Goal: Transaction & Acquisition: Book appointment/travel/reservation

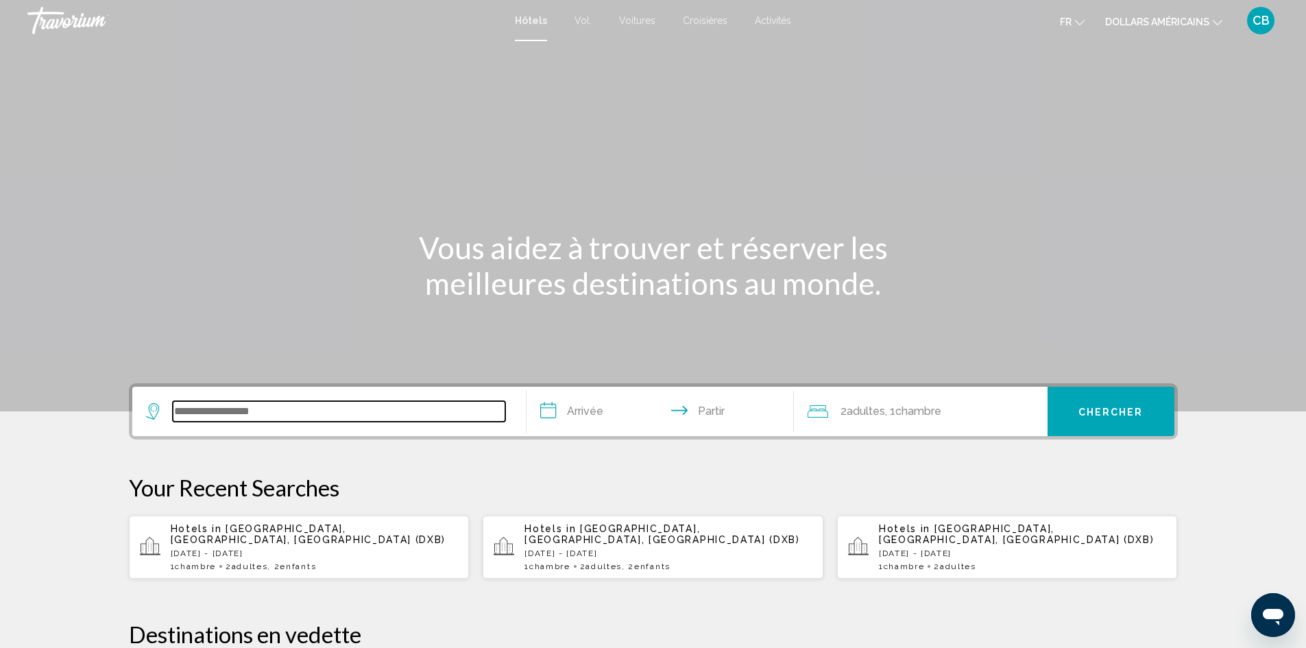
click at [269, 416] on input "Widget de recherche" at bounding box center [339, 411] width 332 height 21
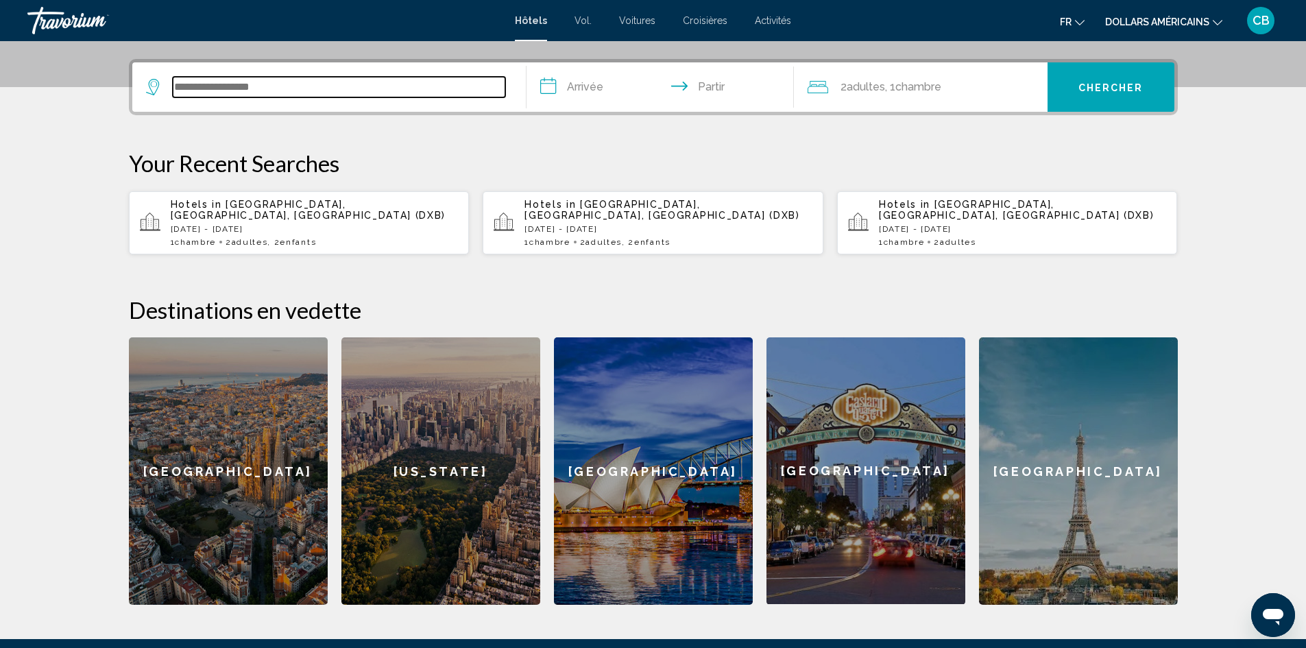
scroll to position [339, 0]
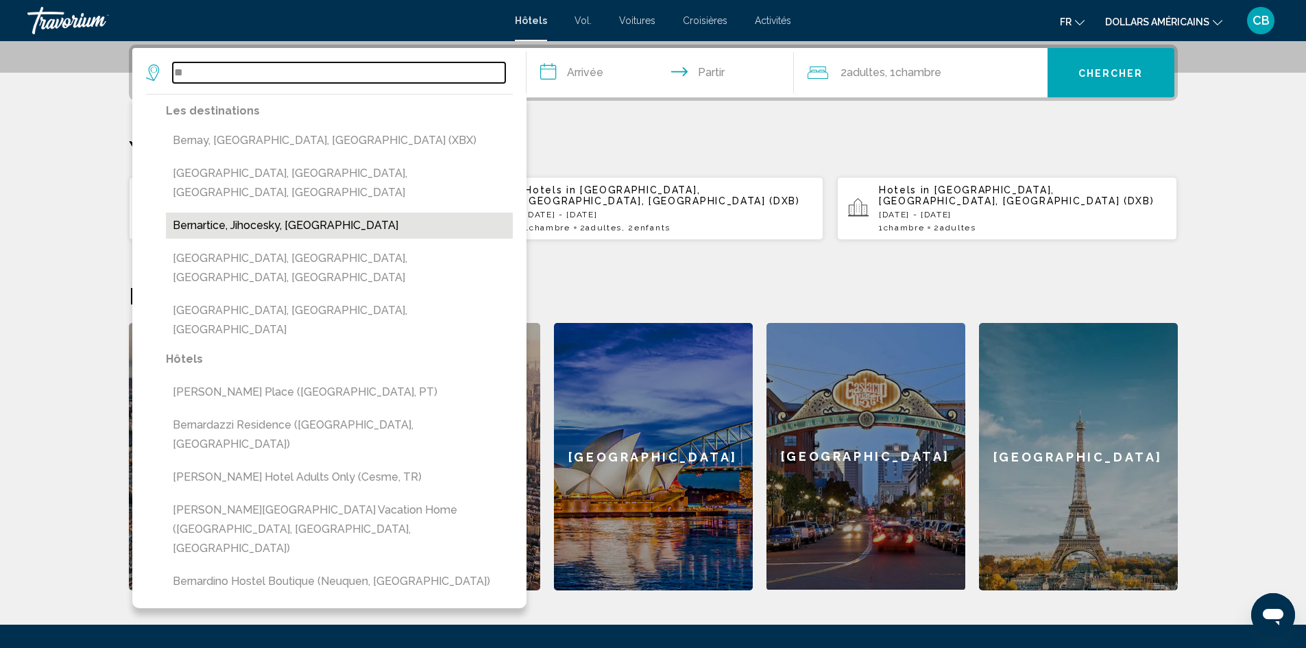
type input "*"
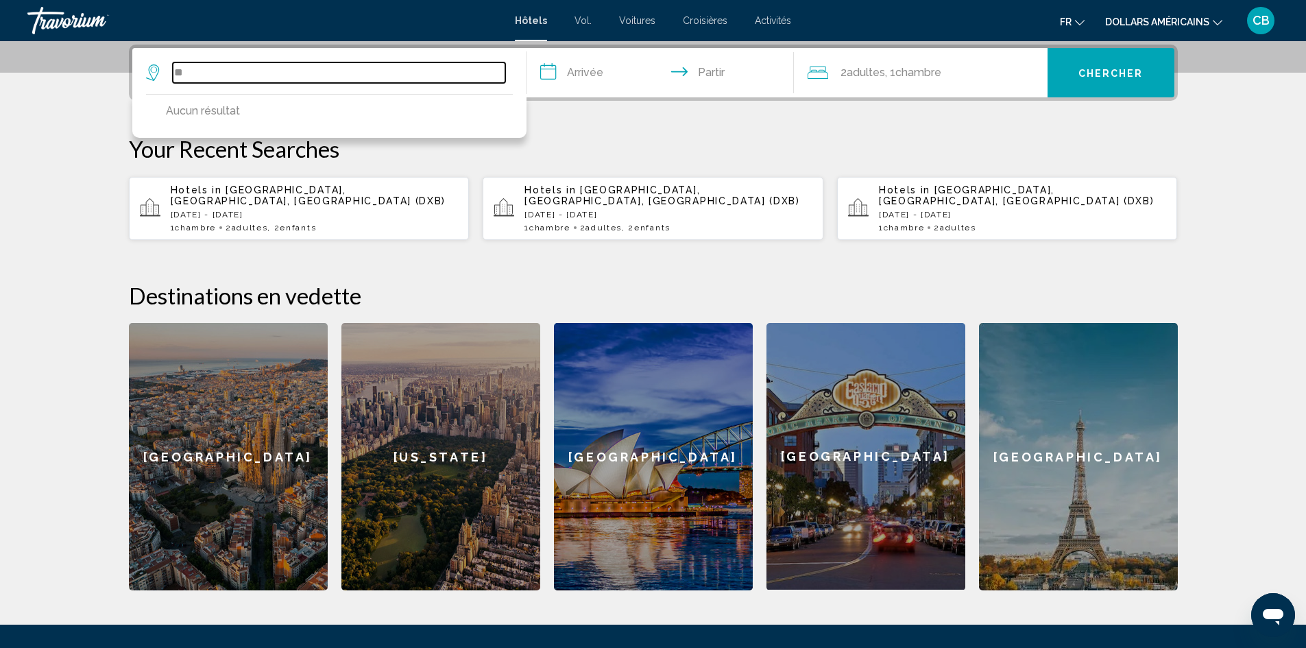
type input "*"
type input "**********"
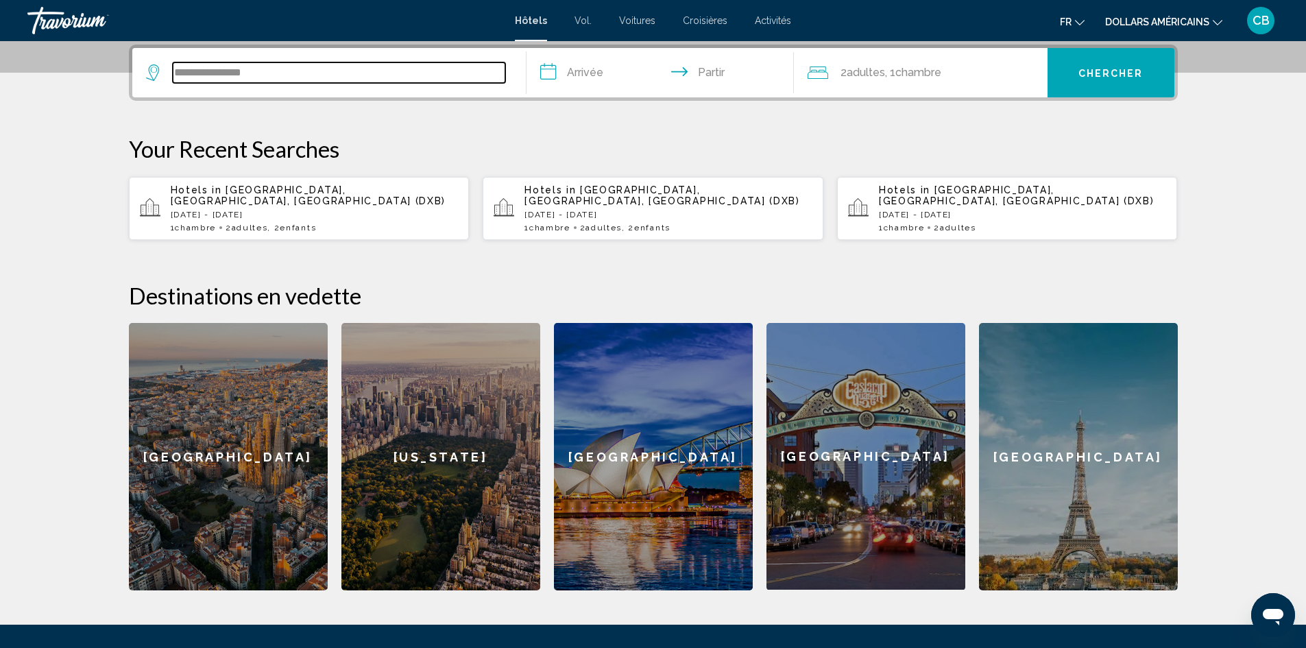
drag, startPoint x: 364, startPoint y: 73, endPoint x: 0, endPoint y: 32, distance: 366.3
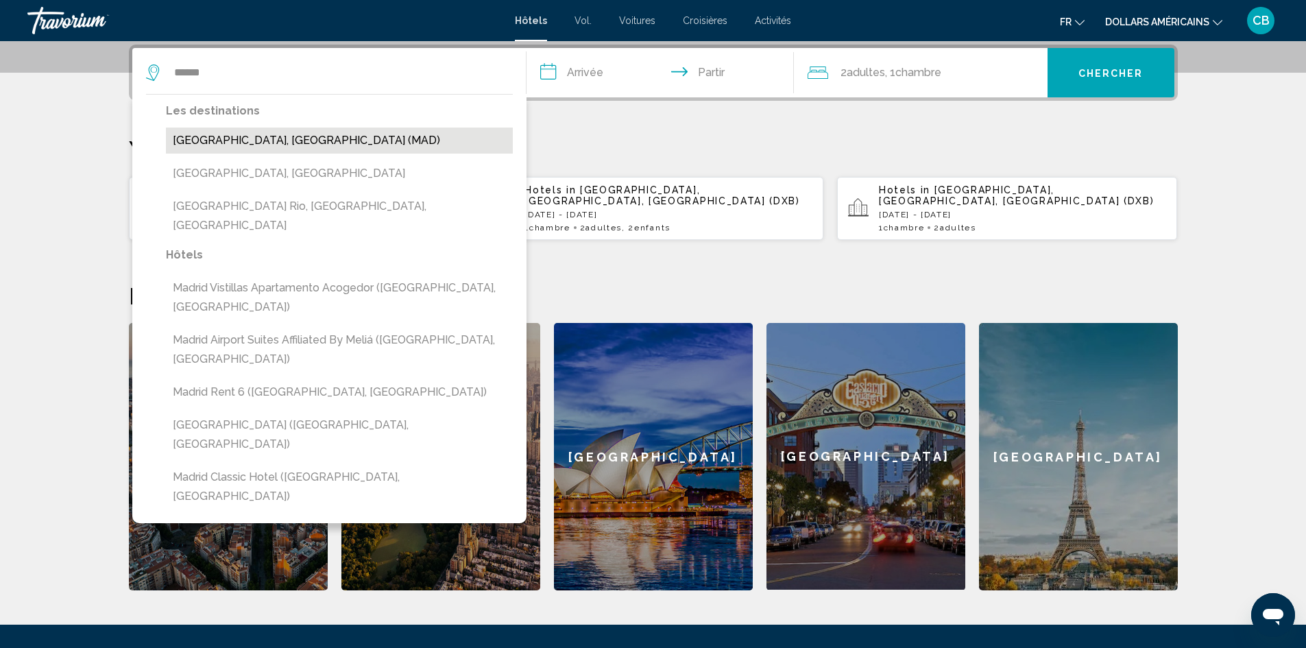
click at [398, 138] on button "[GEOGRAPHIC_DATA], [GEOGRAPHIC_DATA] (MAD)" at bounding box center [339, 141] width 347 height 26
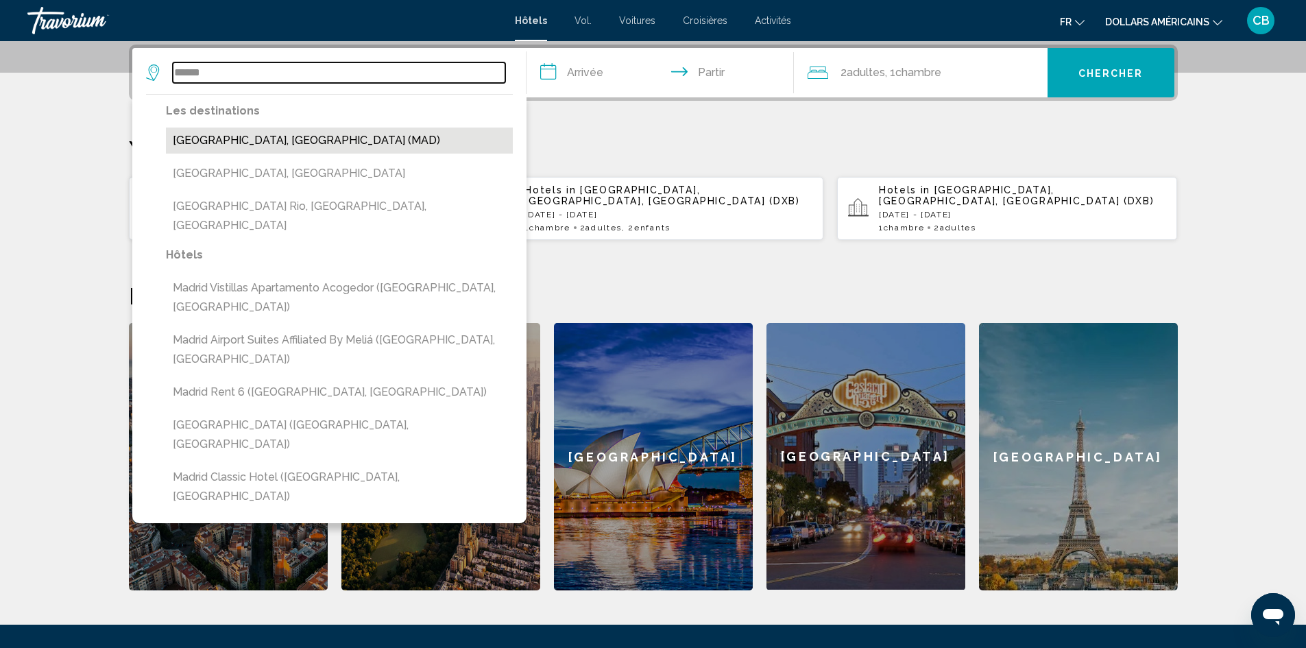
type input "**********"
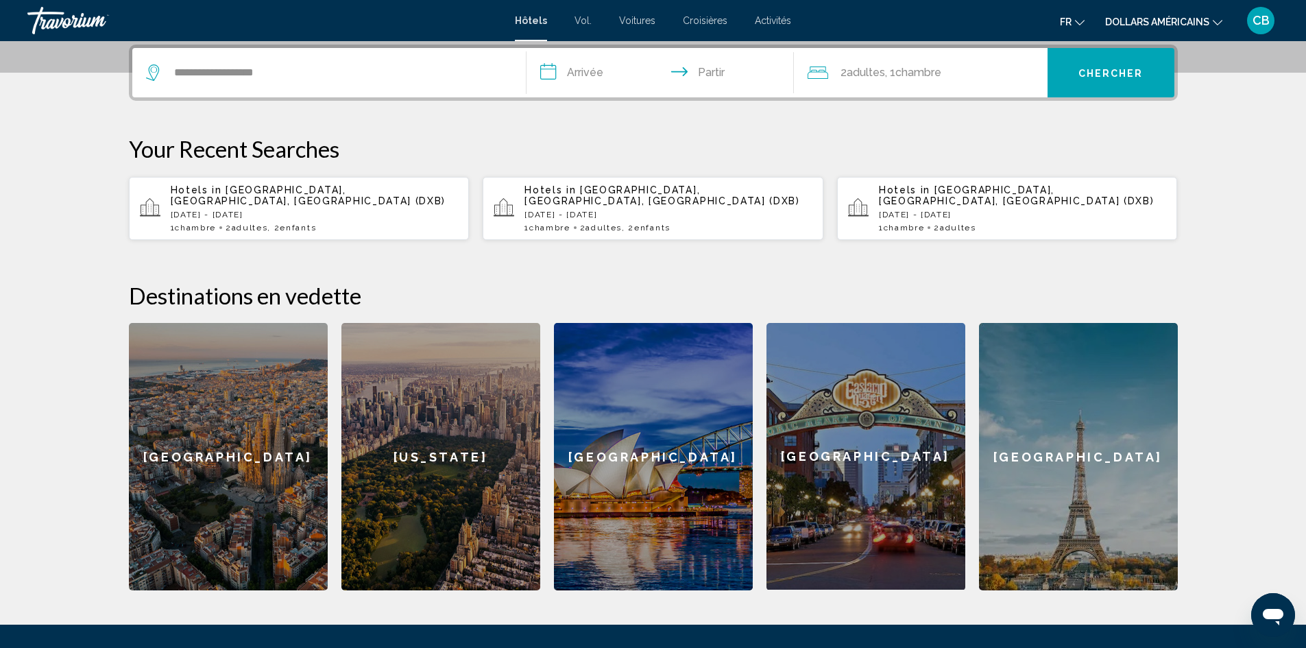
click at [572, 68] on input "**********" at bounding box center [662, 74] width 273 height 53
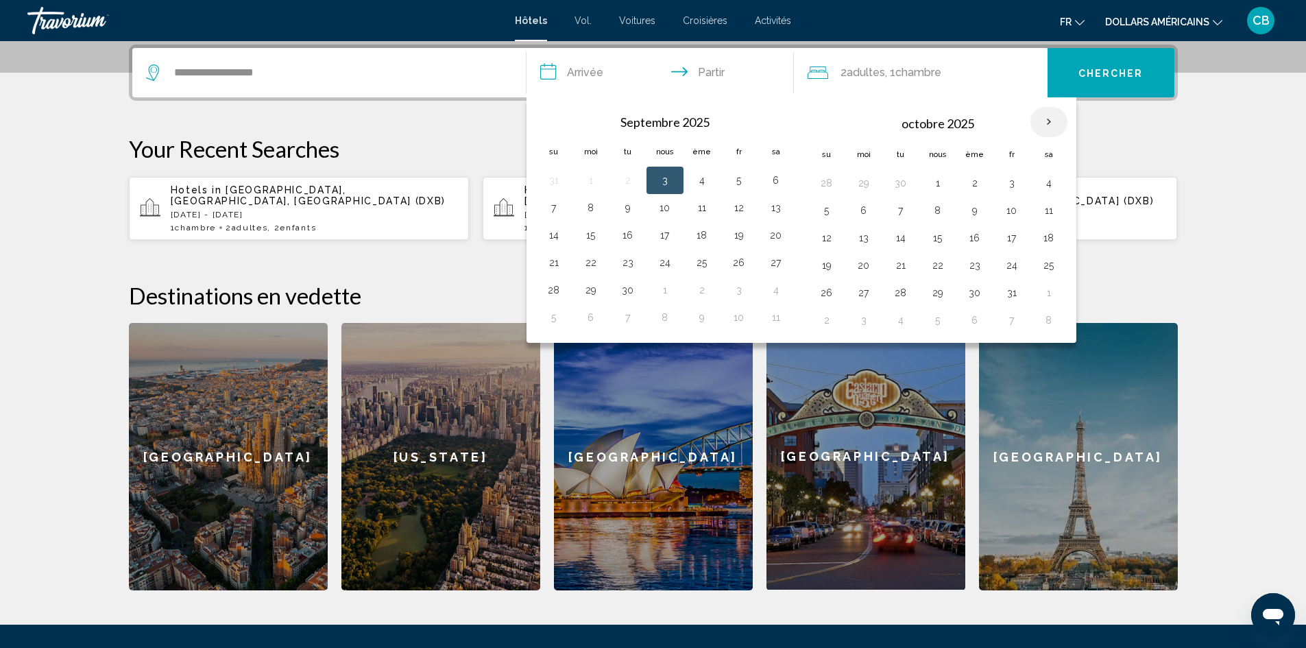
drag, startPoint x: 1055, startPoint y: 107, endPoint x: 1054, endPoint y: 117, distance: 10.3
click at [1054, 113] on th "Mois prochain" at bounding box center [1048, 122] width 37 height 30
click at [1054, 117] on th "Mois prochain" at bounding box center [1048, 122] width 37 height 30
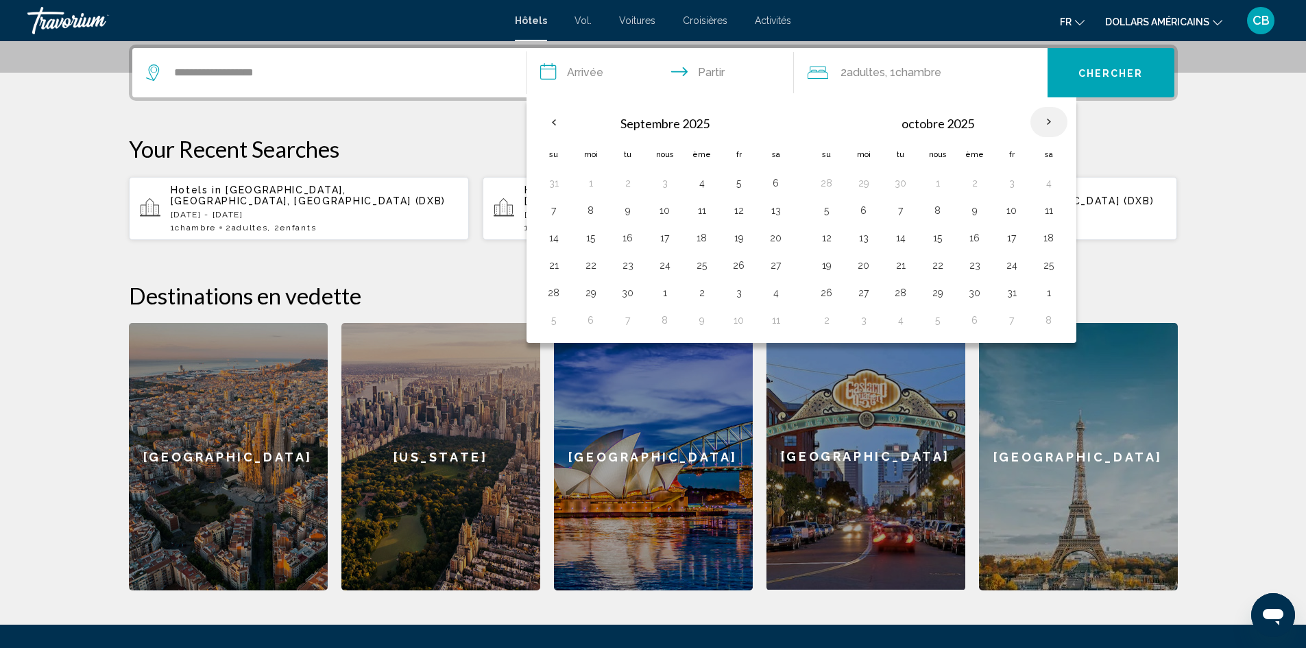
click at [1043, 122] on th "Mois prochain" at bounding box center [1048, 122] width 37 height 30
click at [1038, 121] on th "Mois prochain" at bounding box center [1048, 122] width 37 height 30
click at [1039, 121] on th "Mois prochain" at bounding box center [1048, 122] width 37 height 30
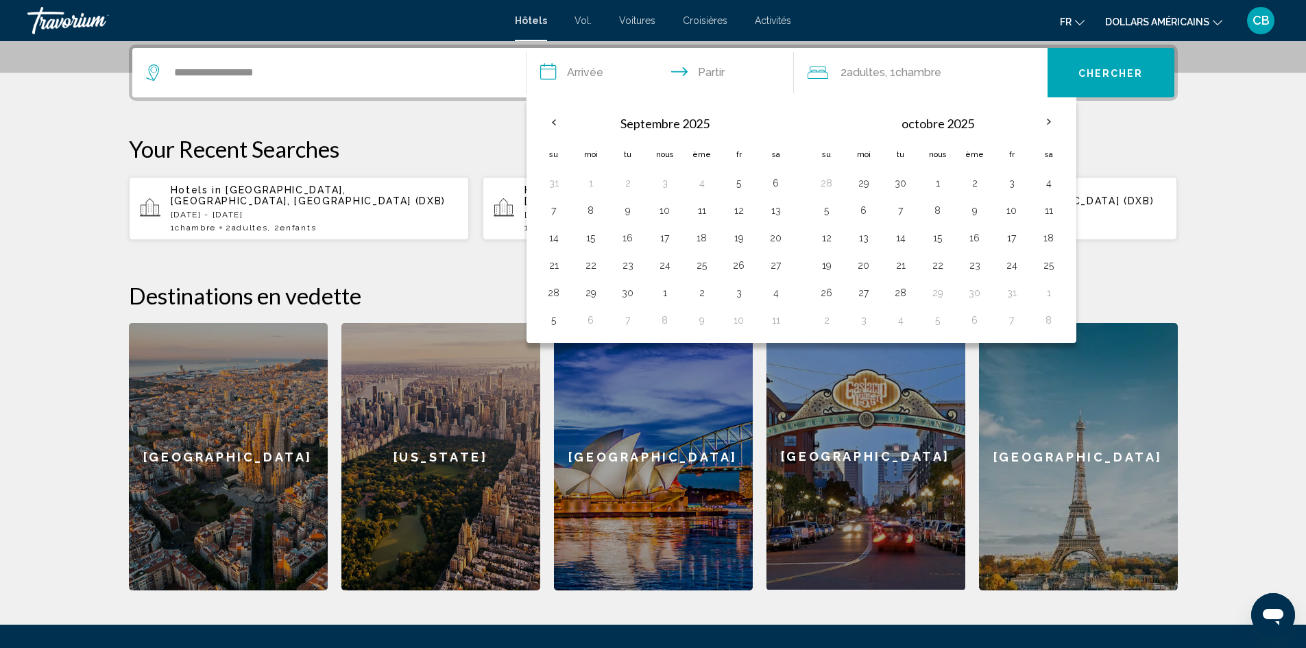
drag, startPoint x: 1039, startPoint y: 121, endPoint x: 962, endPoint y: 117, distance: 77.6
click at [1036, 121] on th "Mois prochain" at bounding box center [1048, 122] width 37 height 30
click at [706, 77] on input "**********" at bounding box center [662, 74] width 273 height 53
drag, startPoint x: 860, startPoint y: 73, endPoint x: 698, endPoint y: 47, distance: 163.9
click at [859, 73] on font "adultes" at bounding box center [866, 72] width 38 height 13
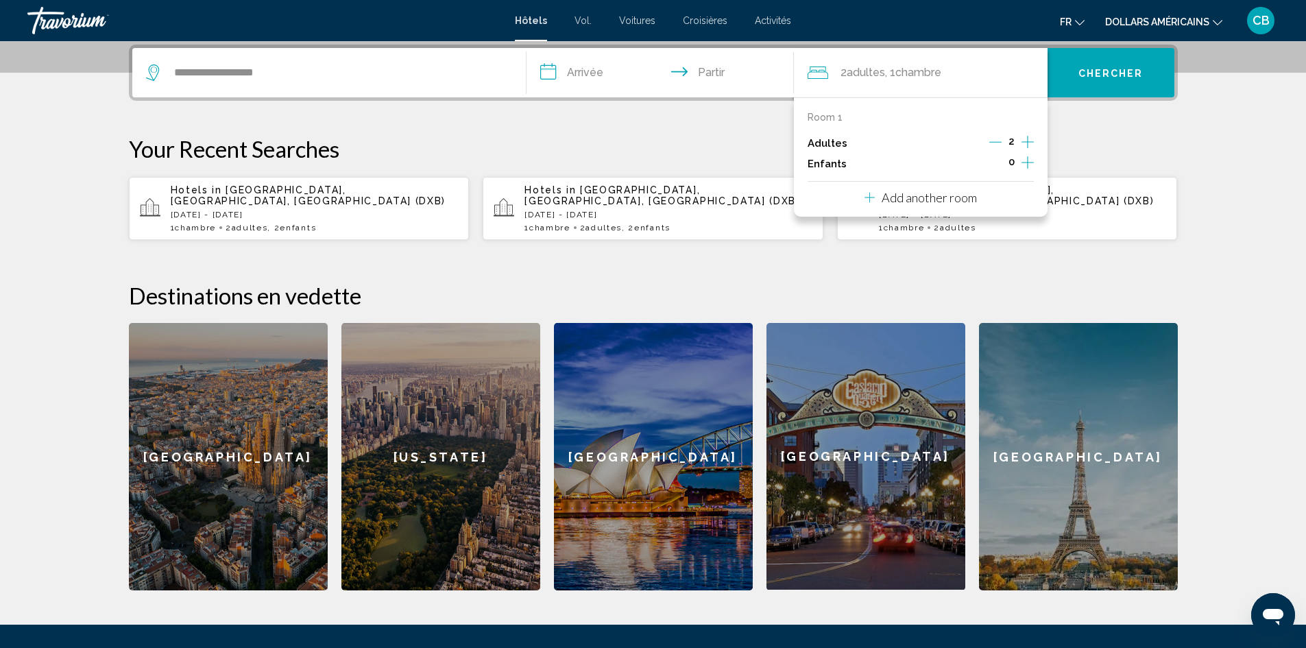
click at [1033, 160] on icon "Increment children" at bounding box center [1027, 162] width 12 height 16
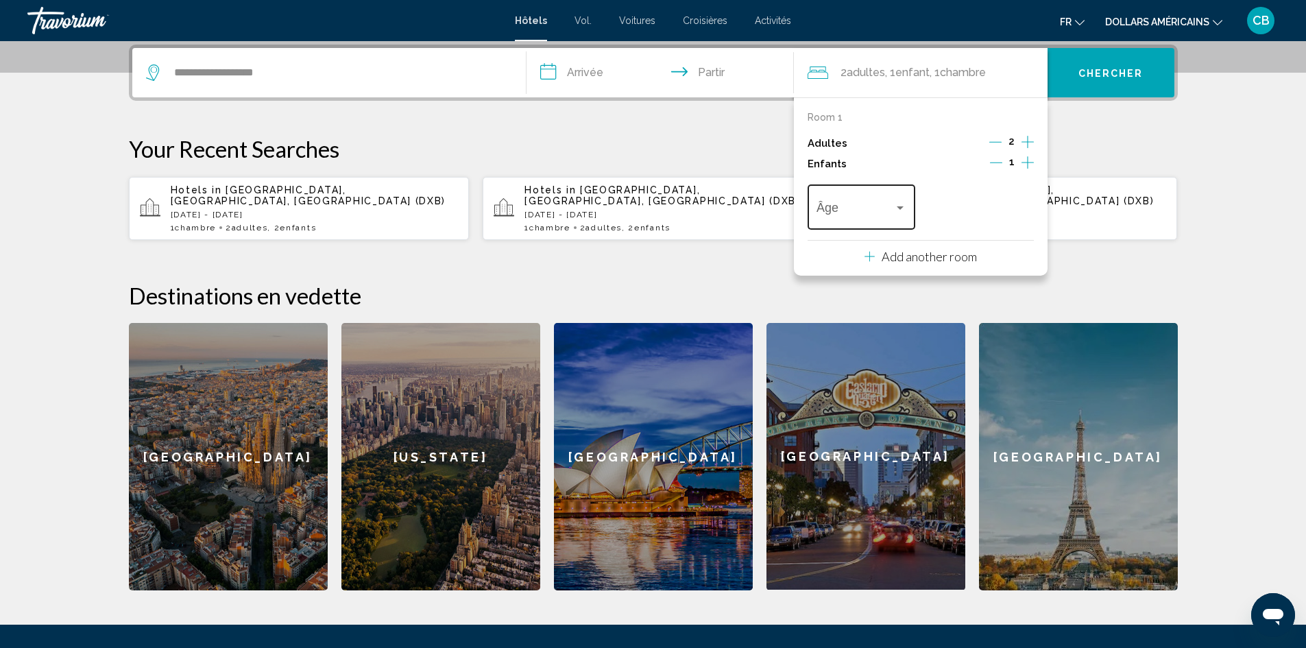
click at [875, 219] on div "Âge" at bounding box center [861, 205] width 90 height 49
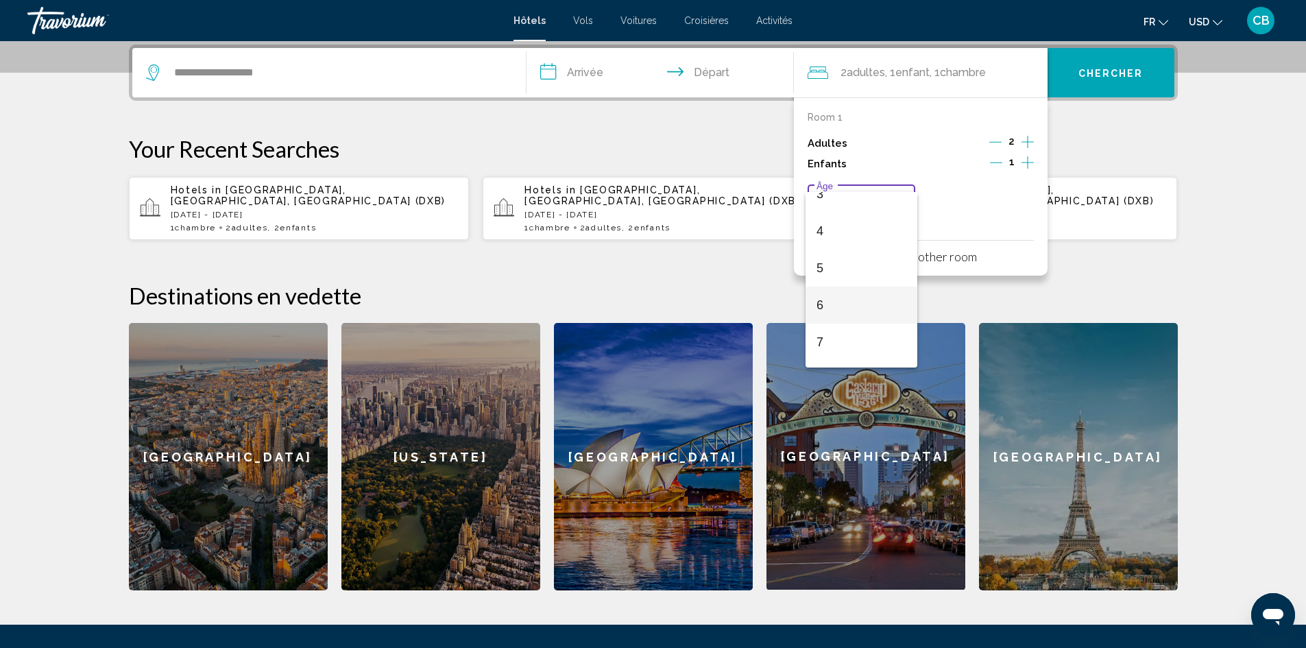
scroll to position [137, 0]
click at [841, 289] on span "6" at bounding box center [861, 295] width 90 height 37
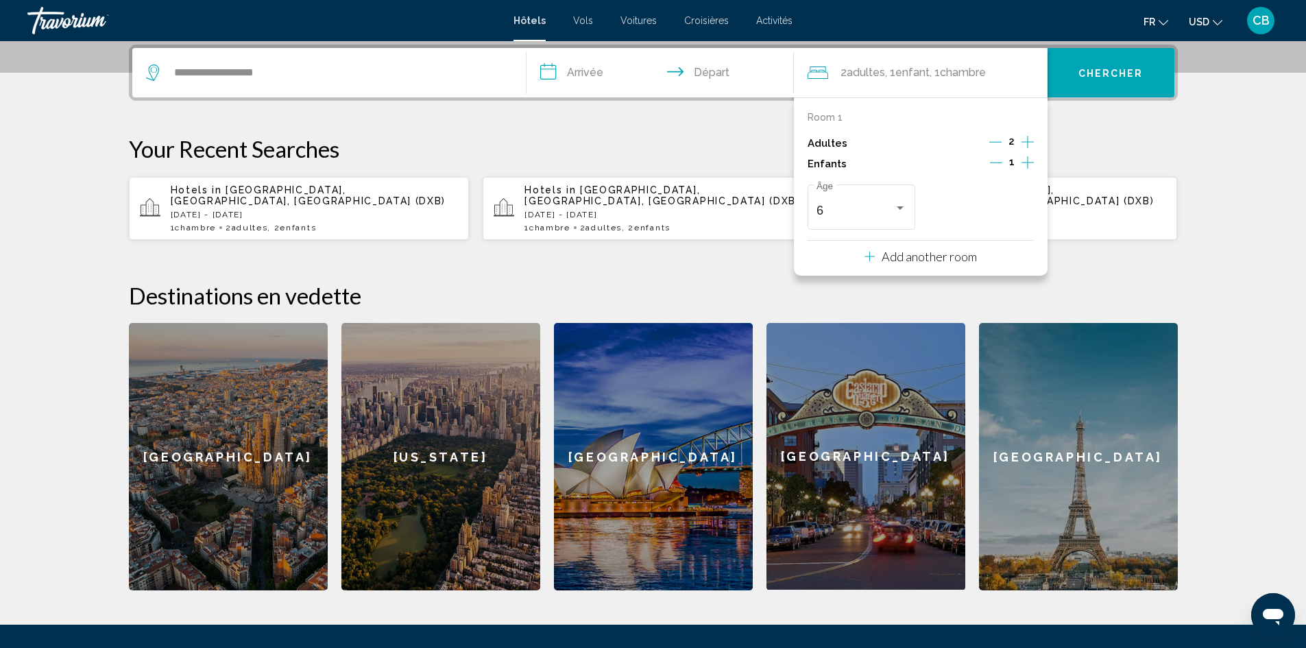
click at [692, 123] on div "**********" at bounding box center [653, 318] width 1104 height 546
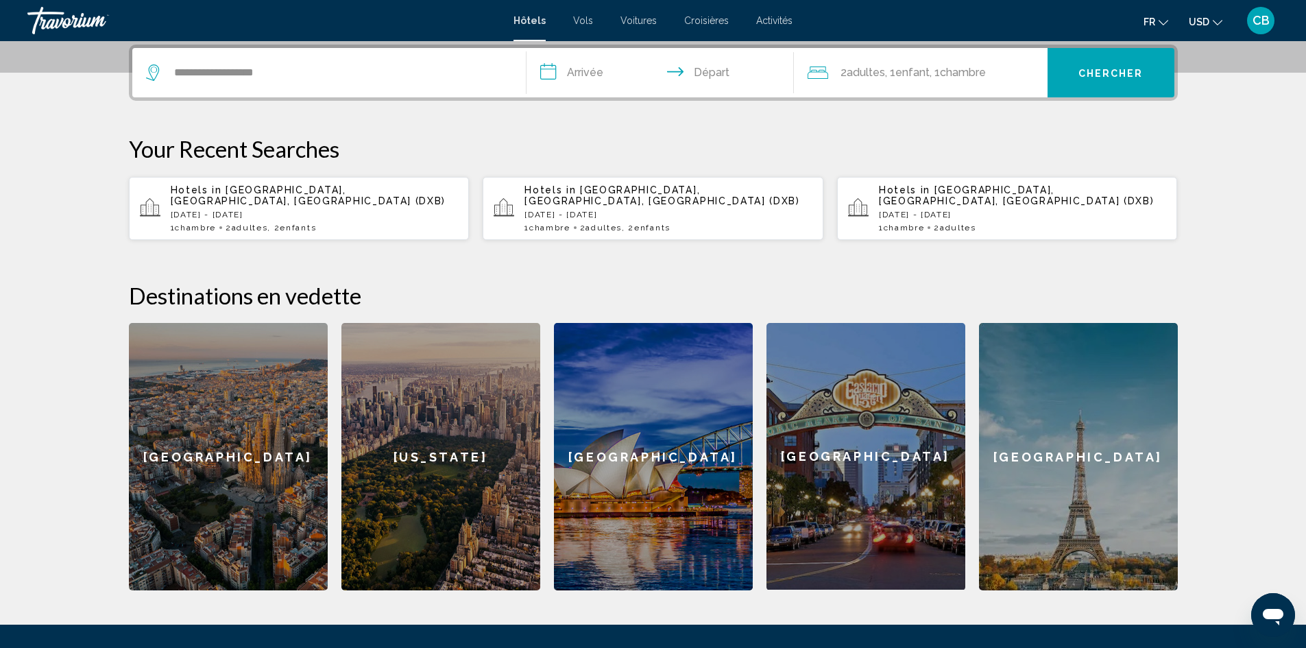
click at [603, 66] on input "**********" at bounding box center [662, 74] width 273 height 53
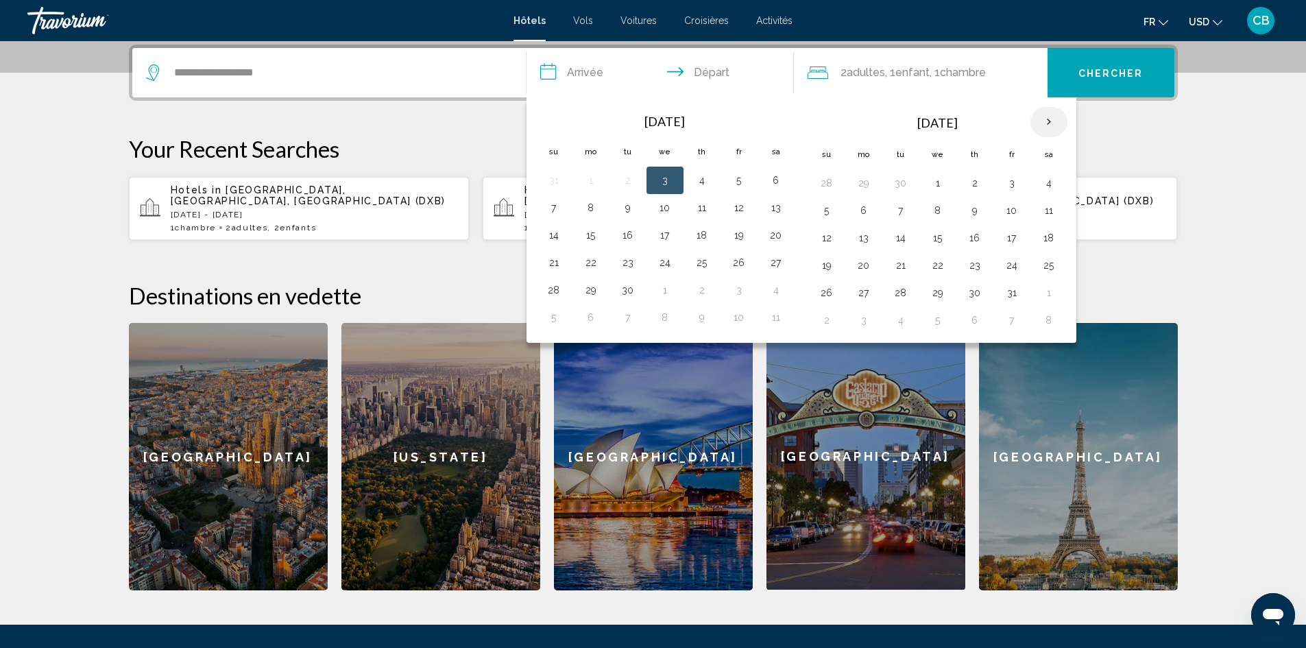
click at [1048, 123] on th "Next month" at bounding box center [1048, 122] width 37 height 30
click at [1050, 122] on th "Next month" at bounding box center [1048, 122] width 37 height 30
drag, startPoint x: 1041, startPoint y: 241, endPoint x: 1046, endPoint y: 254, distance: 13.9
click at [1042, 241] on button "20" at bounding box center [1049, 237] width 22 height 19
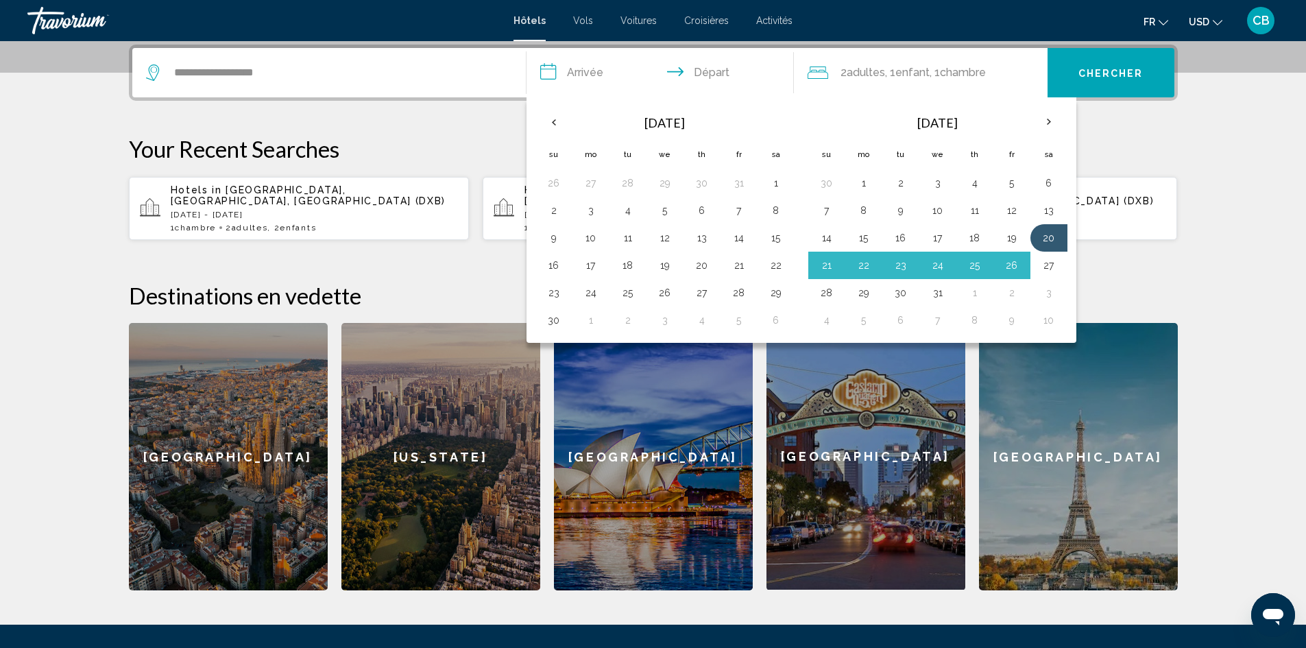
click at [1046, 264] on button "27" at bounding box center [1049, 265] width 22 height 19
type input "**********"
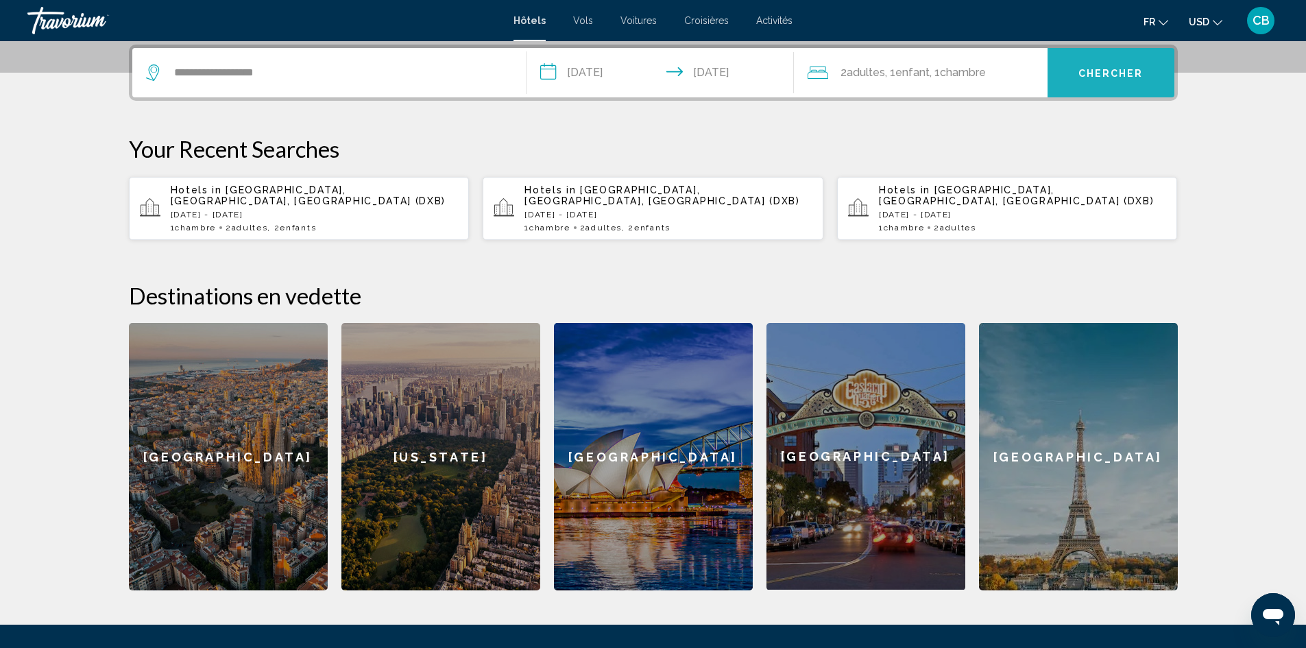
click at [1067, 77] on button "Chercher" at bounding box center [1110, 72] width 127 height 49
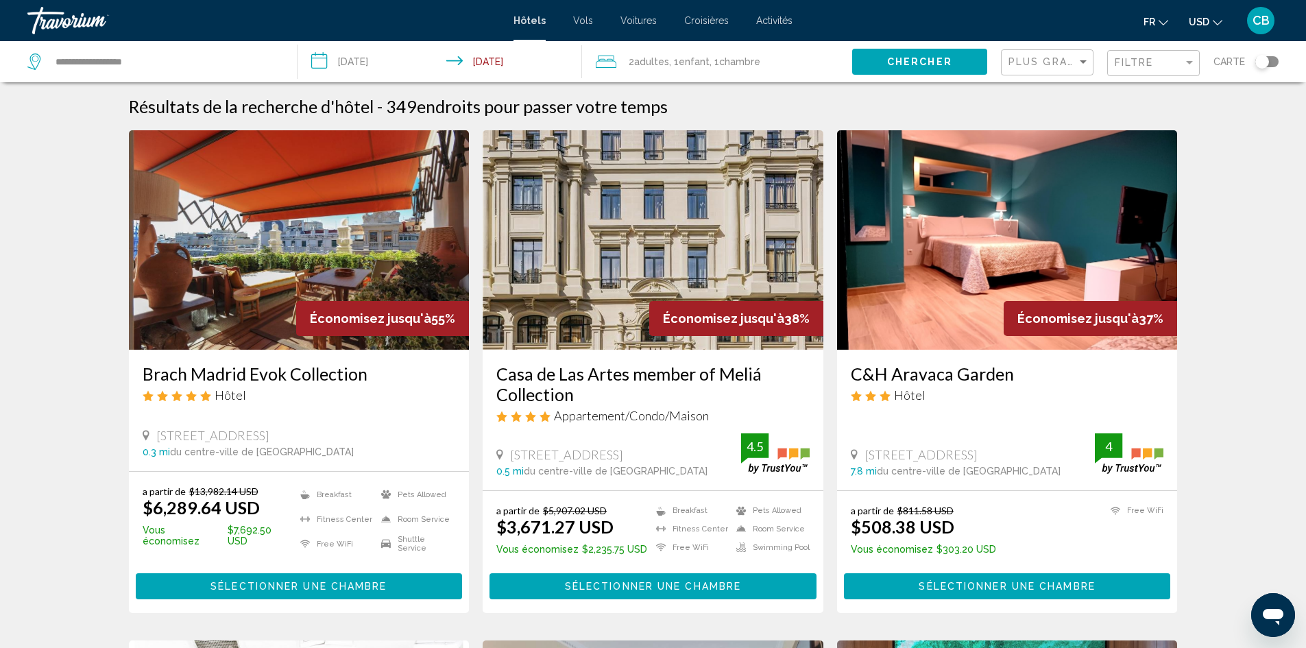
click at [1195, 25] on span "USD" at bounding box center [1199, 21] width 21 height 11
click at [1194, 128] on button "EUR (€)" at bounding box center [1177, 126] width 69 height 18
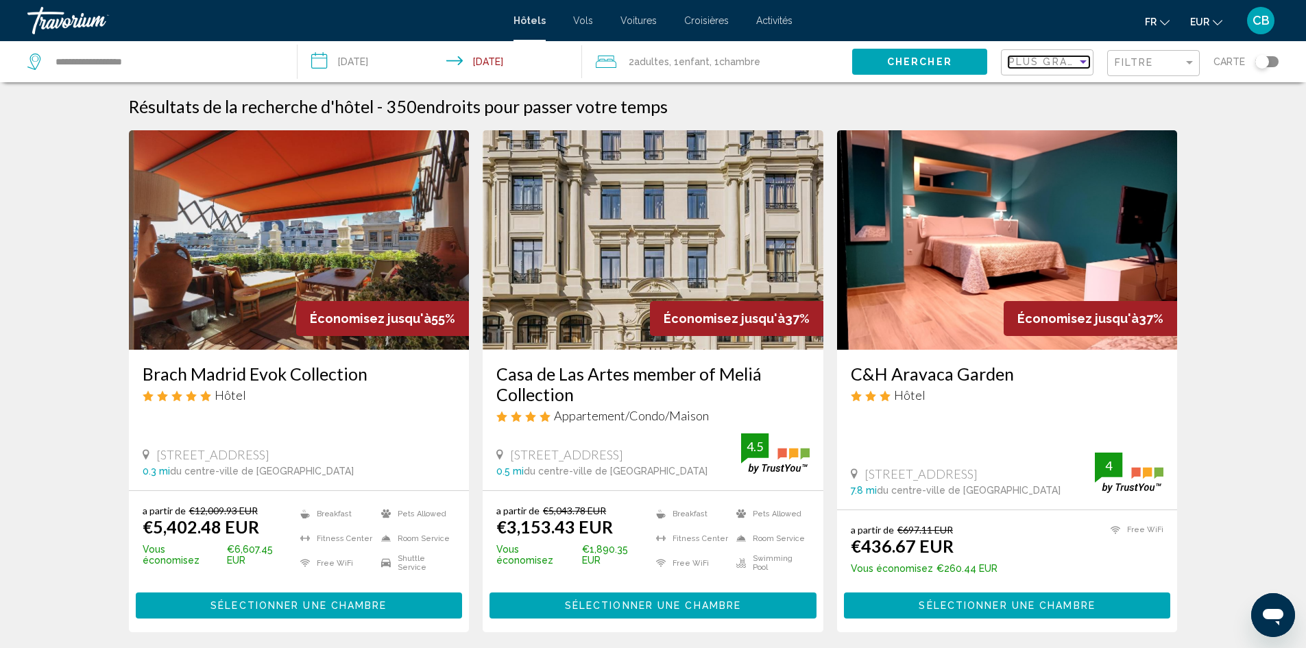
click at [1078, 62] on div "Sort by" at bounding box center [1083, 61] width 12 height 11
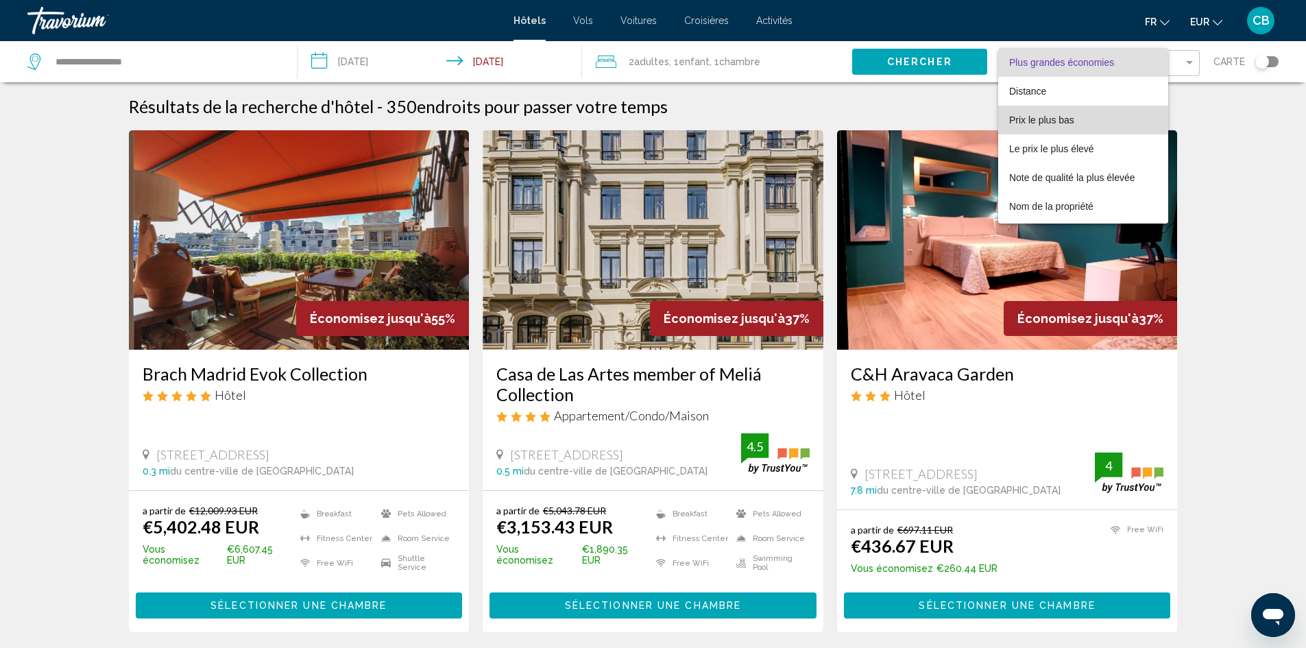
click at [1077, 127] on span "Prix le plus bas" at bounding box center [1083, 120] width 148 height 29
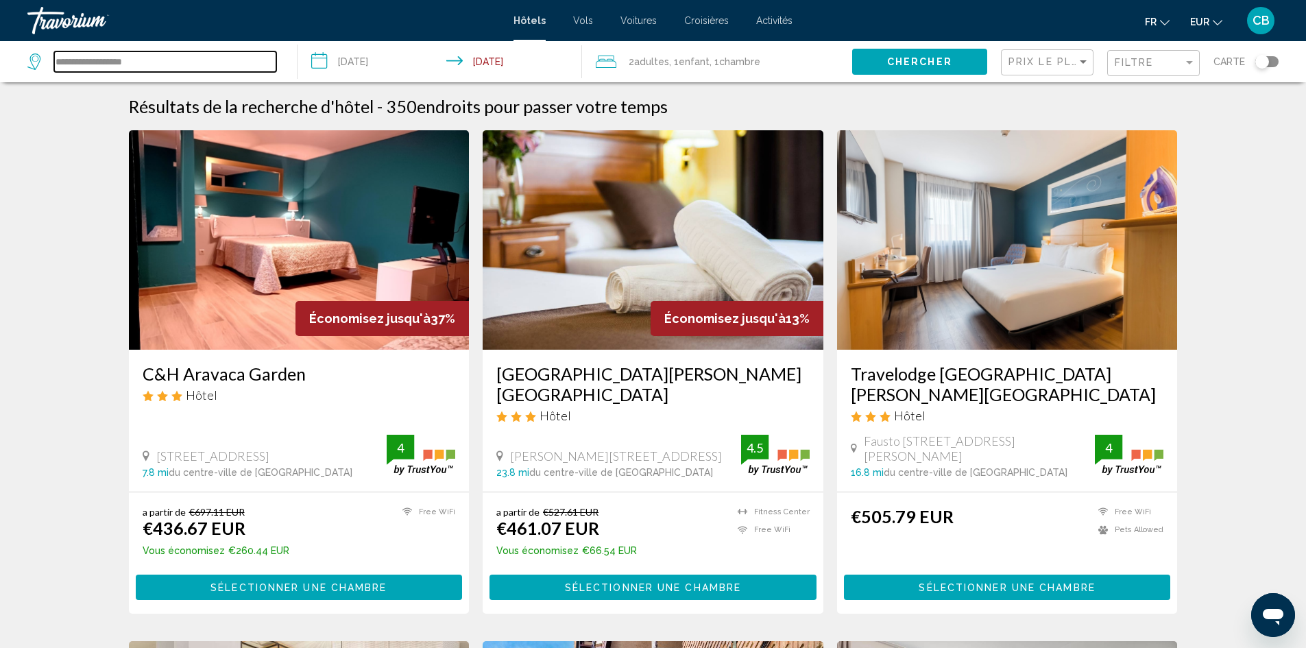
drag, startPoint x: 176, startPoint y: 64, endPoint x: 58, endPoint y: 64, distance: 117.9
click at [58, 64] on input "**********" at bounding box center [165, 61] width 222 height 21
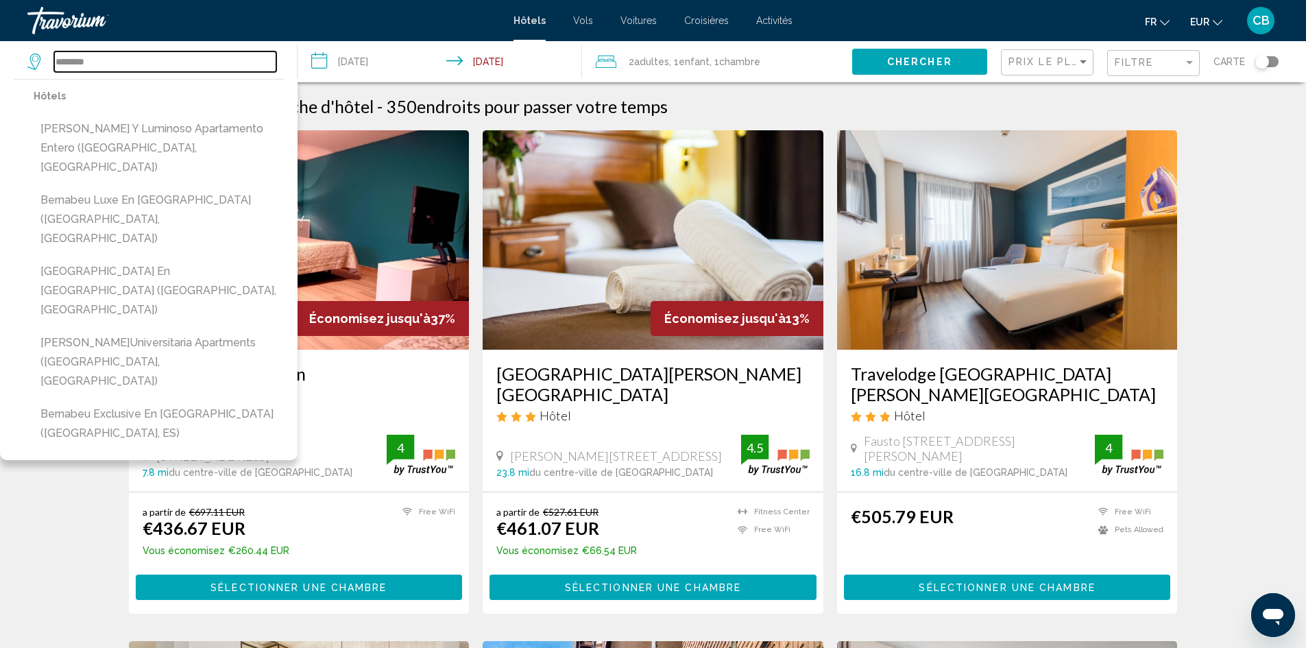
type input "********"
click at [935, 60] on span "Chercher" at bounding box center [919, 62] width 65 height 11
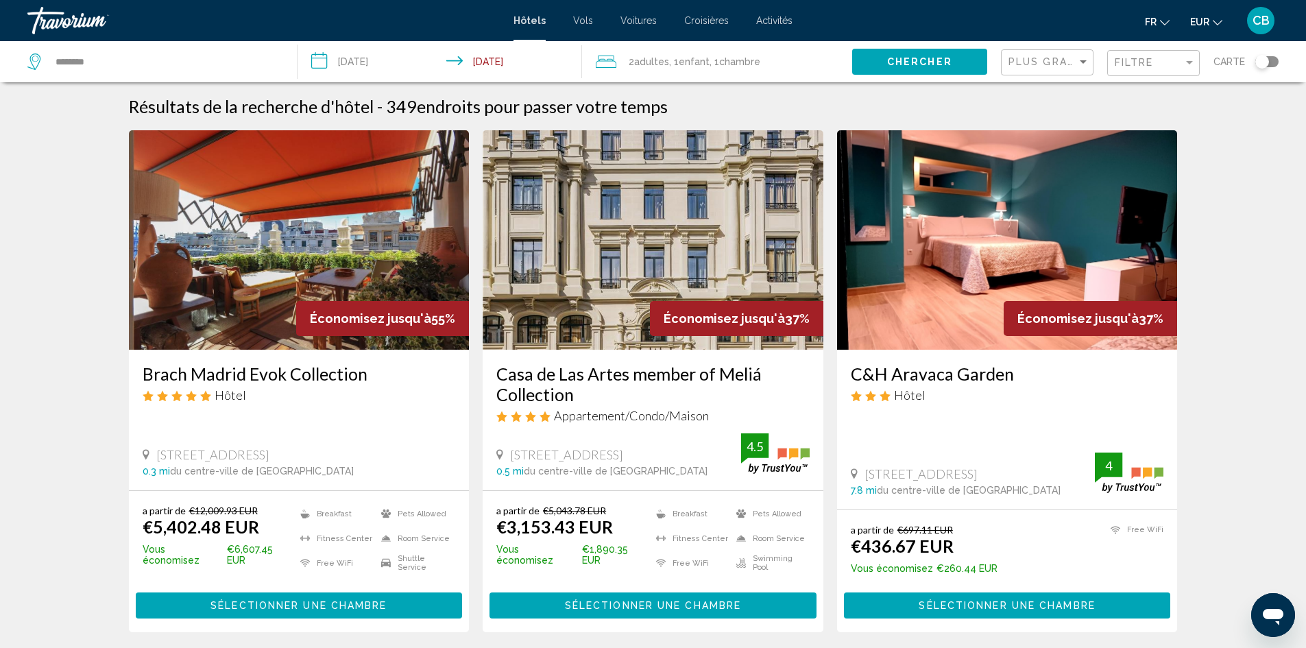
click at [924, 71] on button "Chercher" at bounding box center [919, 61] width 135 height 25
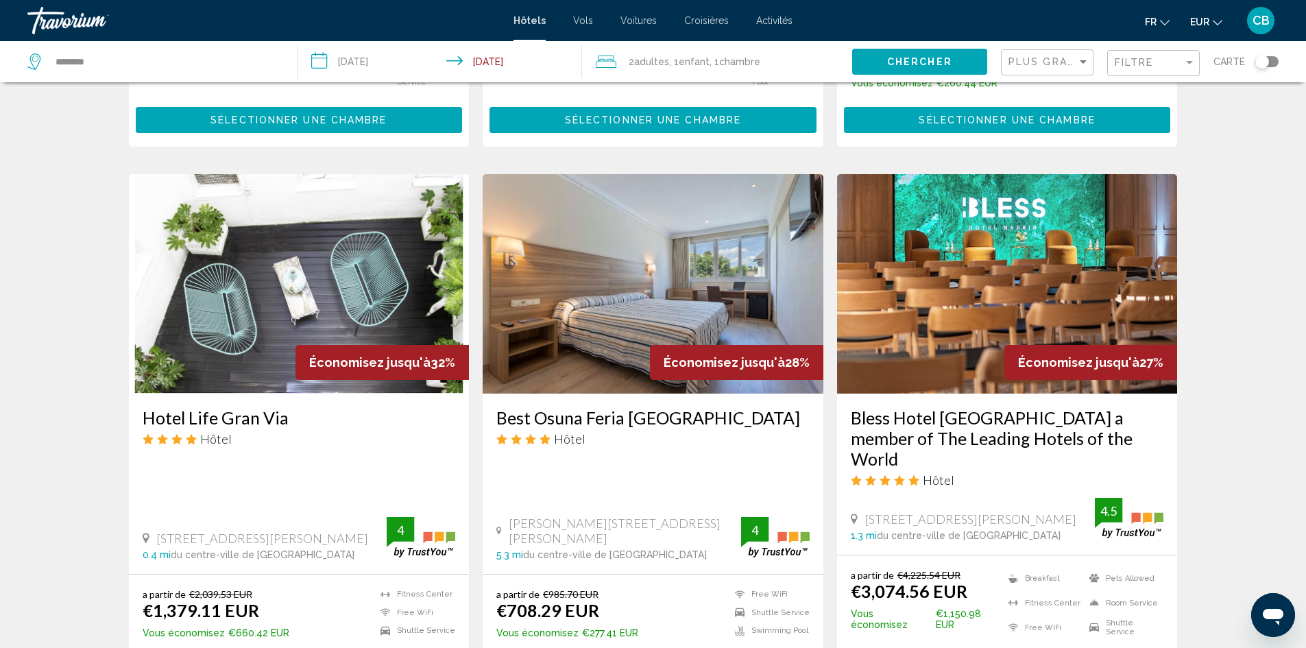
scroll to position [617, 0]
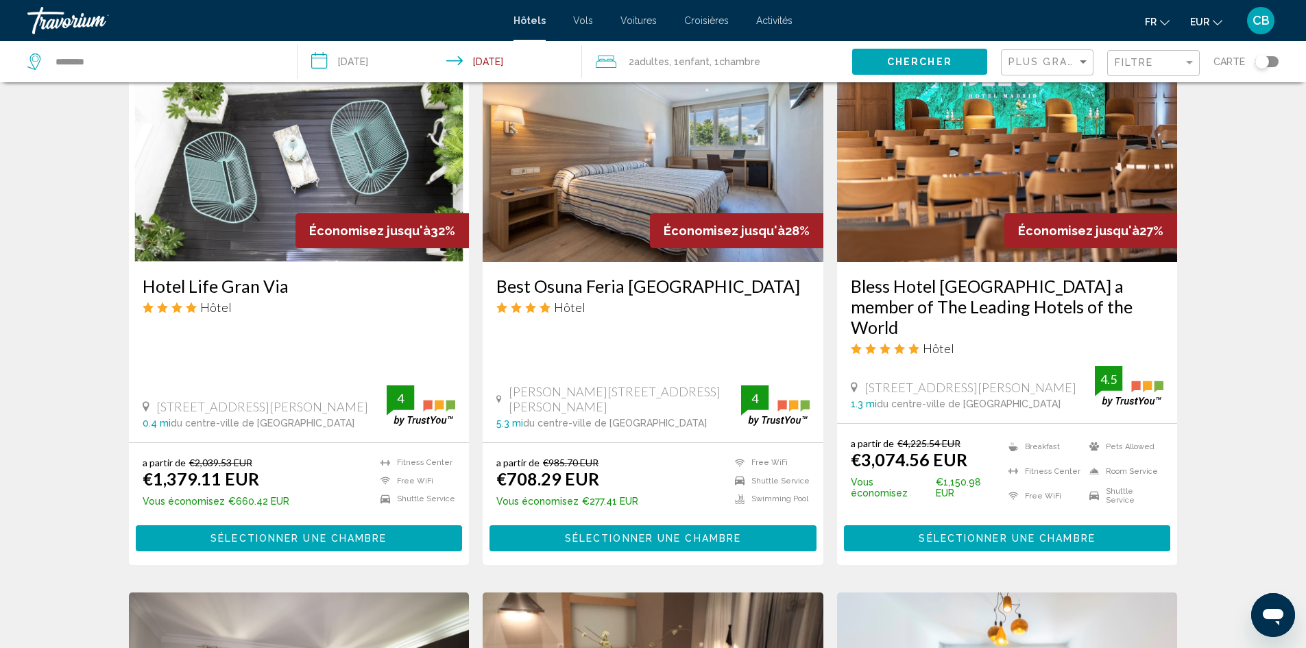
click at [659, 525] on button "Sélectionner une chambre" at bounding box center [652, 537] width 327 height 25
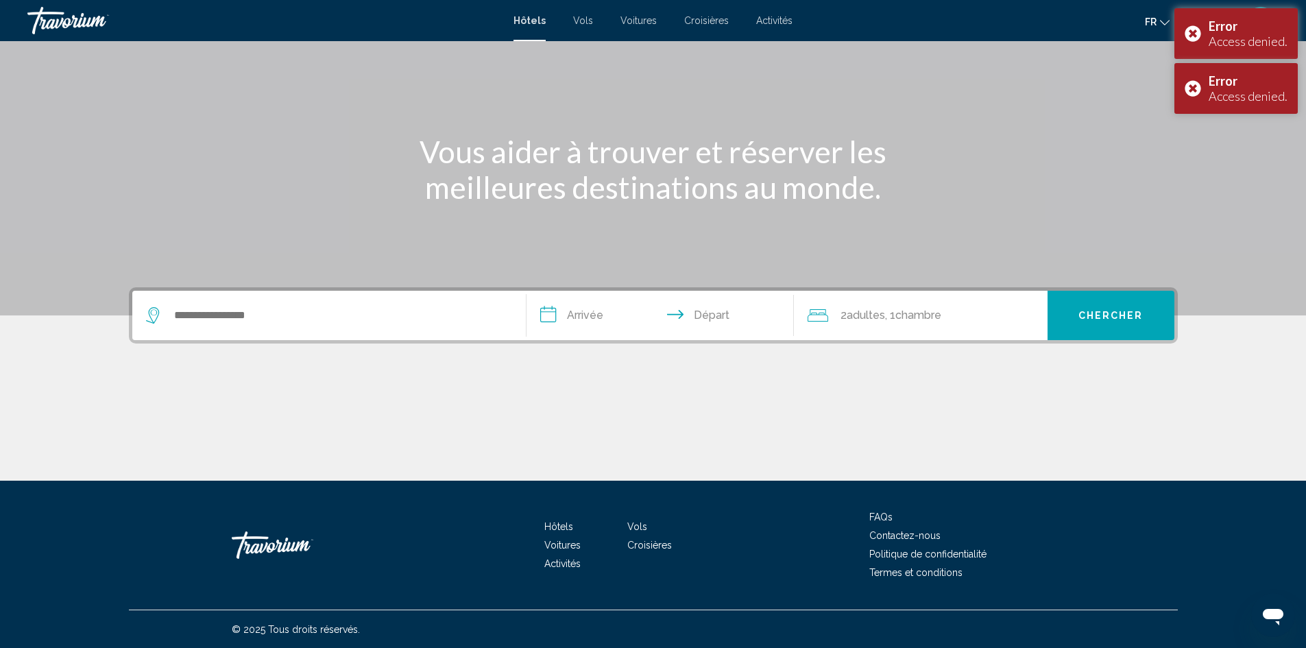
scroll to position [97, 0]
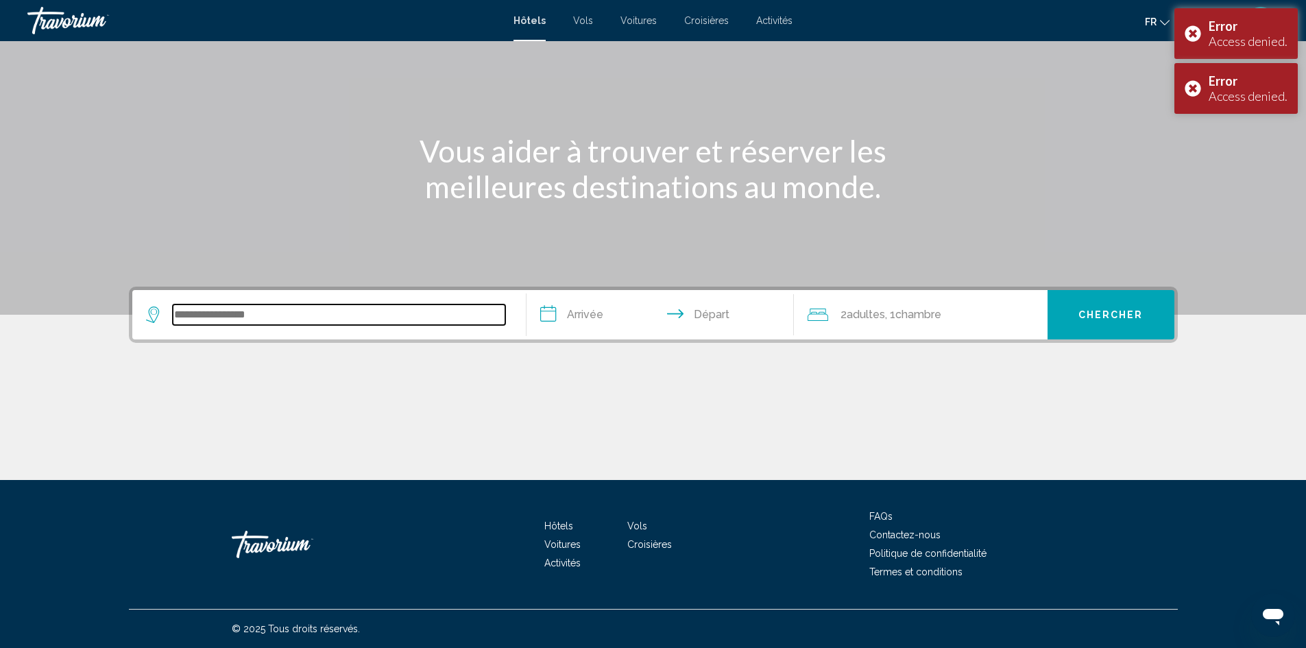
click at [328, 308] on input "Search widget" at bounding box center [339, 314] width 332 height 21
type input "******"
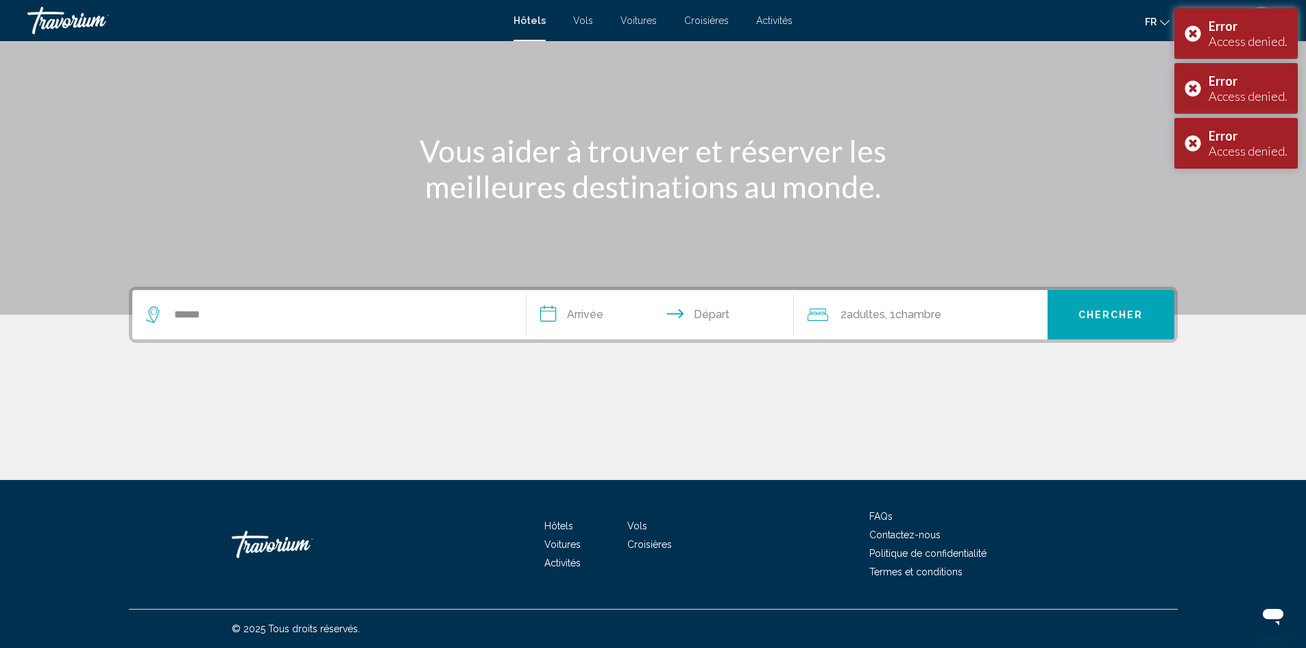
click at [574, 319] on input "**********" at bounding box center [662, 316] width 273 height 53
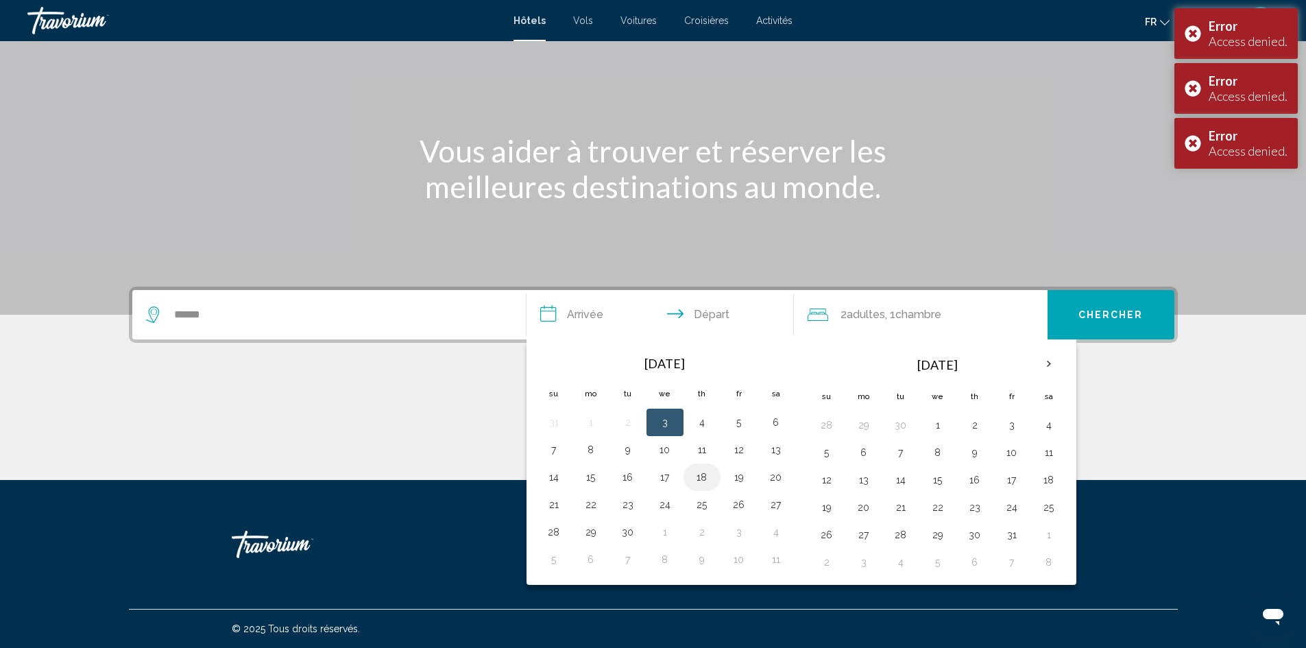
click at [703, 467] on td "18" at bounding box center [701, 476] width 37 height 27
click at [696, 483] on button "18" at bounding box center [702, 477] width 22 height 19
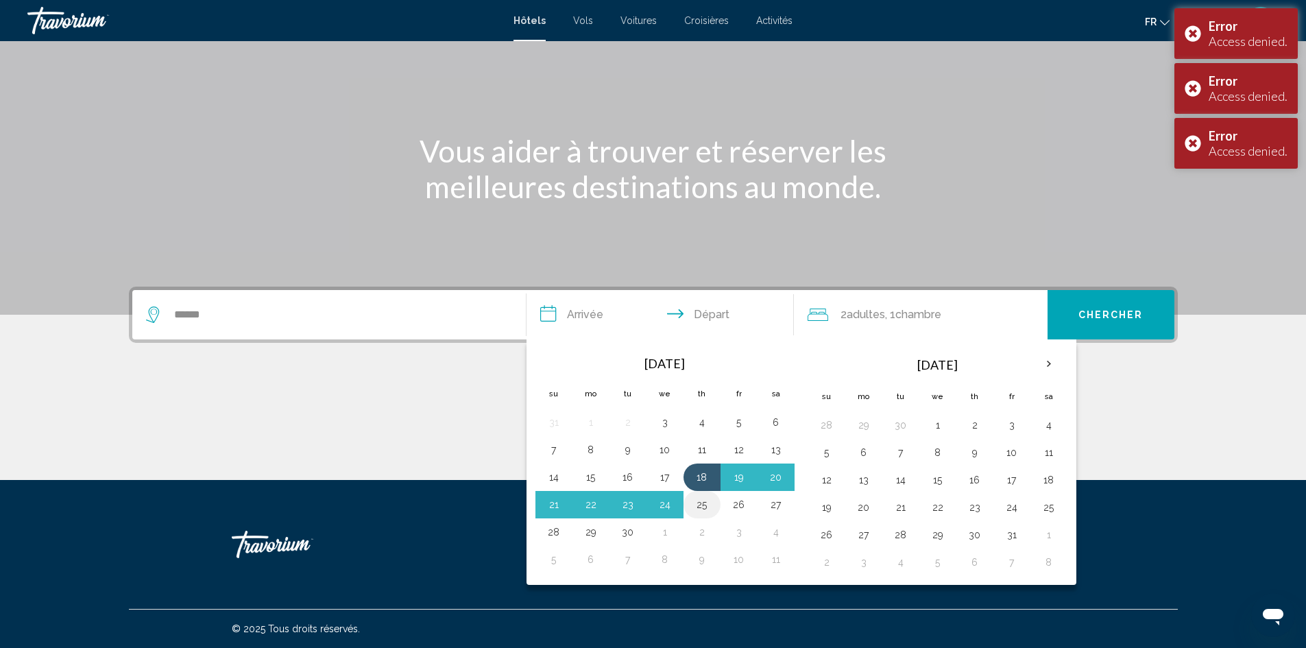
click at [699, 505] on button "25" at bounding box center [702, 504] width 22 height 19
type input "**********"
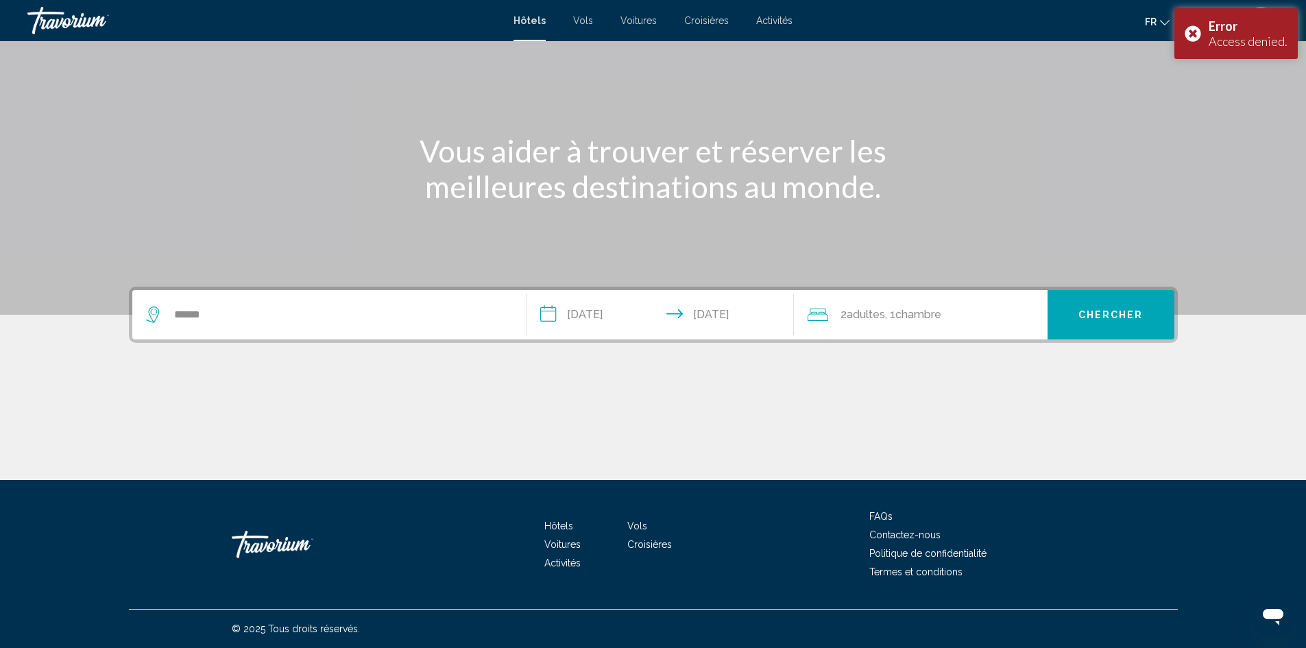
click at [894, 325] on div "2 Adulte Adultes , 1 Chambre pièces" at bounding box center [928, 314] width 240 height 49
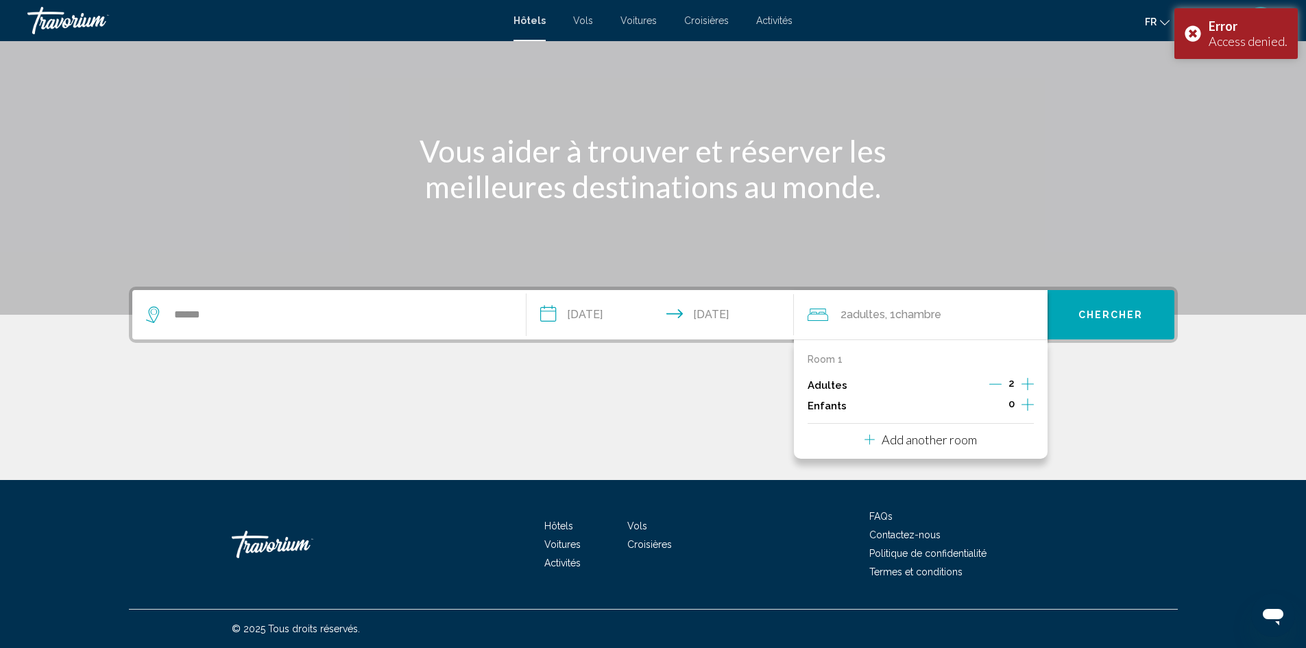
click at [1132, 306] on button "Chercher" at bounding box center [1110, 314] width 127 height 49
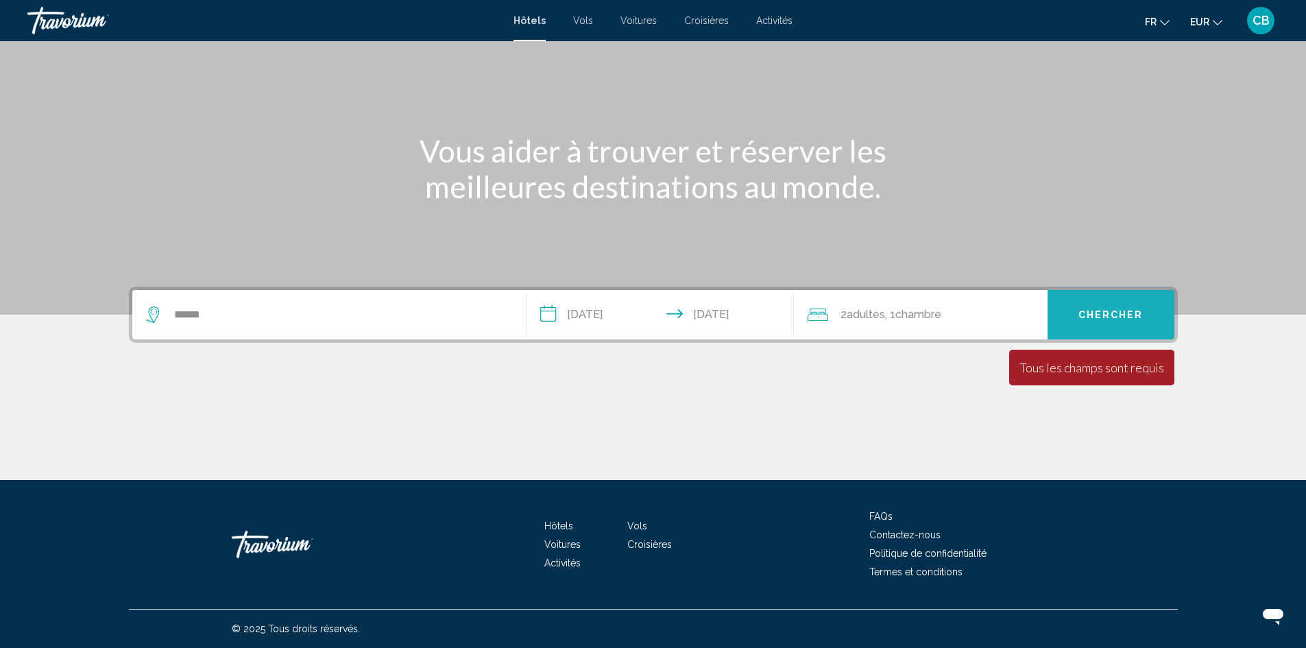
click at [1094, 330] on button "Chercher" at bounding box center [1110, 314] width 127 height 49
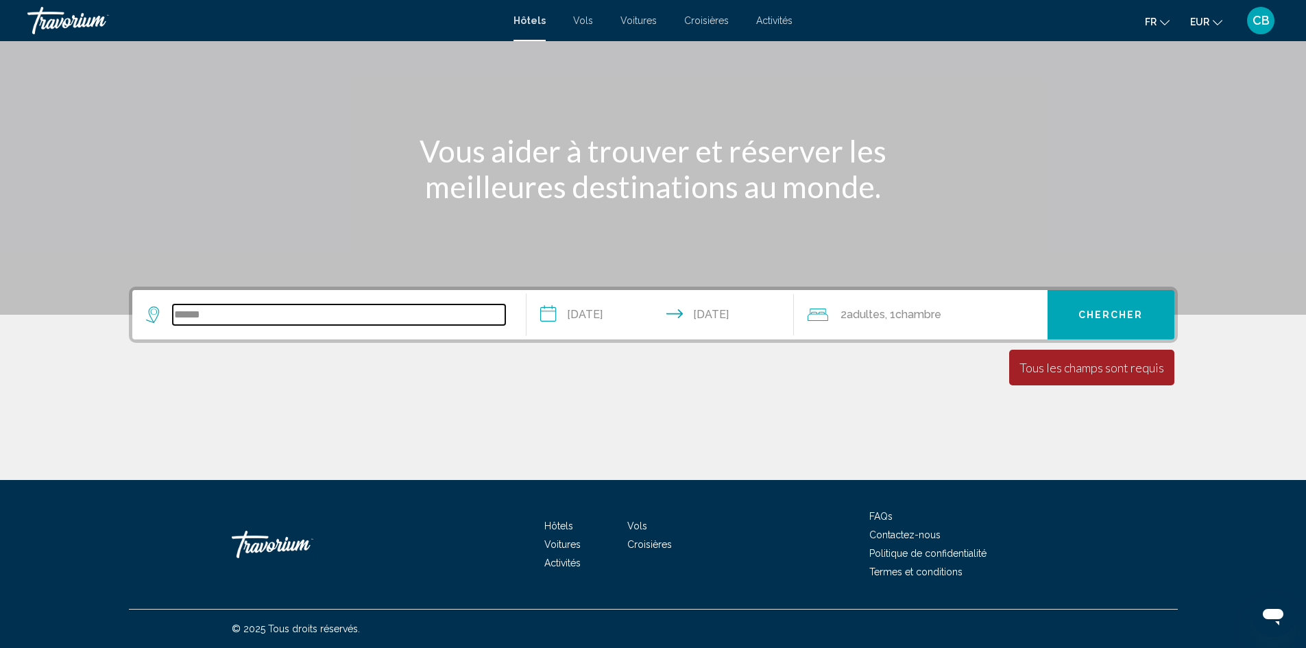
click at [286, 306] on input "******" at bounding box center [339, 314] width 332 height 21
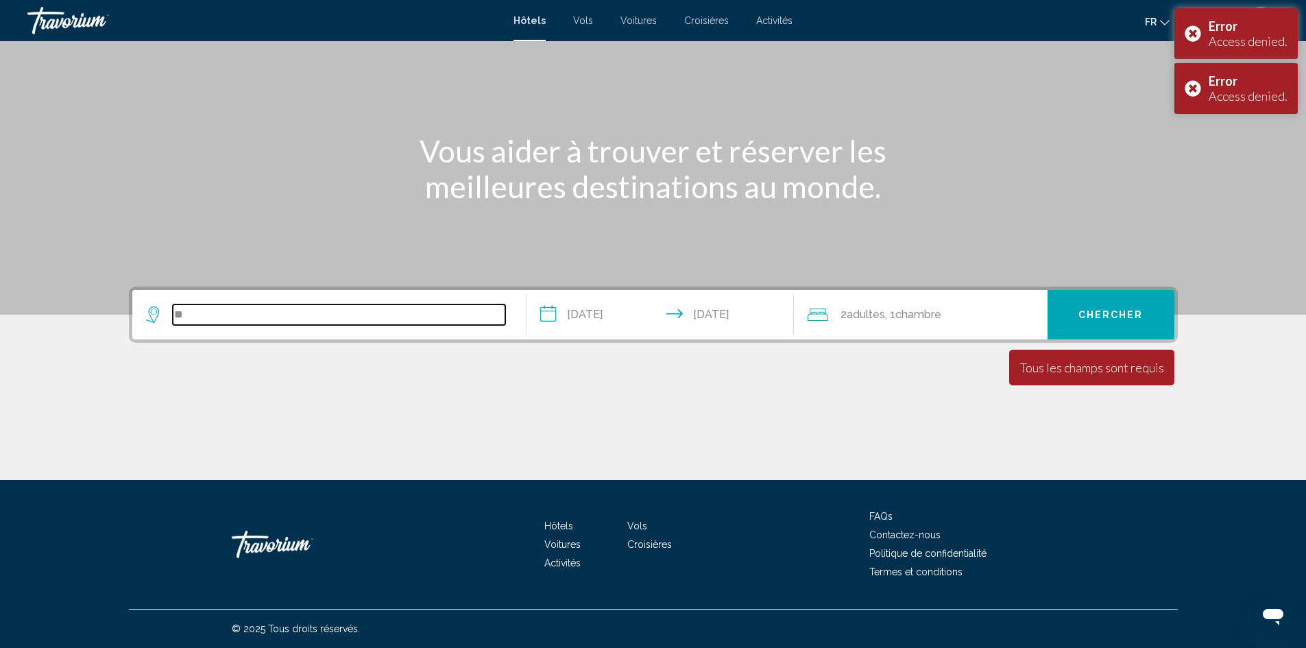
type input "*"
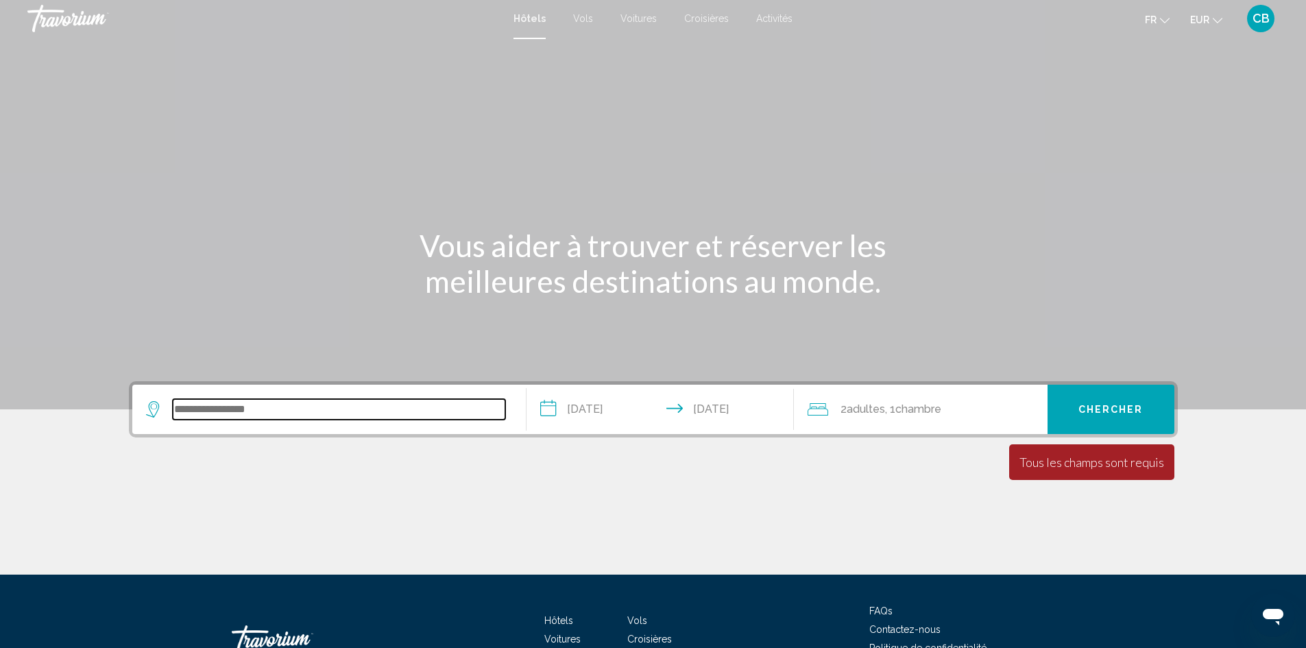
scroll to position [0, 0]
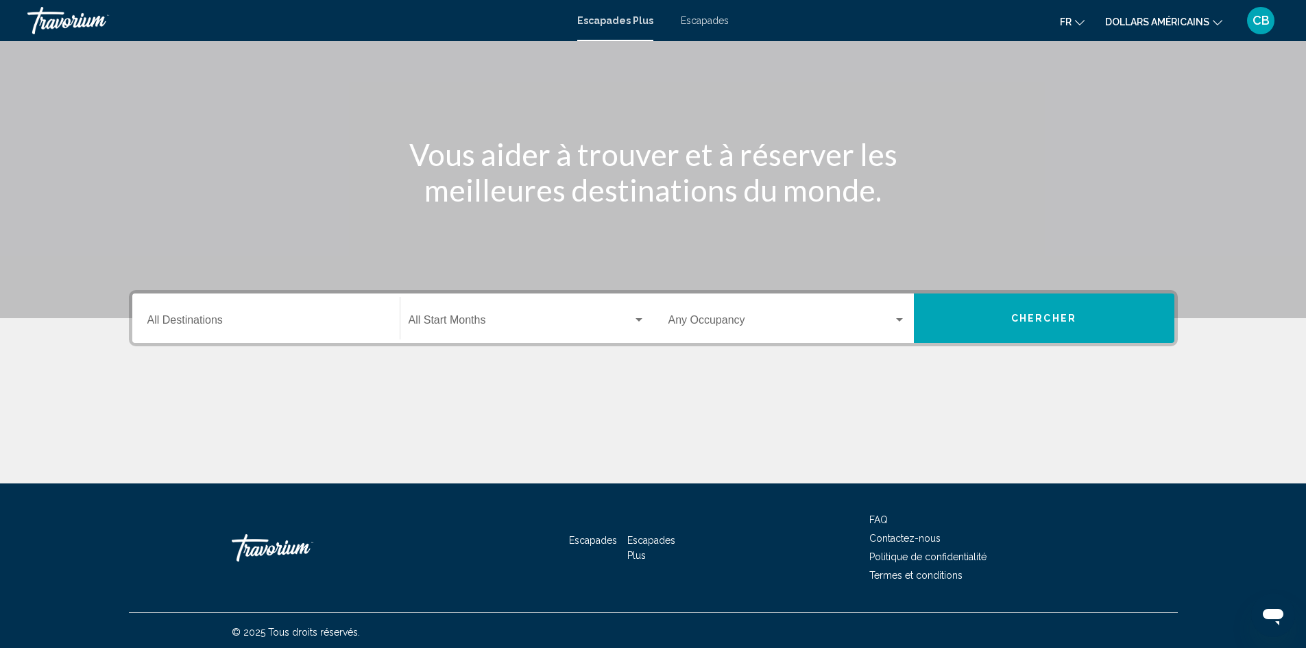
scroll to position [97, 0]
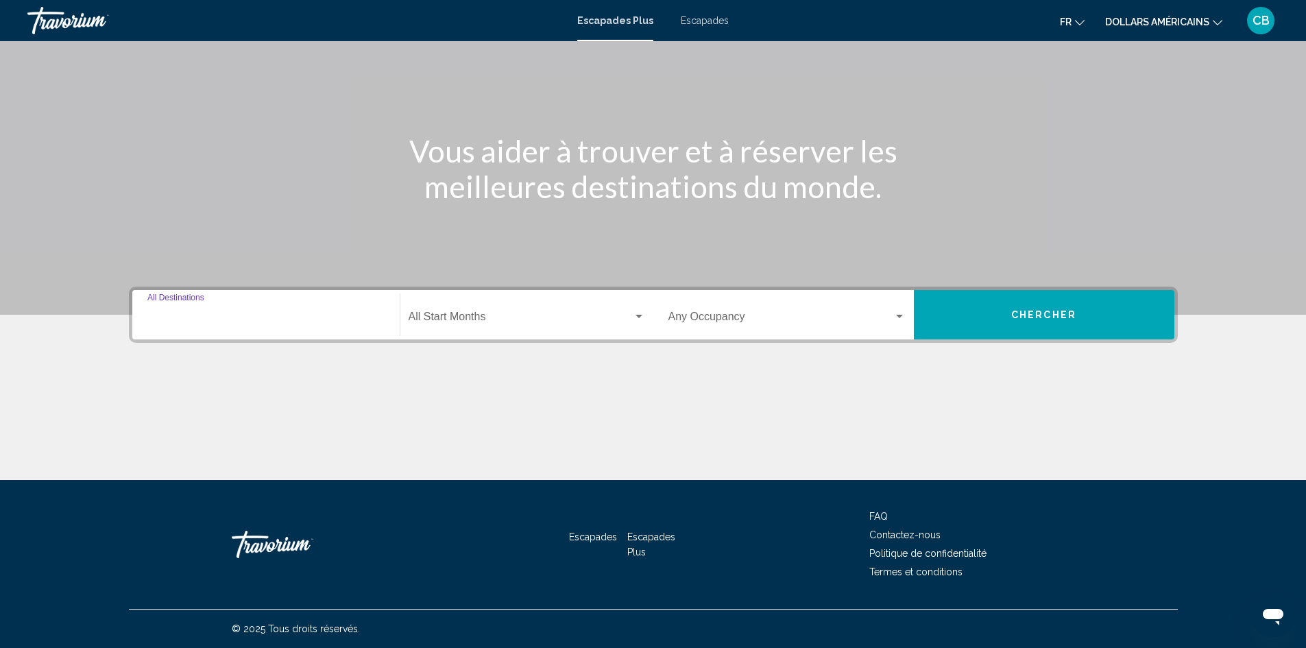
click at [297, 324] on input "Destination All Destinations" at bounding box center [265, 319] width 237 height 12
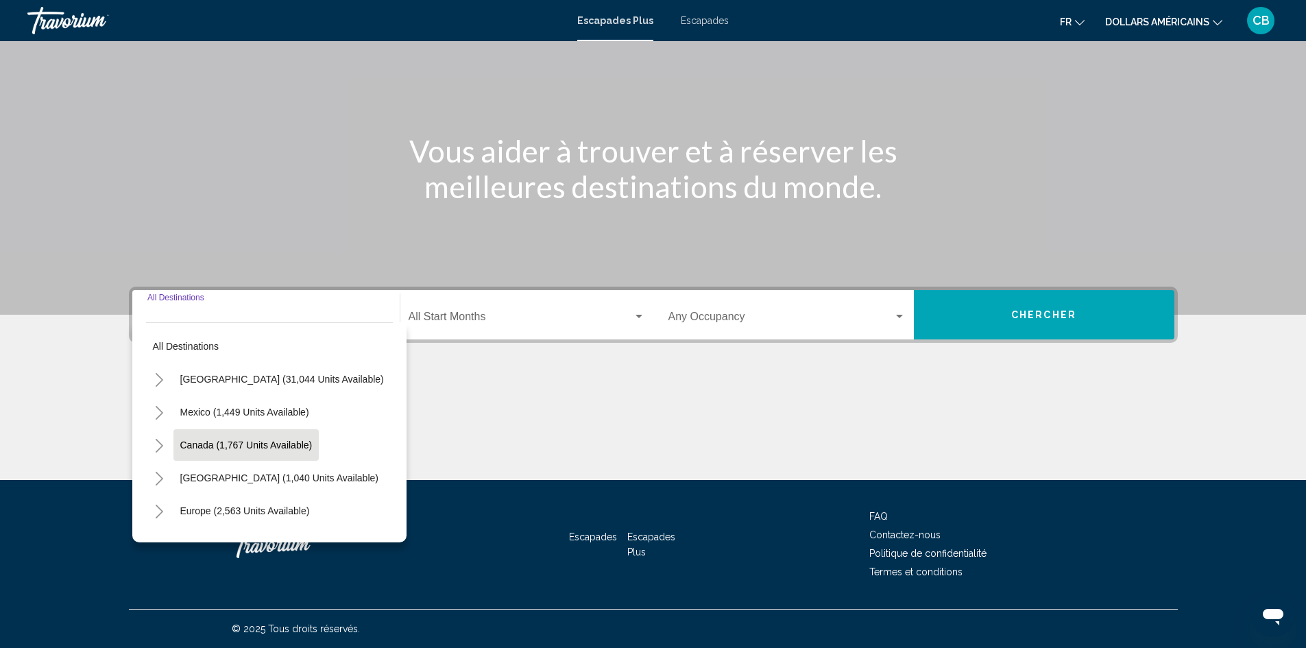
click at [314, 450] on button "Canada (1,767 units available)" at bounding box center [246, 445] width 146 height 32
type input "**********"
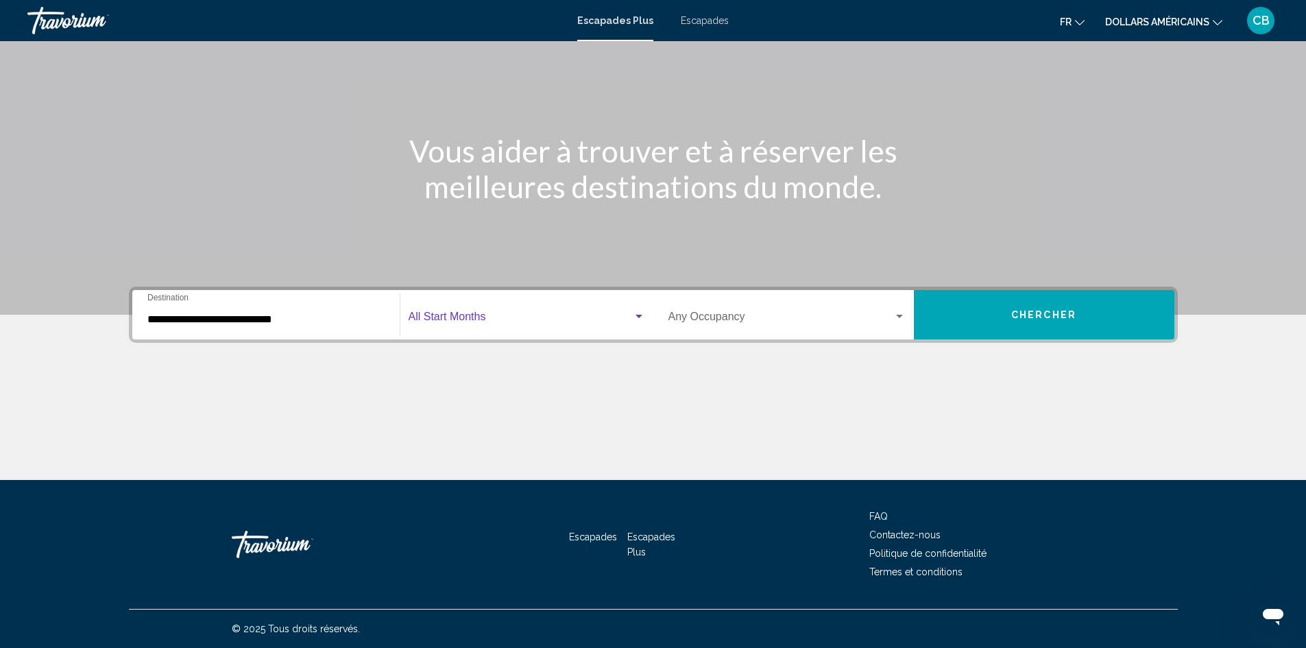
click at [467, 323] on span "Widget de recherche" at bounding box center [521, 319] width 224 height 12
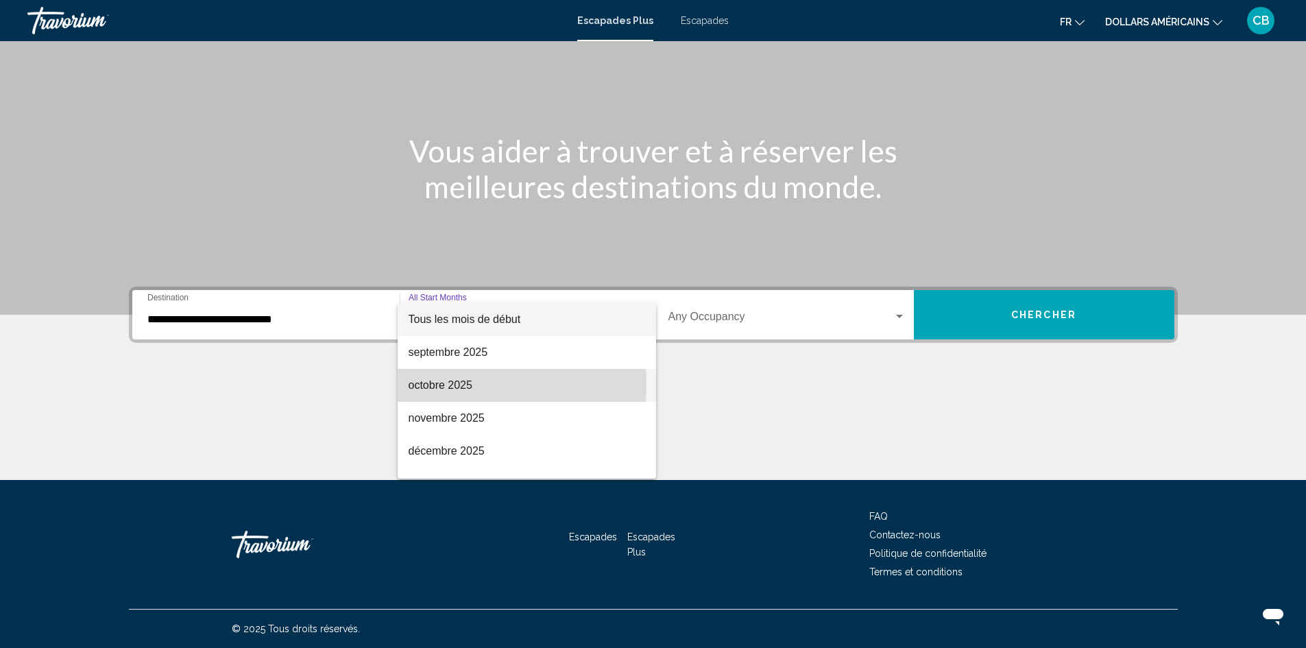
drag, startPoint x: 471, startPoint y: 384, endPoint x: 596, endPoint y: 360, distance: 127.0
click at [472, 384] on font "octobre 2025" at bounding box center [441, 385] width 64 height 12
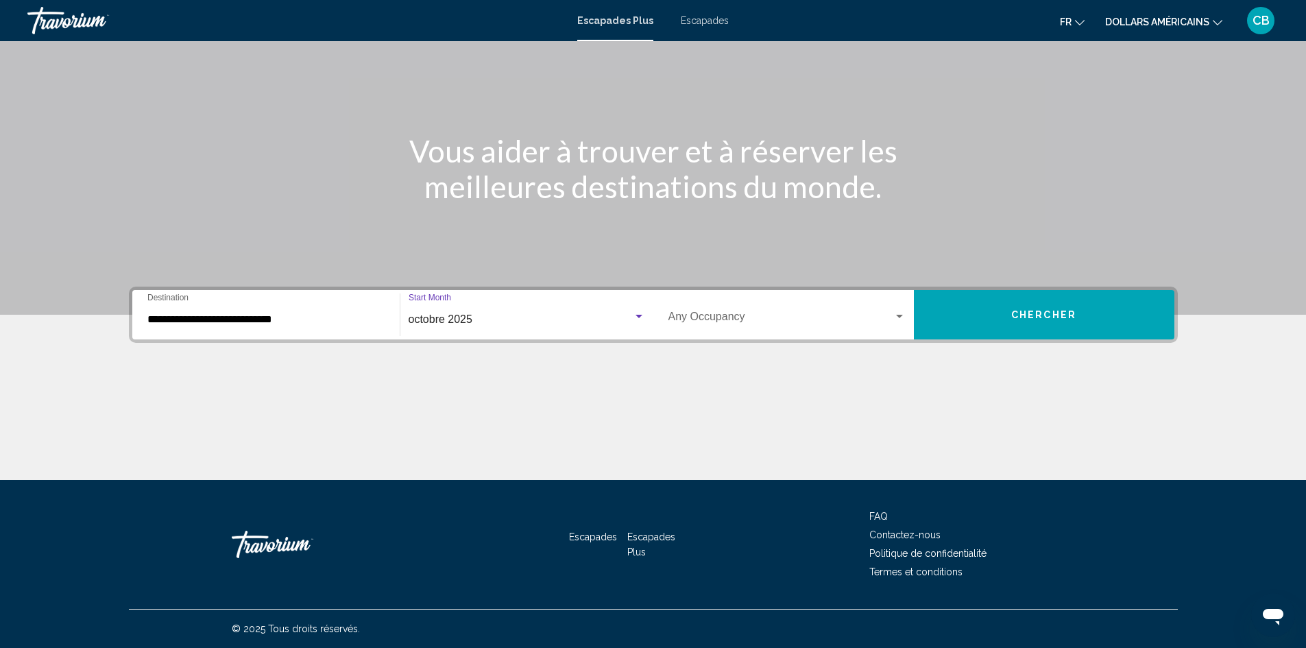
click at [749, 328] on div "Occupancy Any Occupancy" at bounding box center [786, 314] width 237 height 43
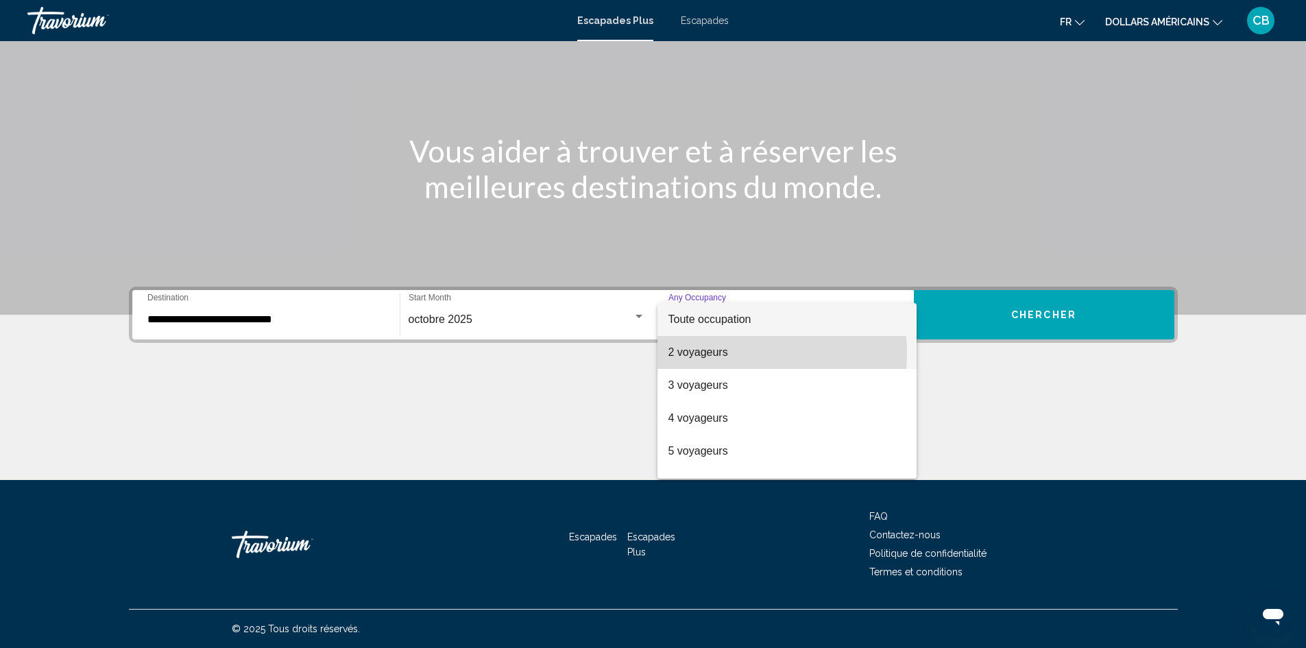
click at [720, 353] on font "2 voyageurs" at bounding box center [698, 352] width 60 height 12
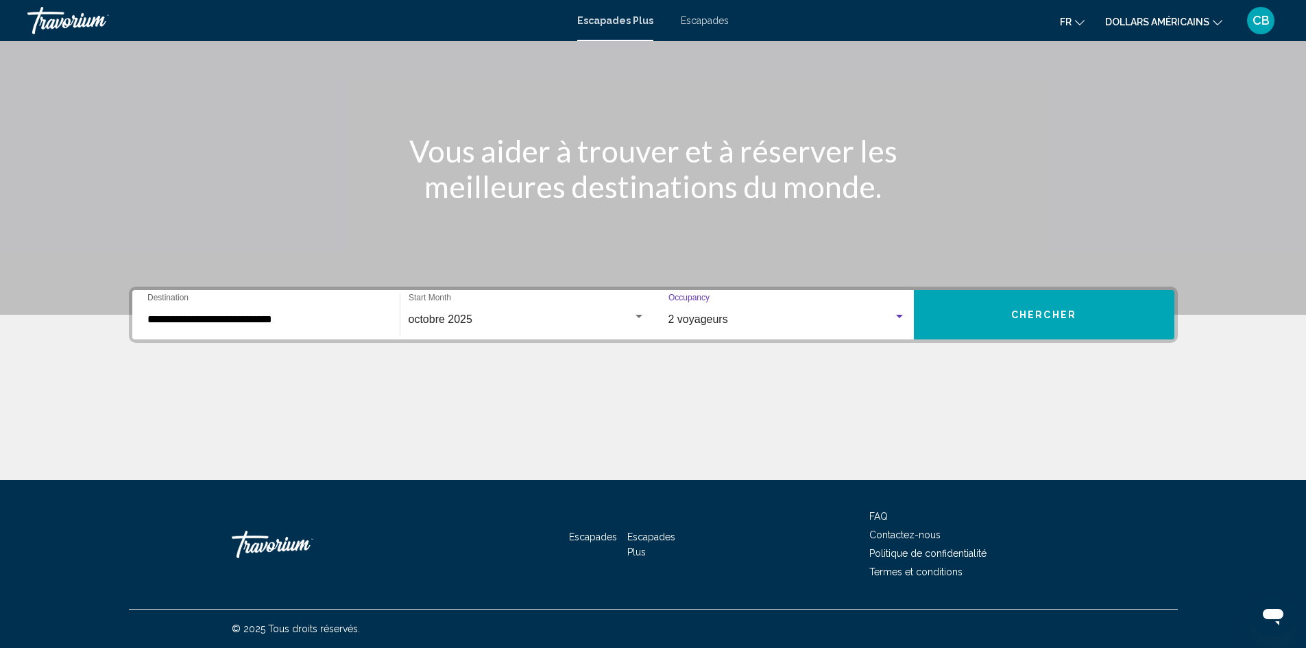
click at [988, 299] on button "Chercher" at bounding box center [1044, 314] width 260 height 49
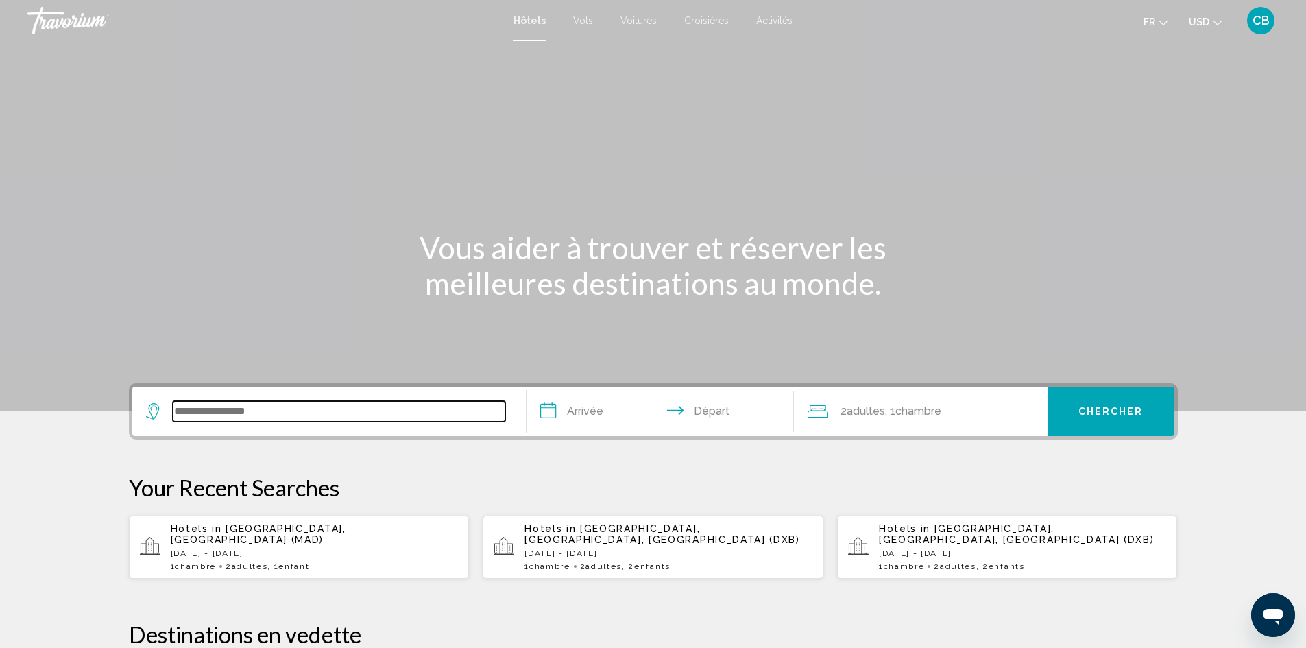
click at [215, 413] on input "Search widget" at bounding box center [339, 411] width 332 height 21
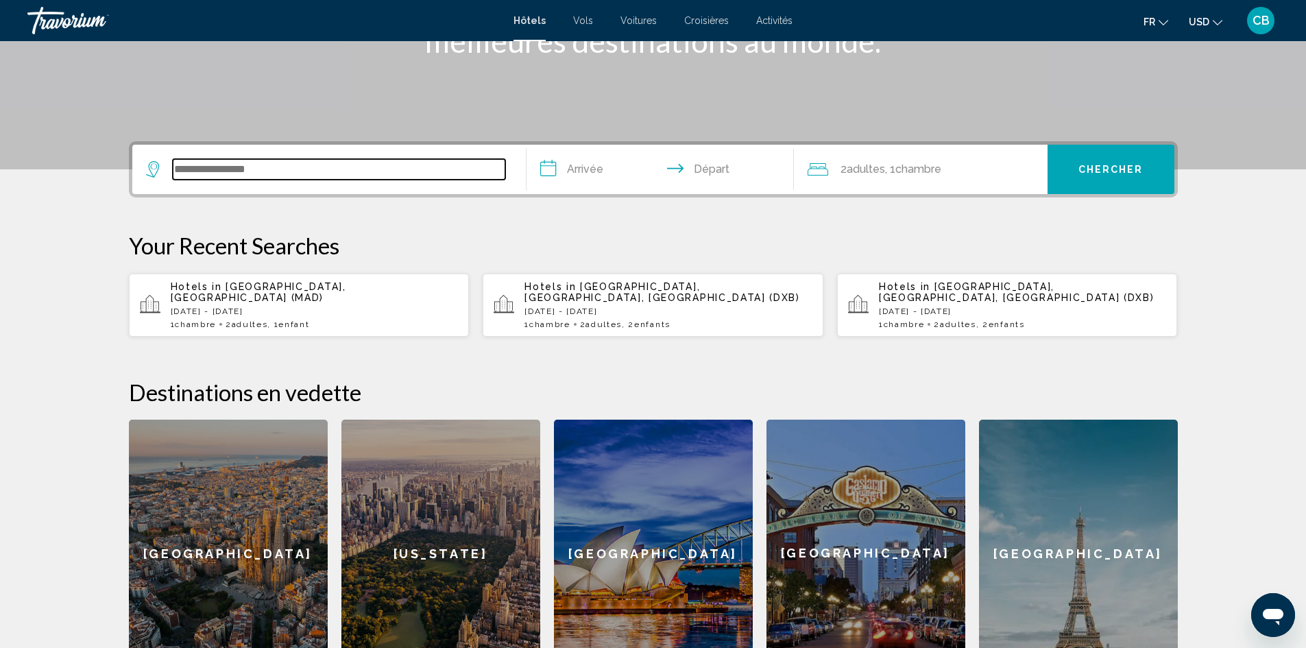
scroll to position [339, 0]
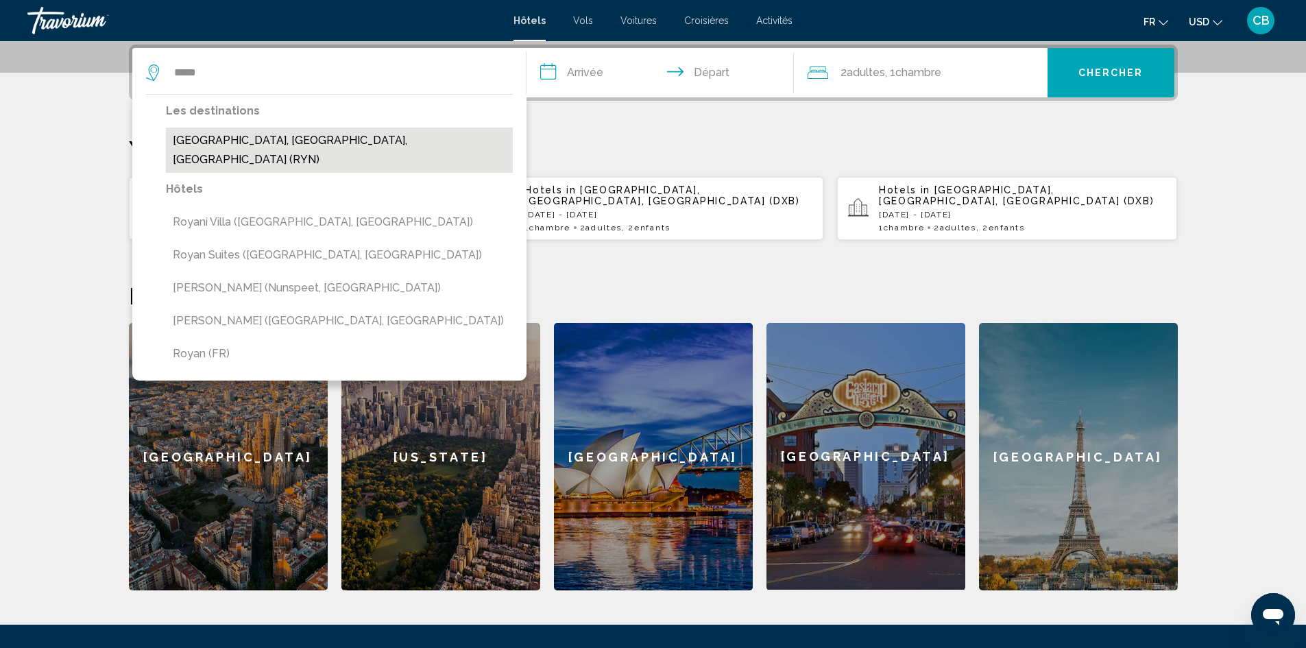
click at [260, 143] on button "[GEOGRAPHIC_DATA], [GEOGRAPHIC_DATA], [GEOGRAPHIC_DATA] (RYN)" at bounding box center [339, 150] width 347 height 45
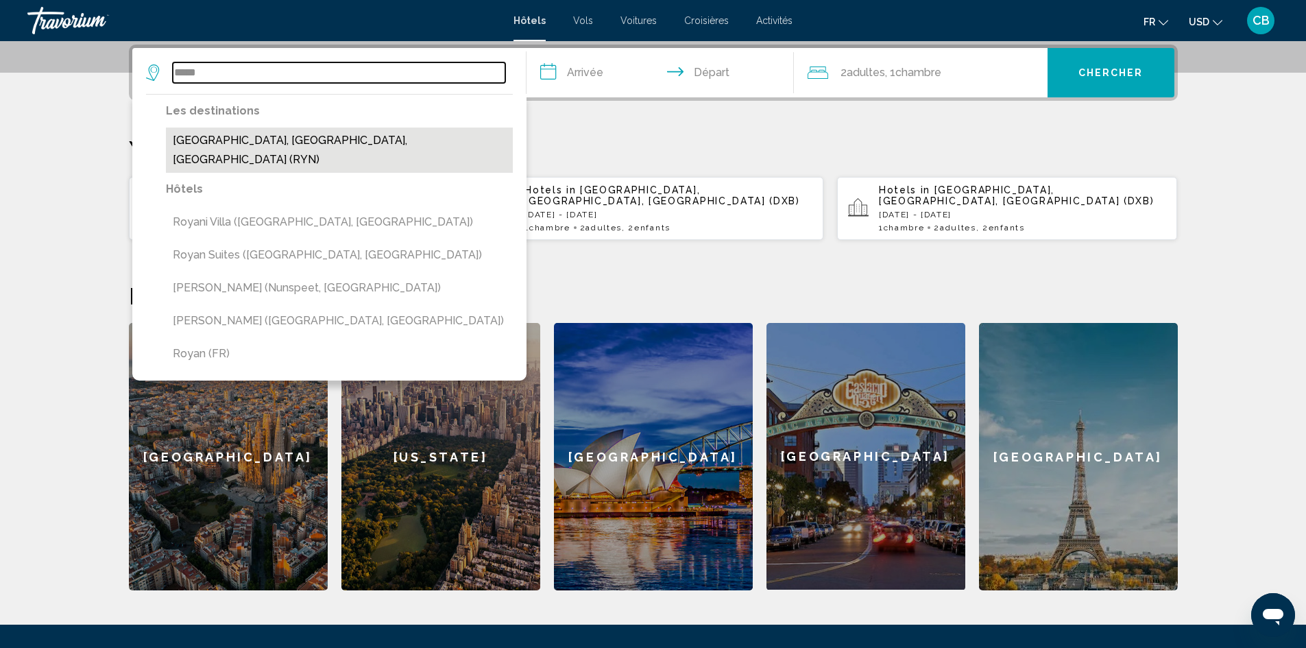
type input "**********"
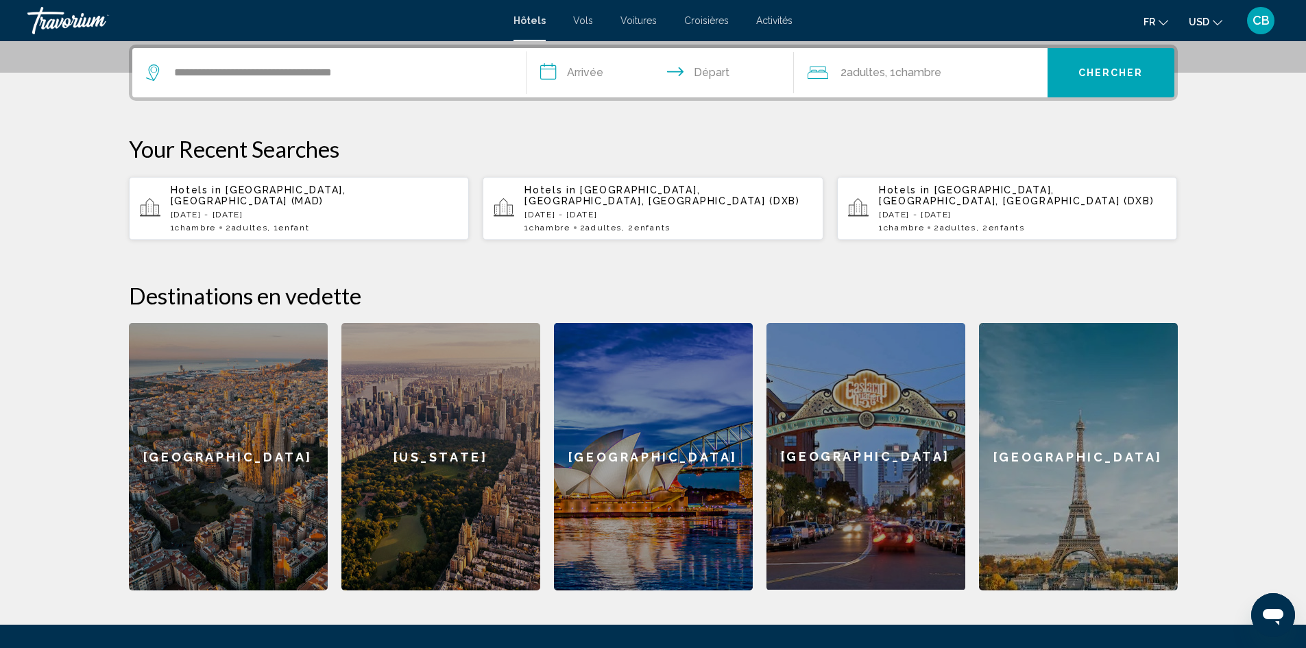
click at [585, 71] on input "**********" at bounding box center [662, 74] width 273 height 53
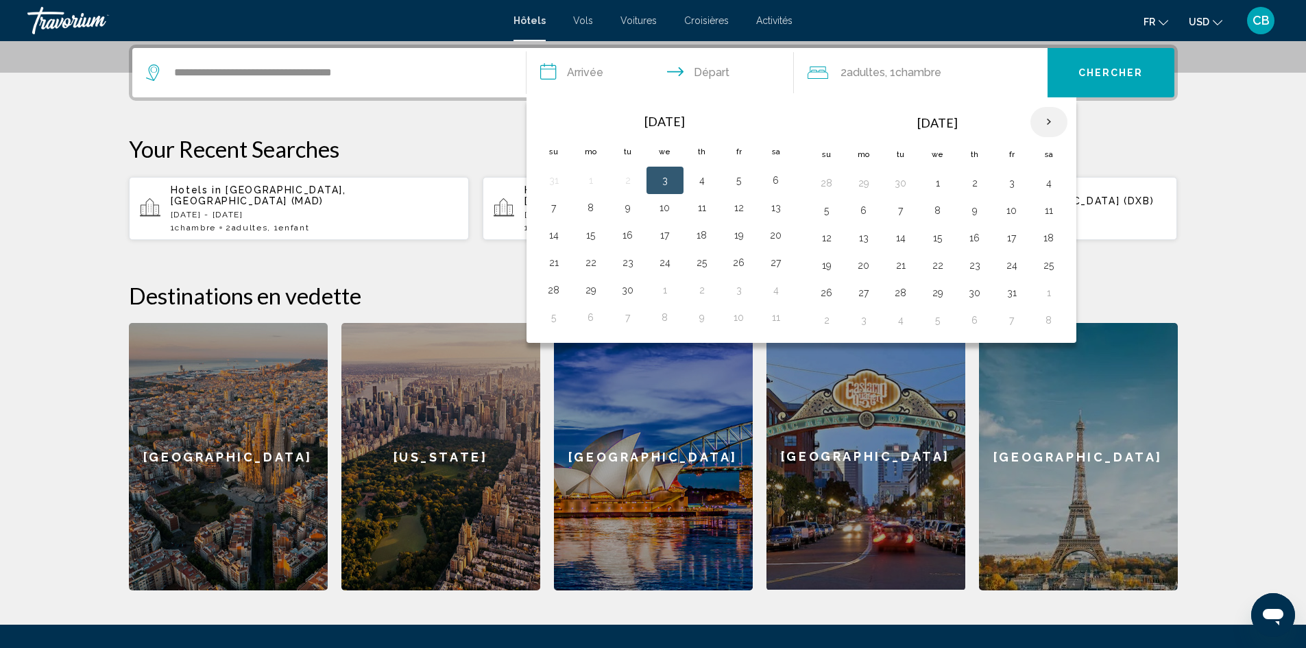
click at [1045, 117] on th "Next month" at bounding box center [1048, 122] width 37 height 30
click at [1047, 117] on th "Next month" at bounding box center [1048, 122] width 37 height 30
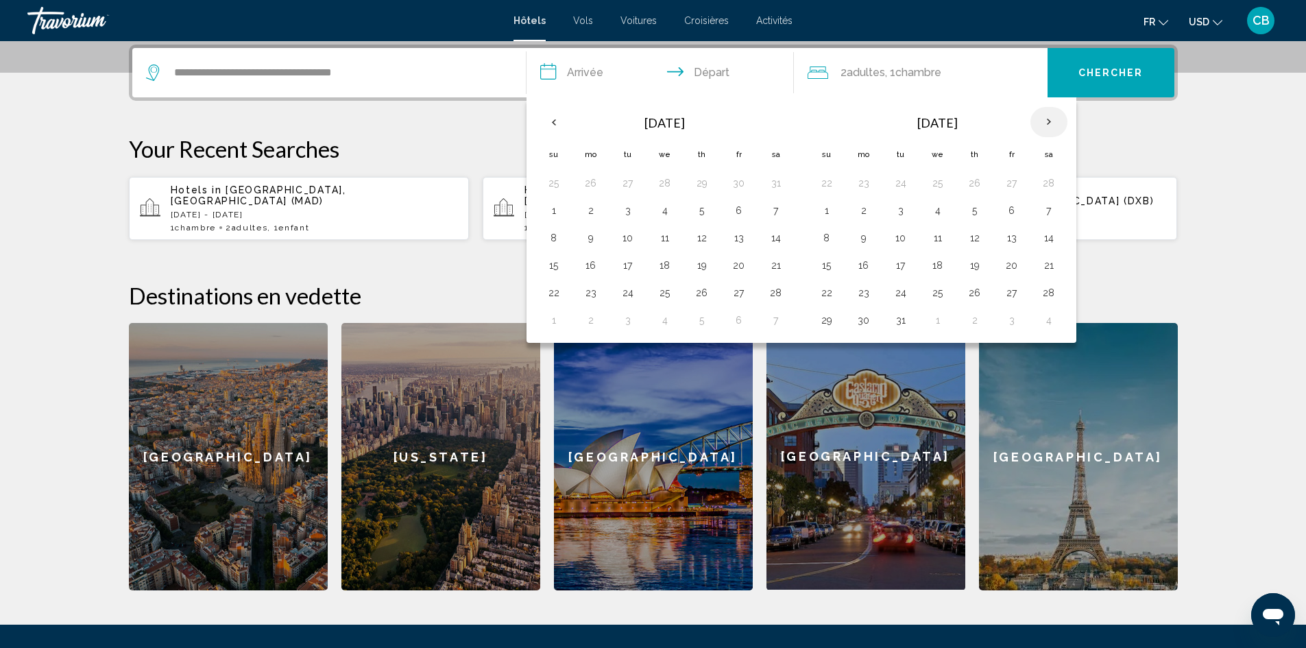
click at [1047, 117] on th "Next month" at bounding box center [1048, 122] width 37 height 30
drag, startPoint x: 838, startPoint y: 242, endPoint x: 849, endPoint y: 236, distance: 12.6
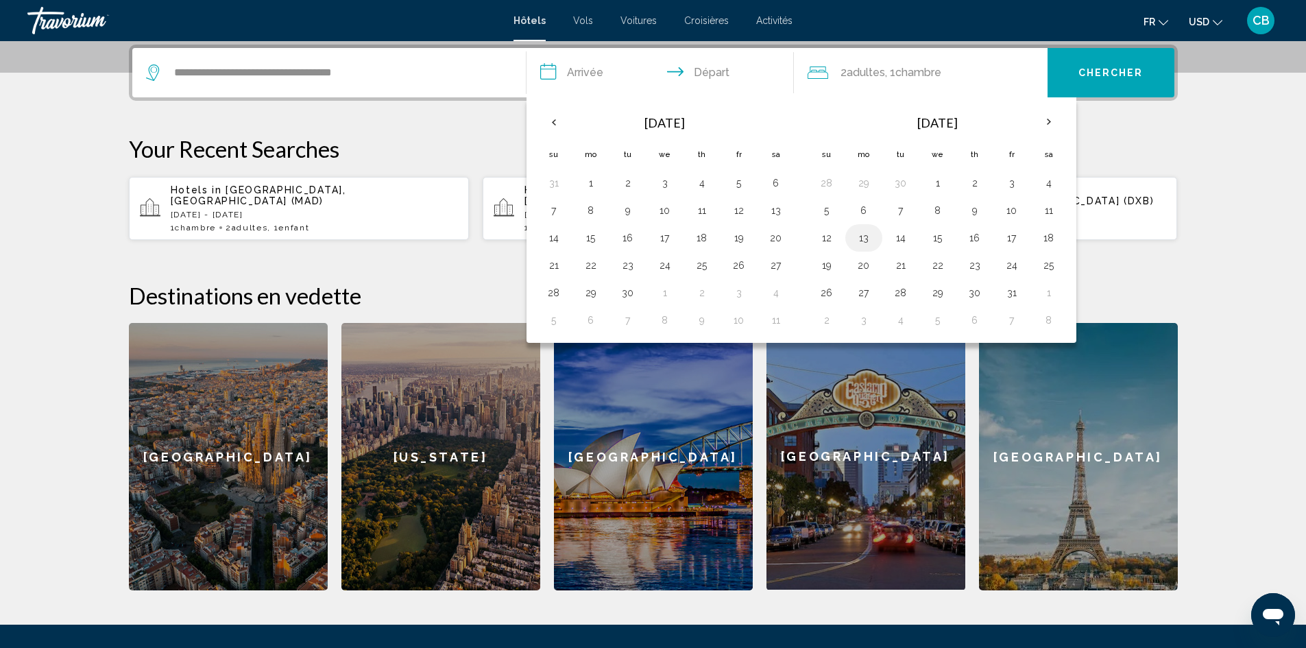
click at [839, 240] on td "12" at bounding box center [826, 237] width 37 height 27
click at [828, 245] on button "12" at bounding box center [827, 237] width 22 height 19
click at [1047, 231] on button "18" at bounding box center [1049, 237] width 22 height 19
type input "**********"
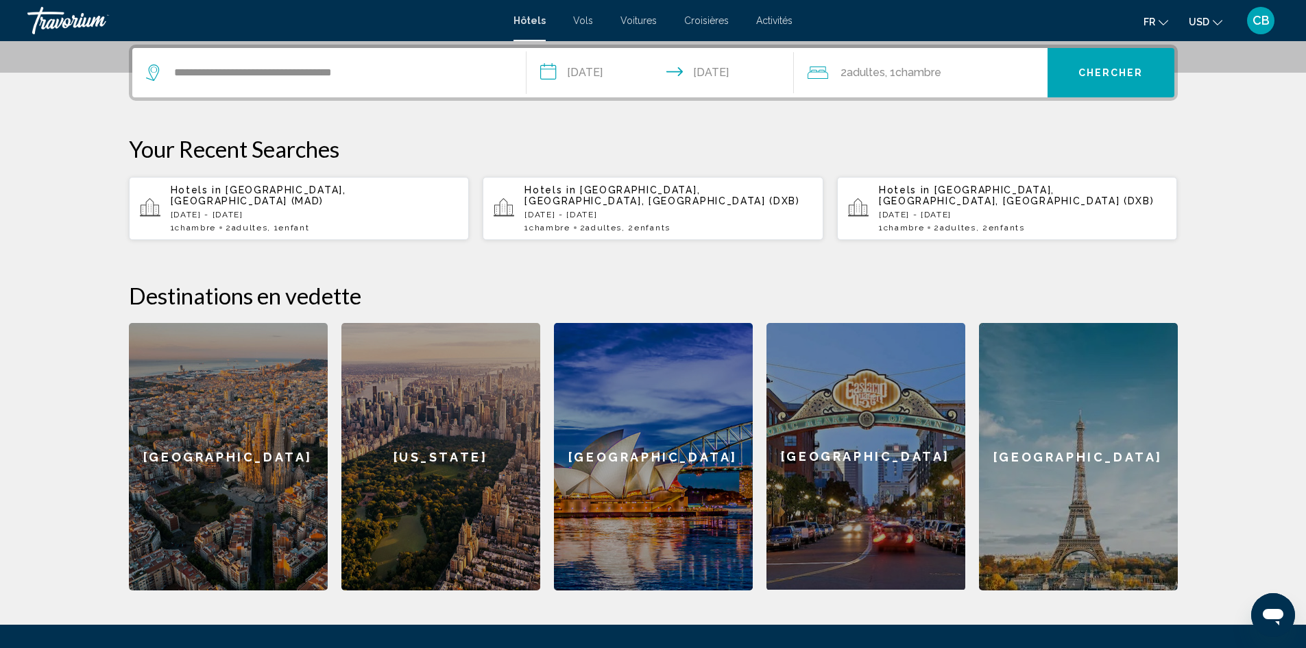
click at [981, 87] on div "2 Adulte Adultes , 1 Chambre pièces" at bounding box center [928, 72] width 240 height 49
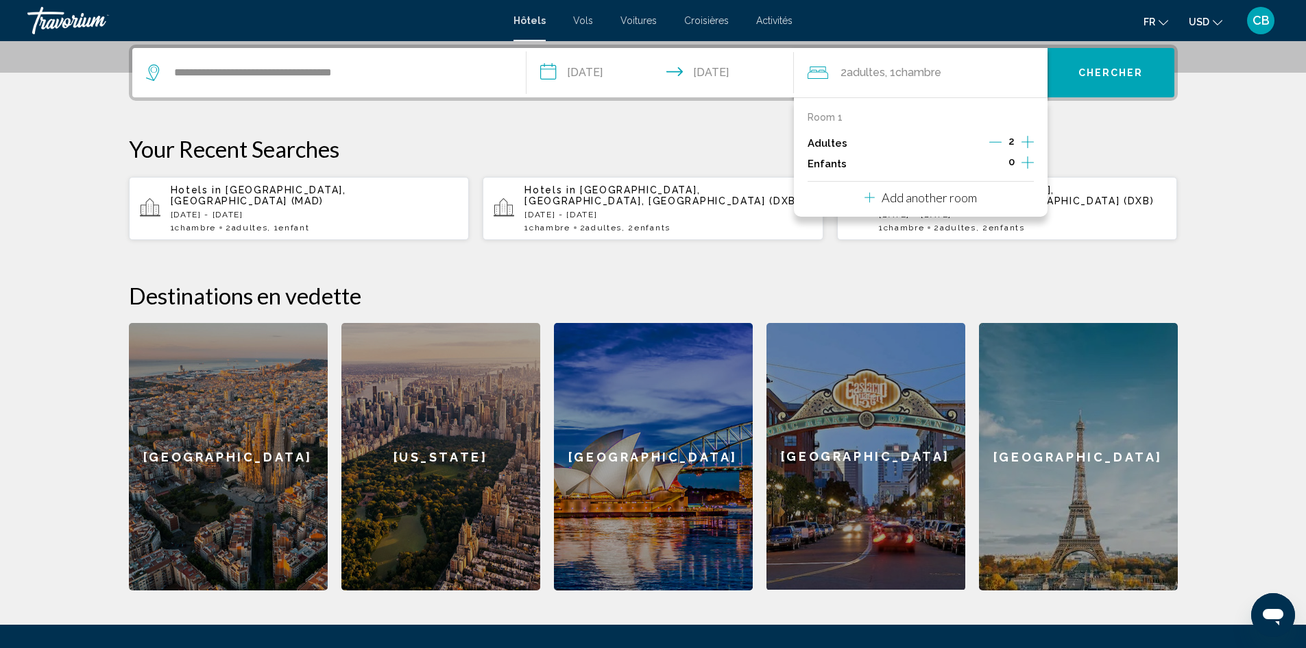
click at [1030, 162] on icon "Increment children" at bounding box center [1027, 162] width 12 height 16
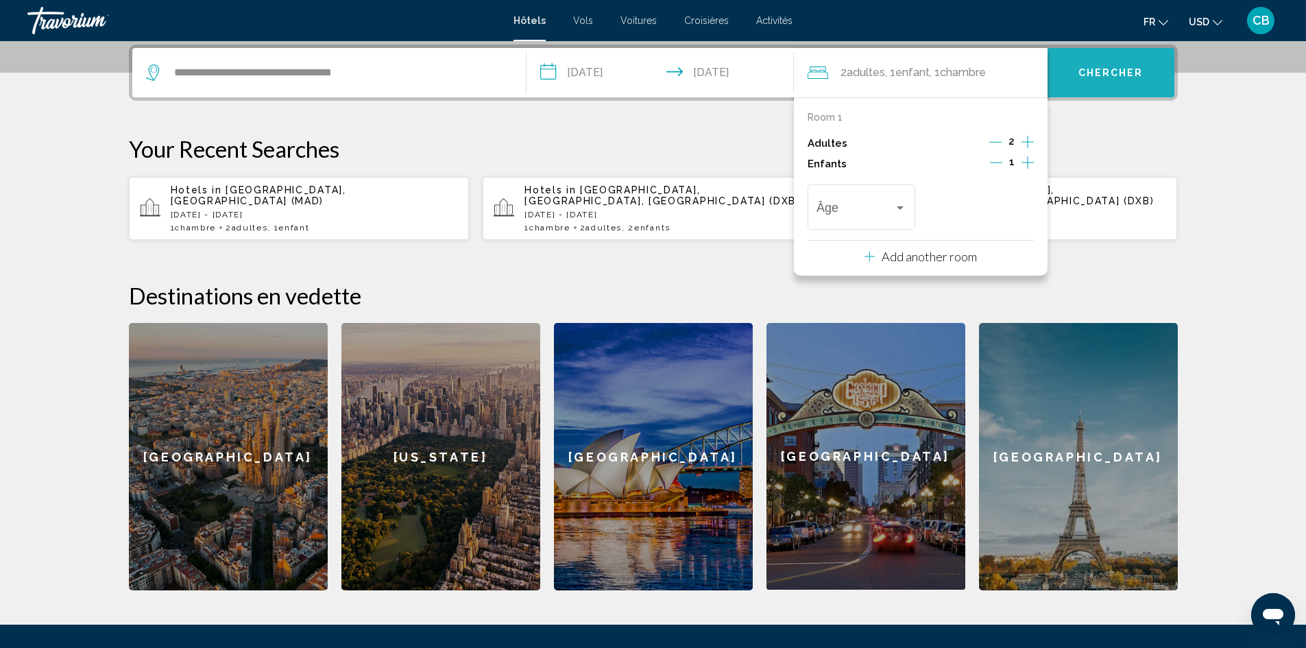
click at [1122, 73] on span "Chercher" at bounding box center [1110, 73] width 65 height 11
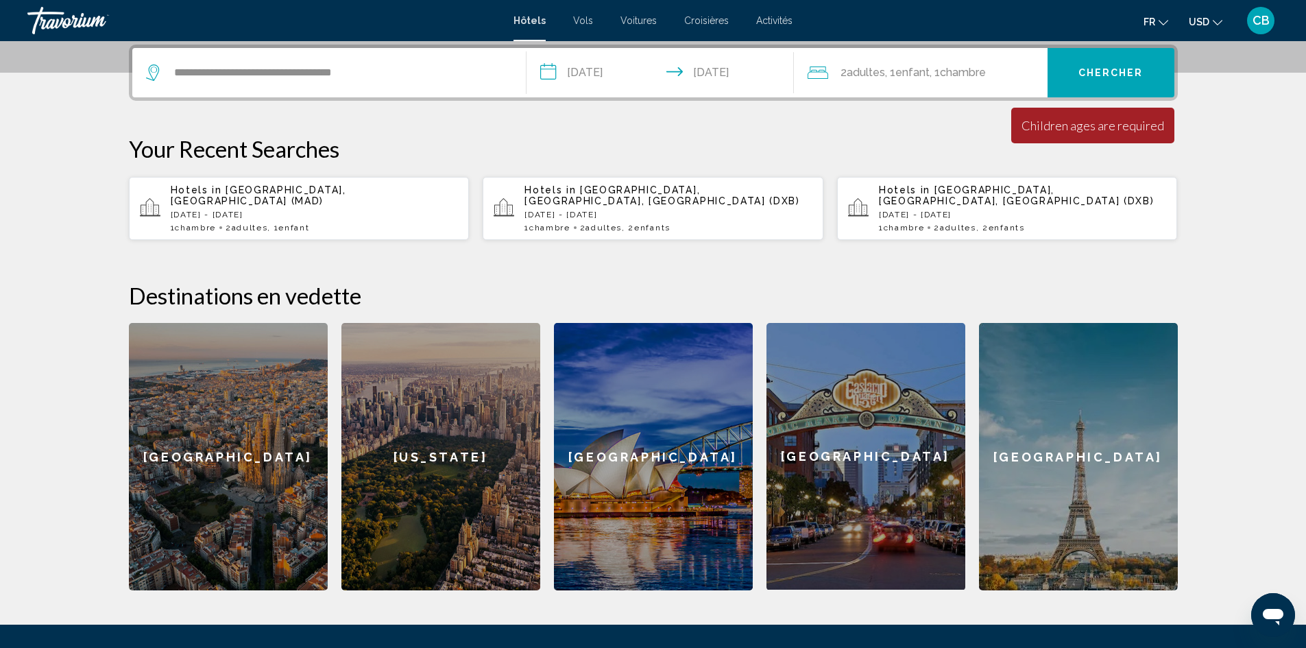
click at [983, 75] on span "Chambre" at bounding box center [963, 72] width 46 height 13
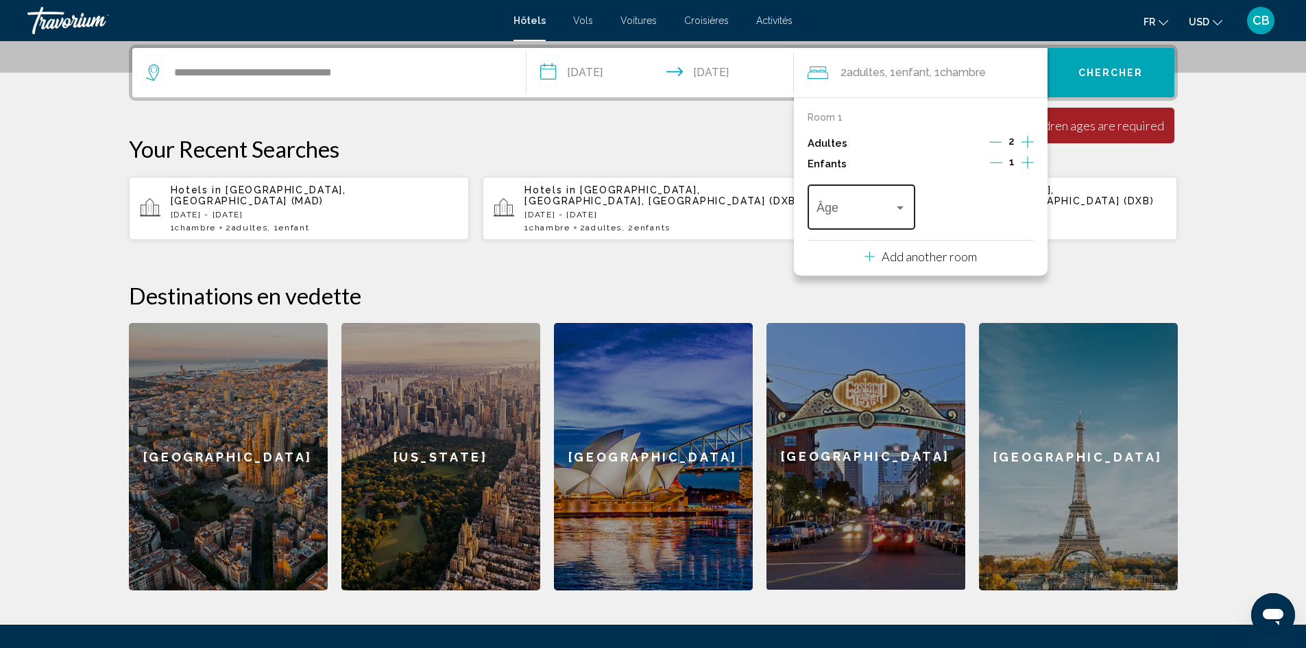
click at [895, 209] on div "Travelers: 2 adults, 1 child" at bounding box center [900, 207] width 12 height 11
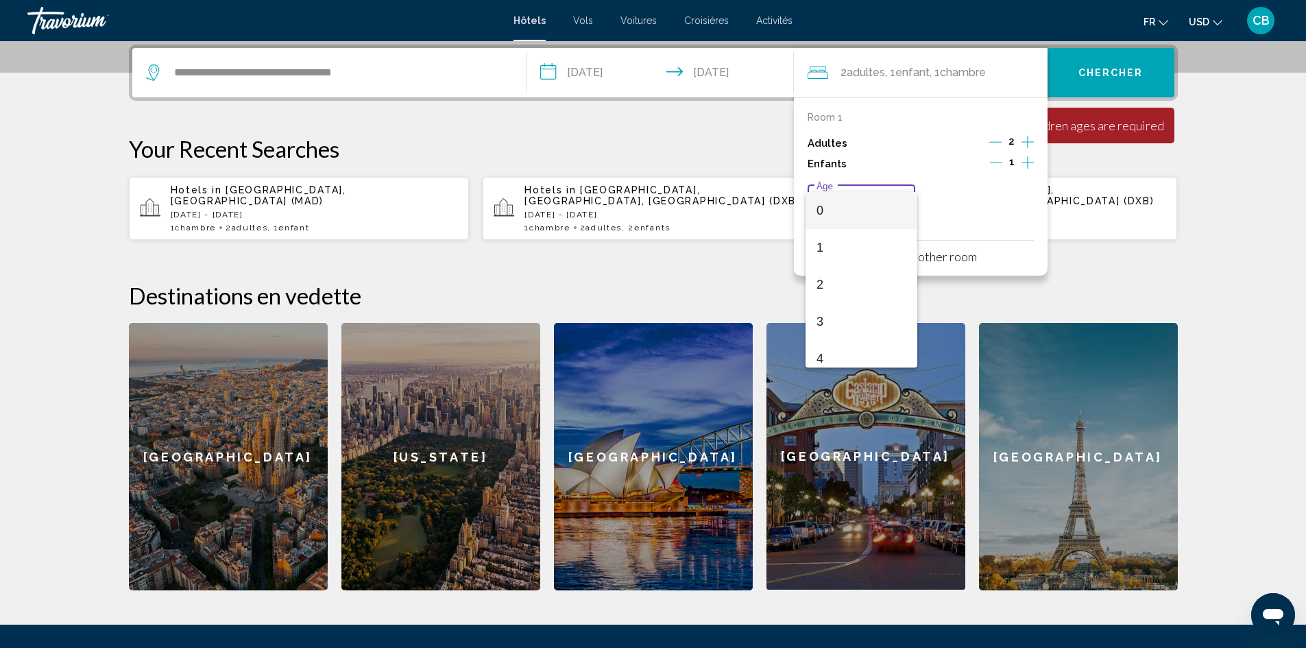
scroll to position [137, 0]
click at [869, 288] on span "6" at bounding box center [861, 295] width 90 height 37
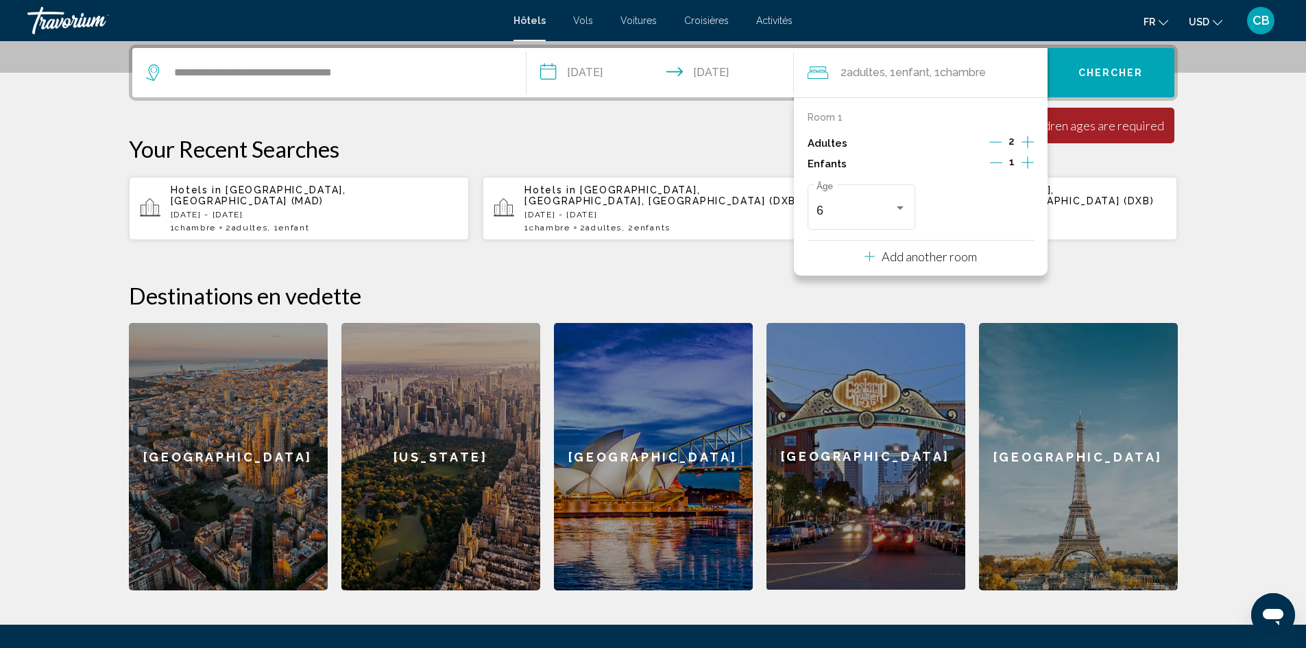
click at [1154, 114] on div "La durée minimum du séjour est de 1 jours Tous les champs sont requis Children …" at bounding box center [1092, 126] width 163 height 36
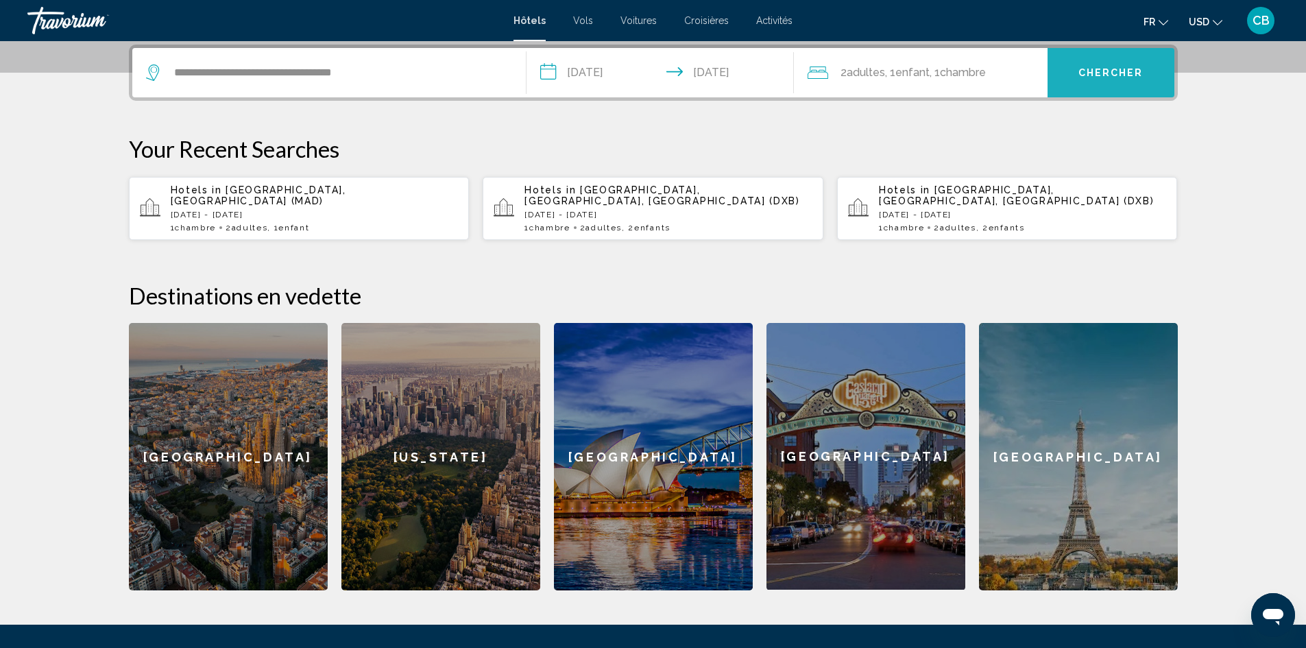
click at [1150, 81] on button "Chercher" at bounding box center [1110, 72] width 127 height 49
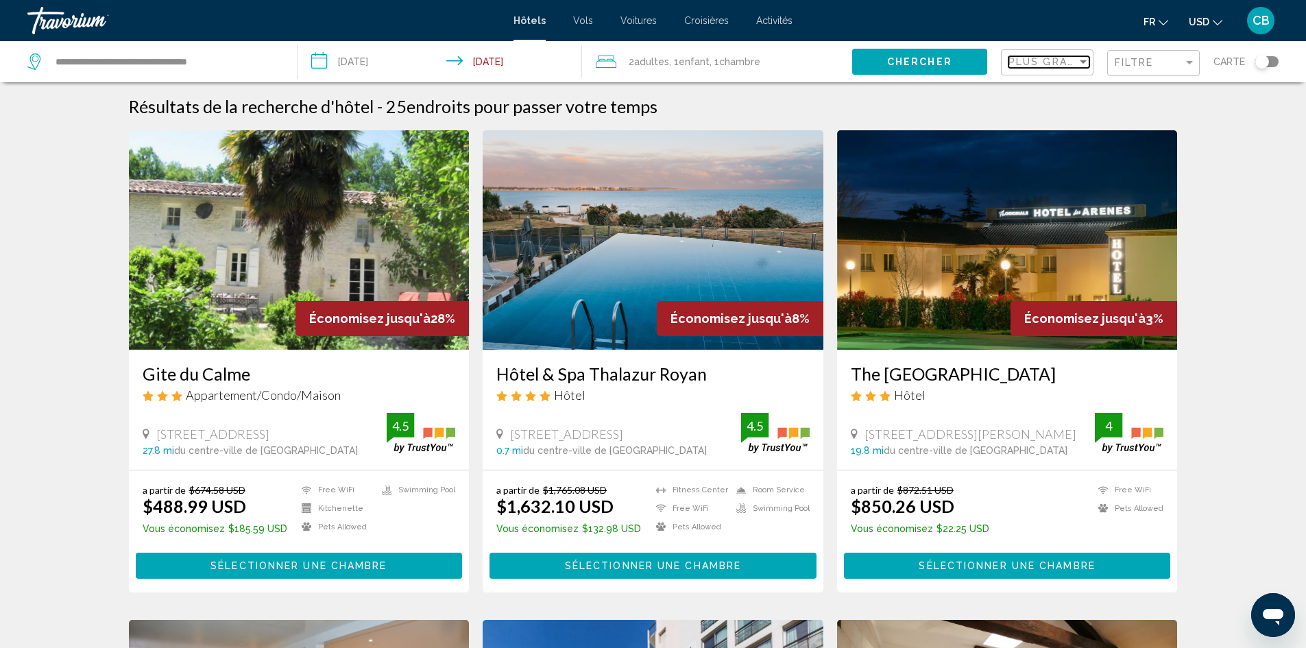
click at [1087, 58] on div "Sort by" at bounding box center [1083, 61] width 12 height 11
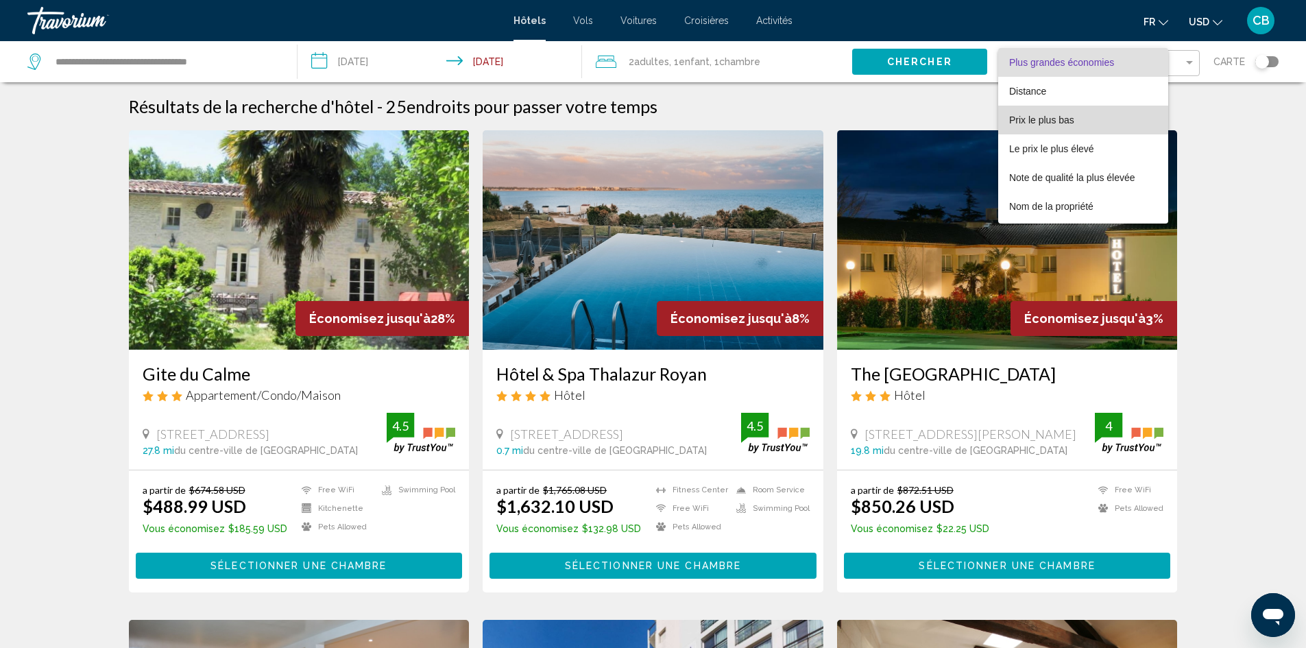
click at [1100, 119] on span "Prix le plus bas" at bounding box center [1083, 120] width 148 height 29
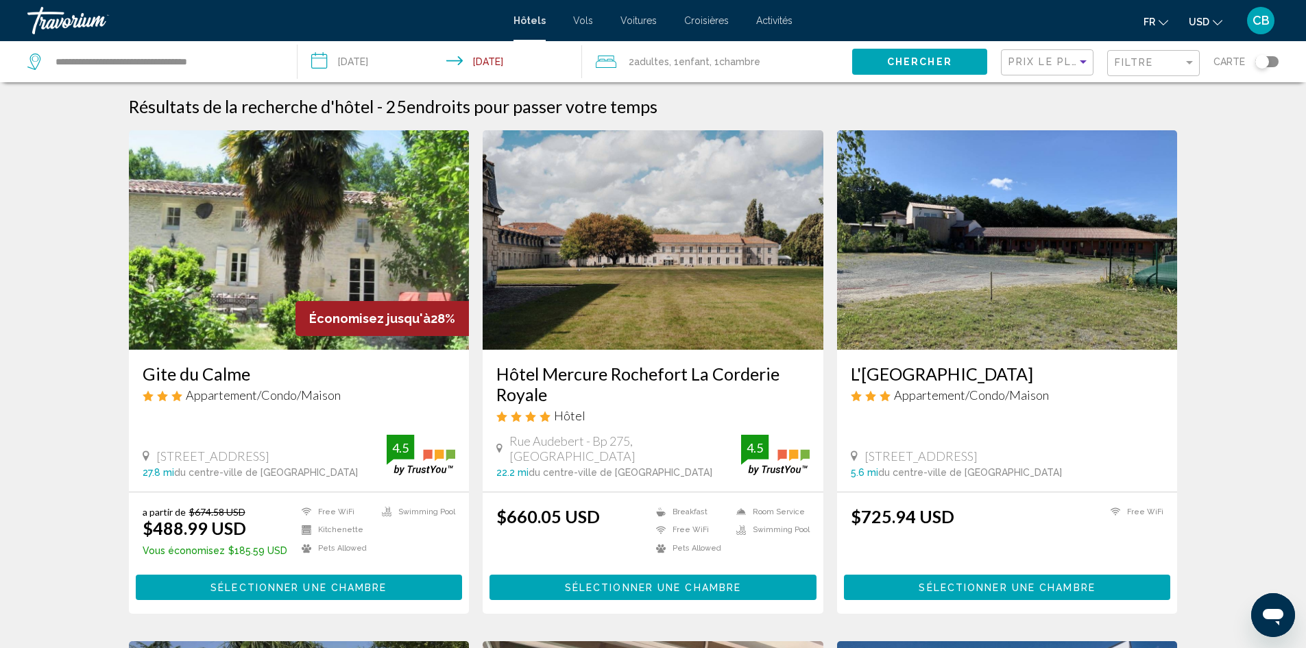
click at [267, 337] on img "Main content" at bounding box center [299, 239] width 341 height 219
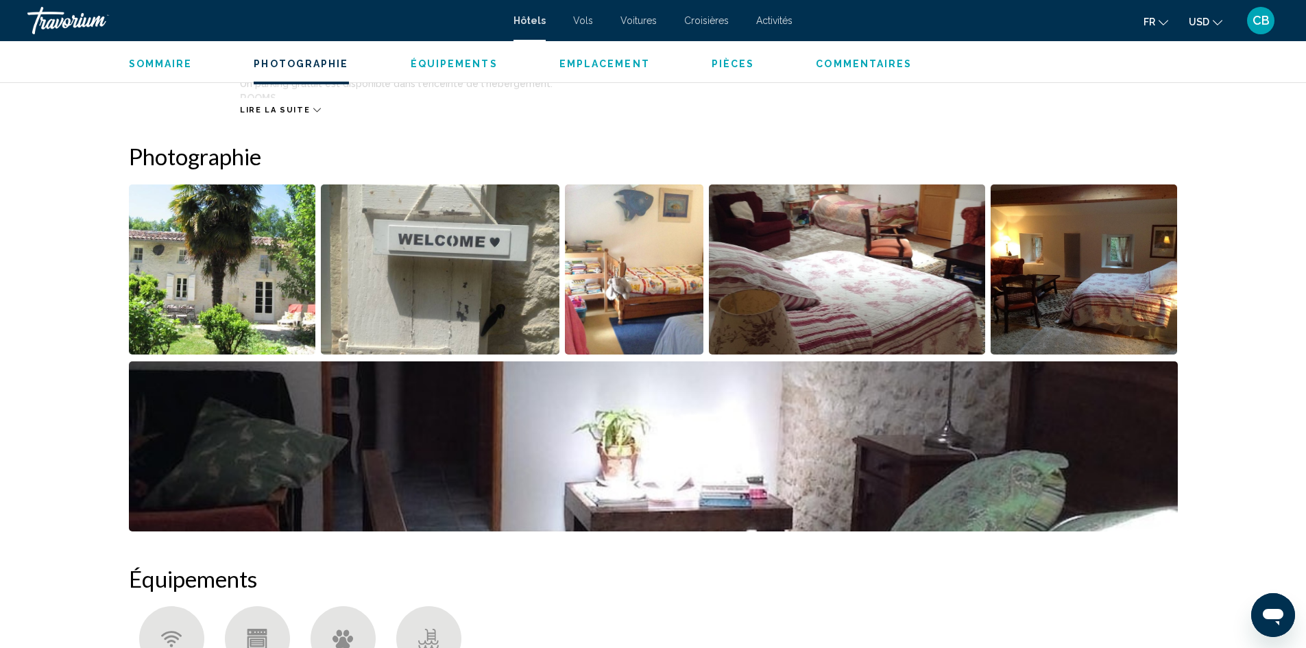
scroll to position [754, 0]
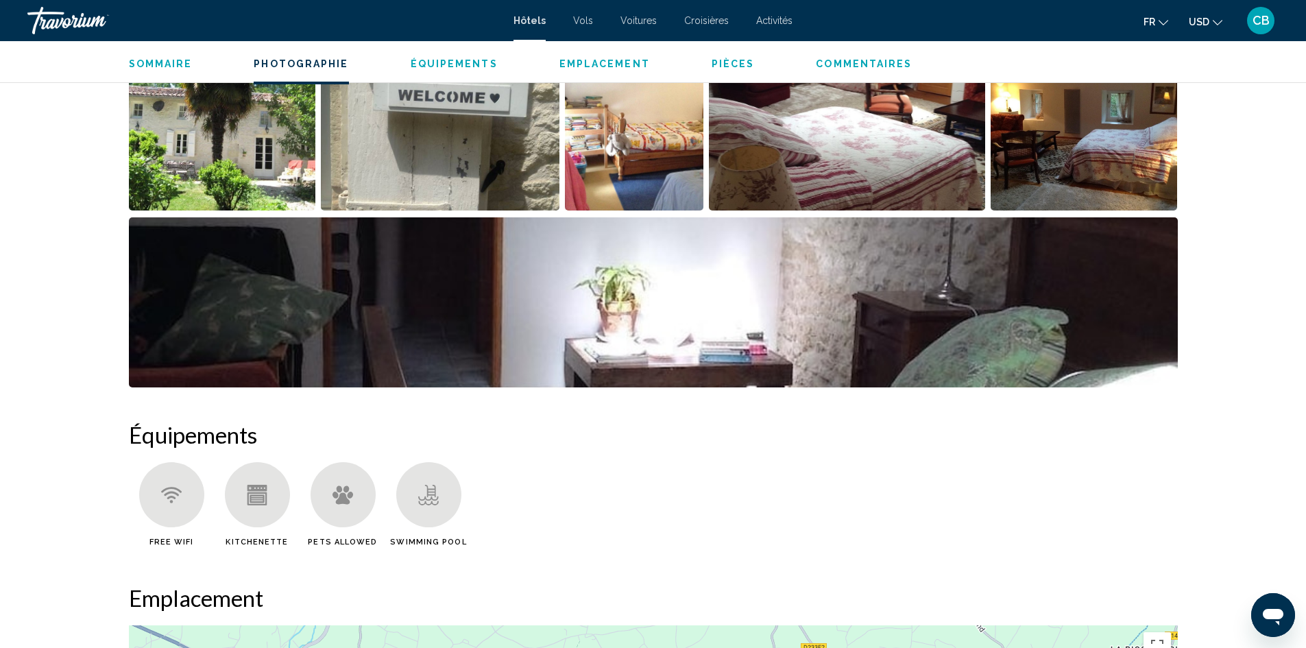
click at [278, 149] on img "Open full-screen image slider" at bounding box center [222, 125] width 187 height 170
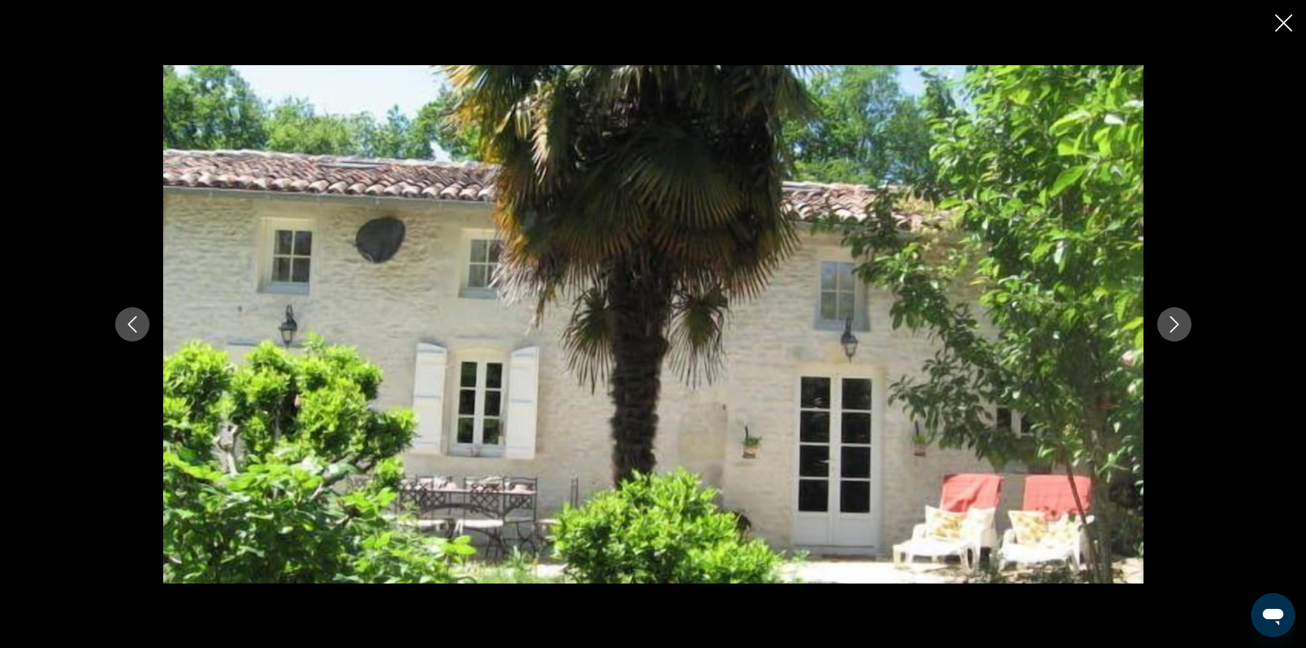
click at [1280, 26] on icon "Close slideshow" at bounding box center [1283, 22] width 17 height 17
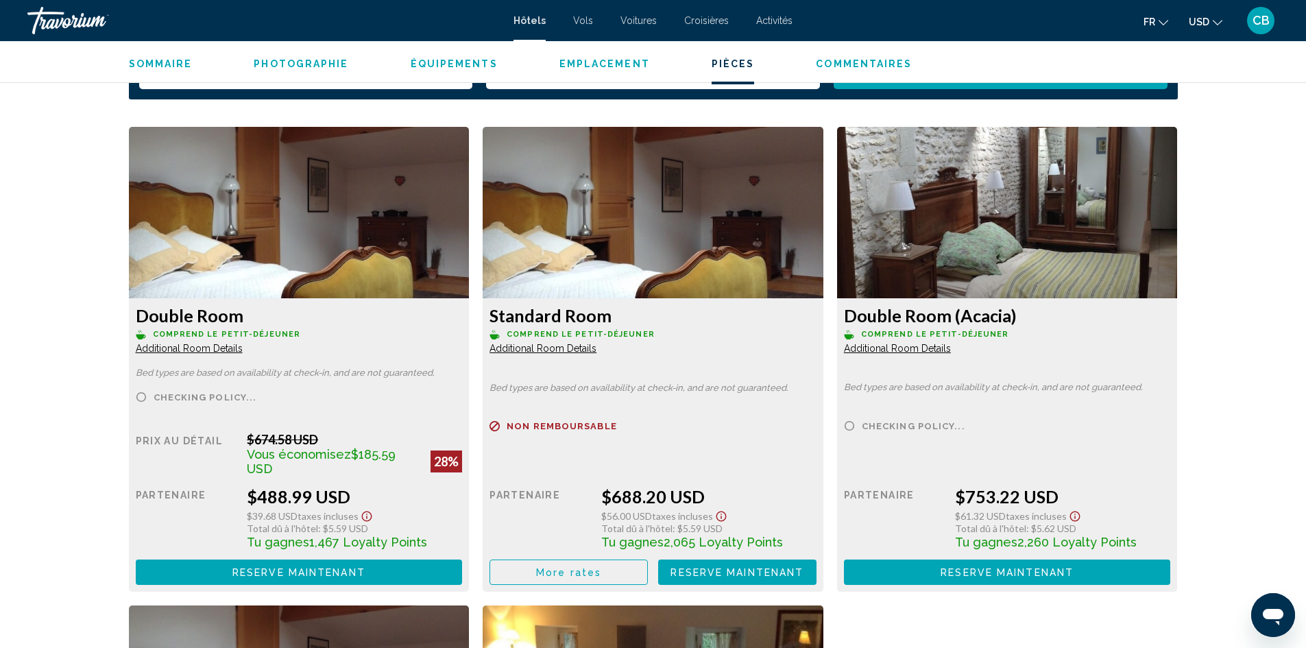
scroll to position [1851, 0]
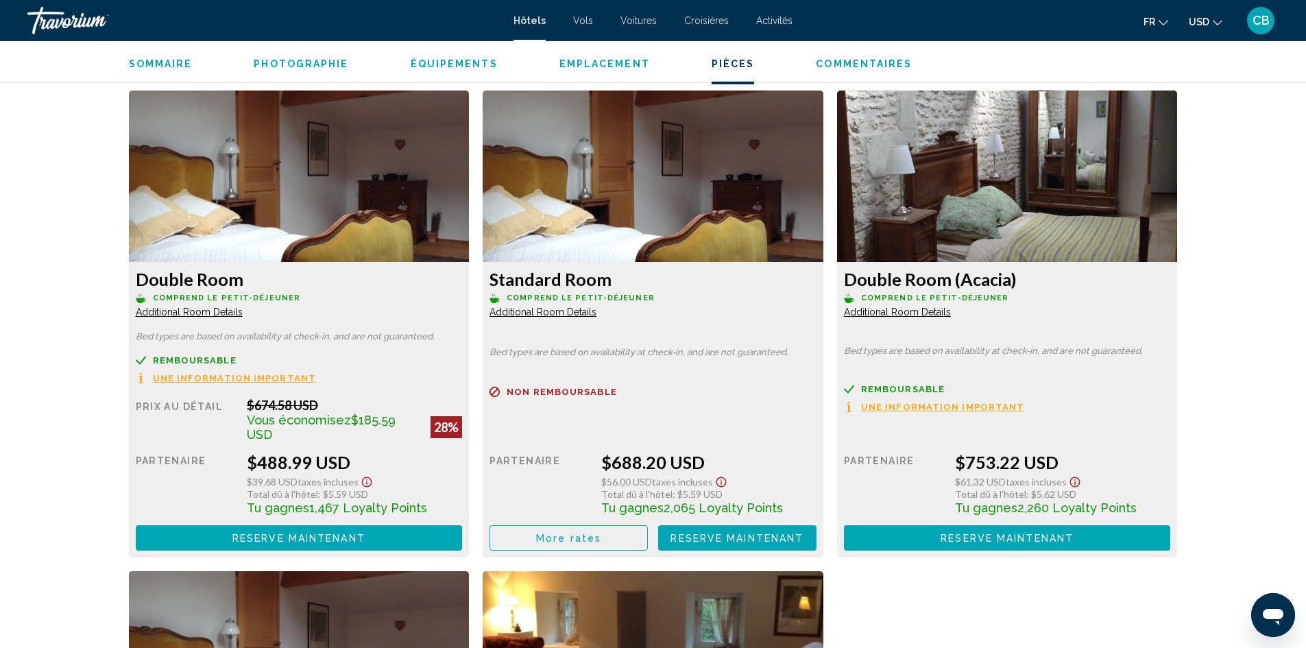
drag, startPoint x: 361, startPoint y: 454, endPoint x: 241, endPoint y: 460, distance: 119.4
click at [241, 460] on div "Prix au détail $674.58 USD Vous économisez $185.59 USD 28% quand vous échangez …" at bounding box center [299, 474] width 327 height 153
copy div "$488.99 USD"
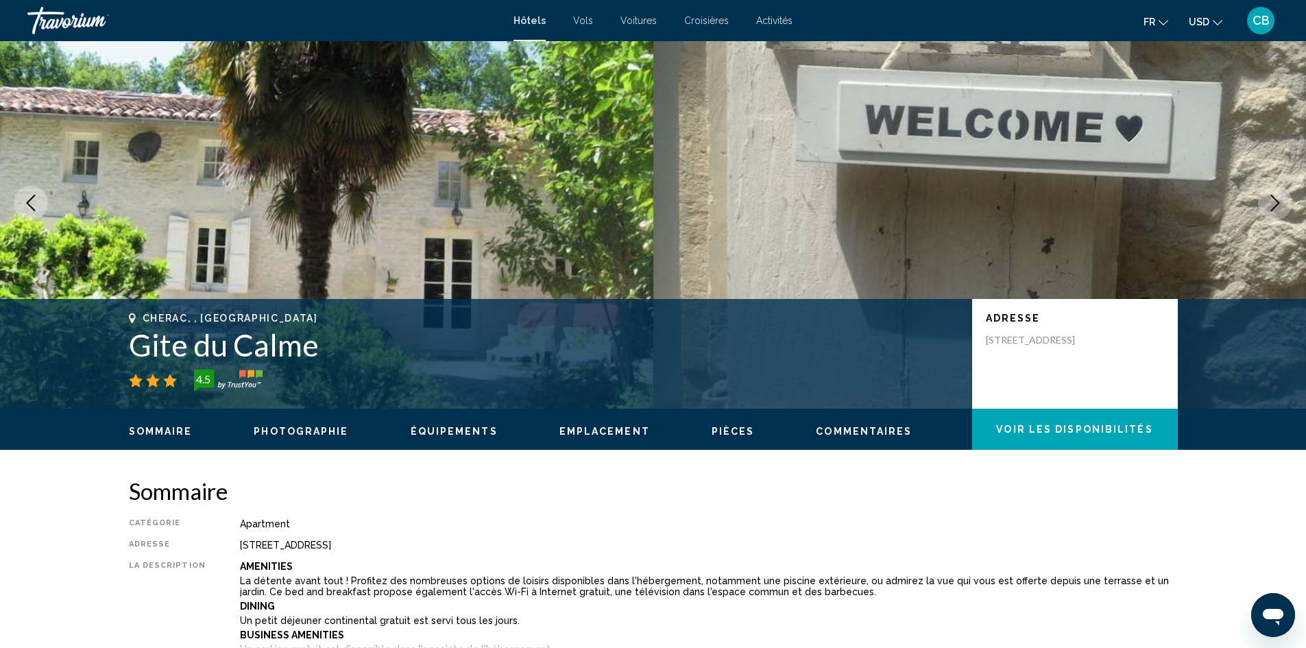
scroll to position [0, 0]
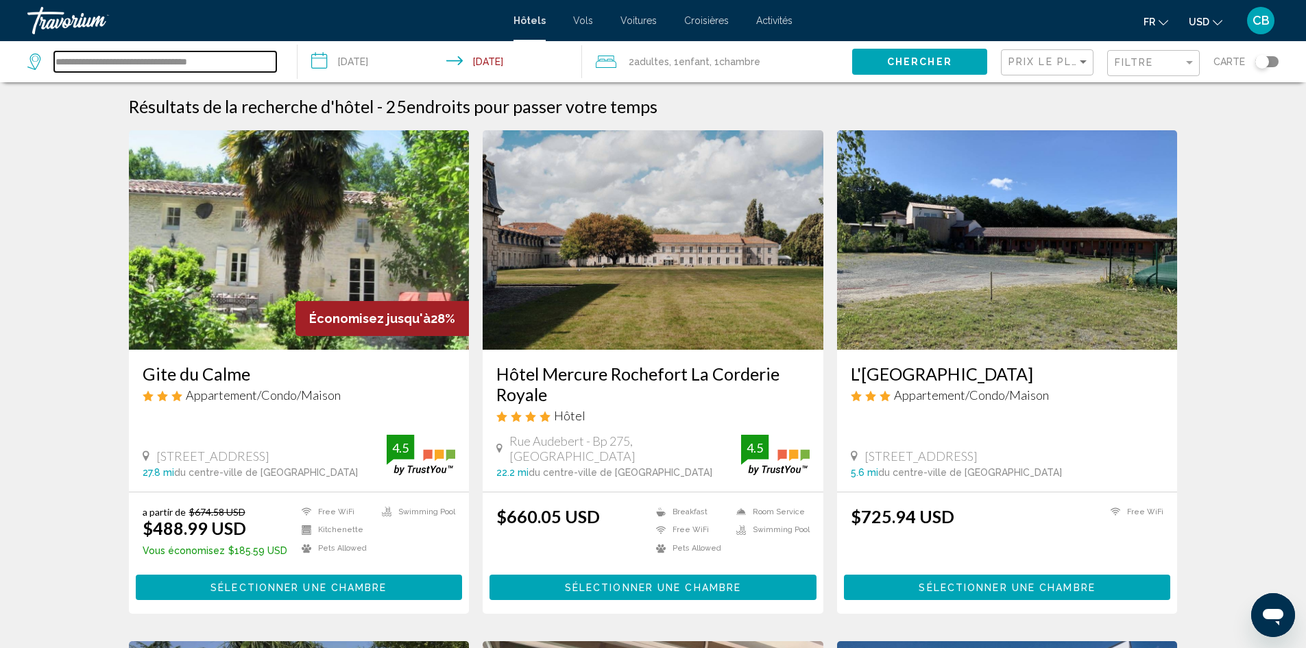
drag, startPoint x: 252, startPoint y: 60, endPoint x: 38, endPoint y: 60, distance: 213.2
click at [38, 60] on div "**********" at bounding box center [151, 61] width 249 height 21
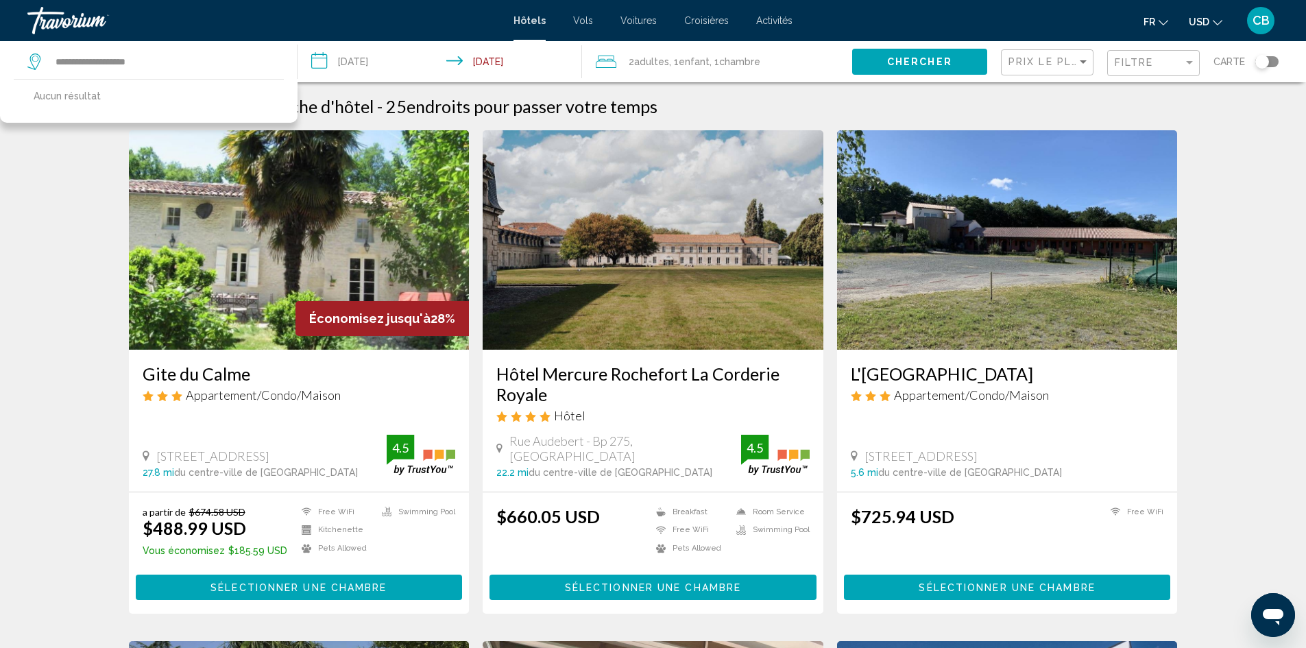
click at [954, 62] on button "Chercher" at bounding box center [919, 61] width 135 height 25
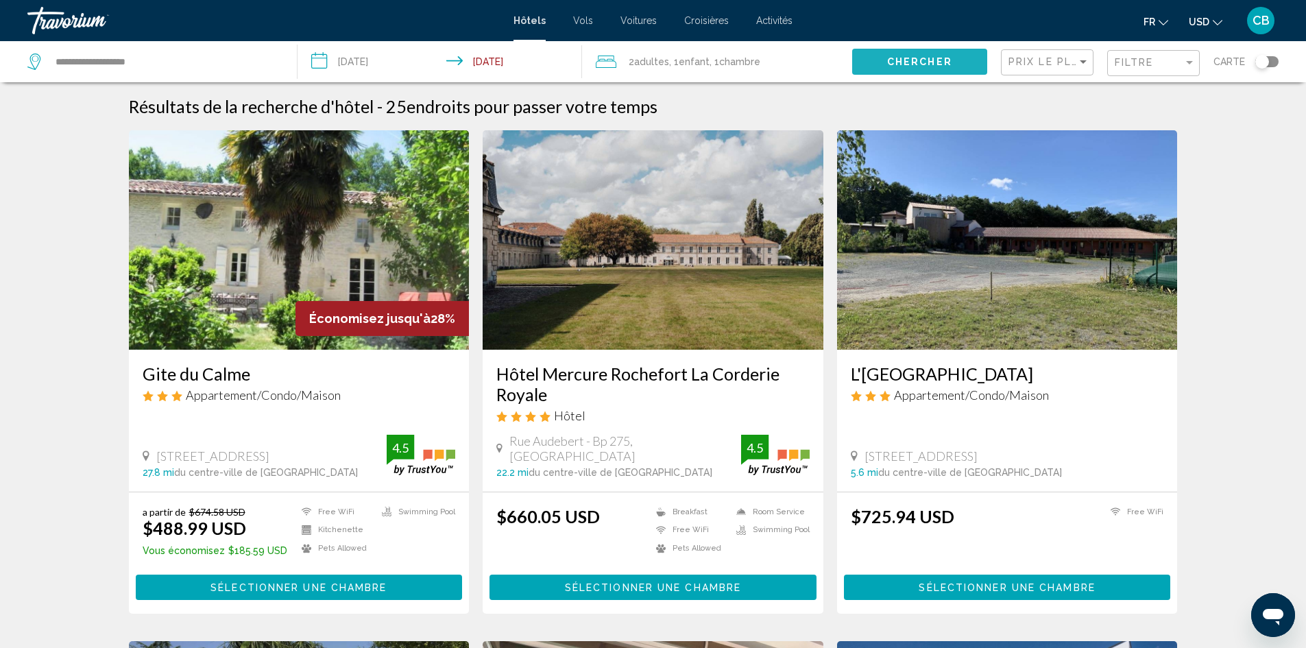
click at [919, 58] on span "Chercher" at bounding box center [919, 62] width 65 height 11
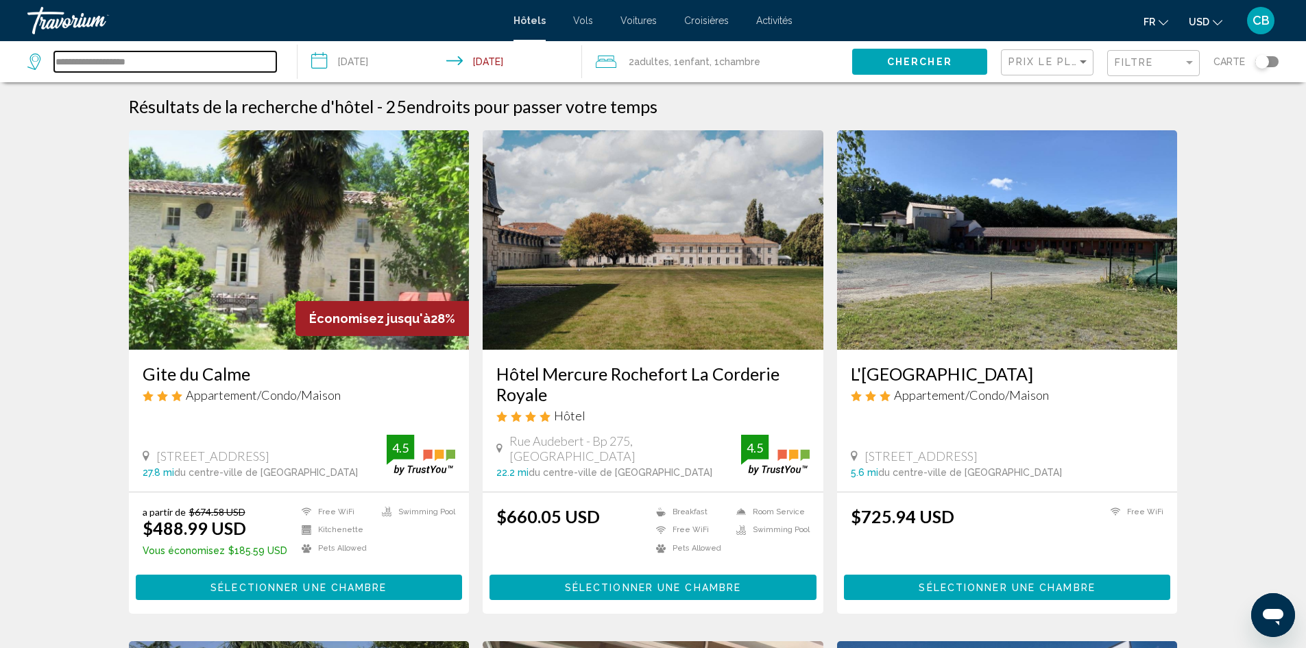
click at [233, 58] on input "**********" at bounding box center [165, 61] width 222 height 21
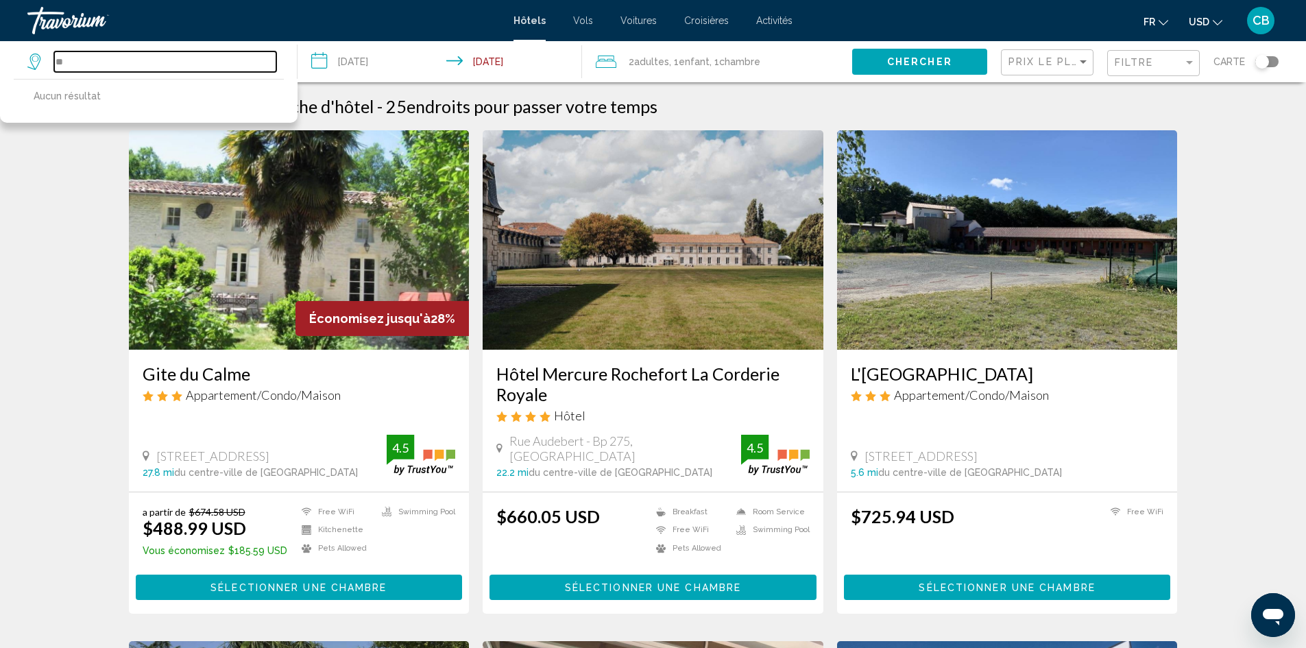
type input "*"
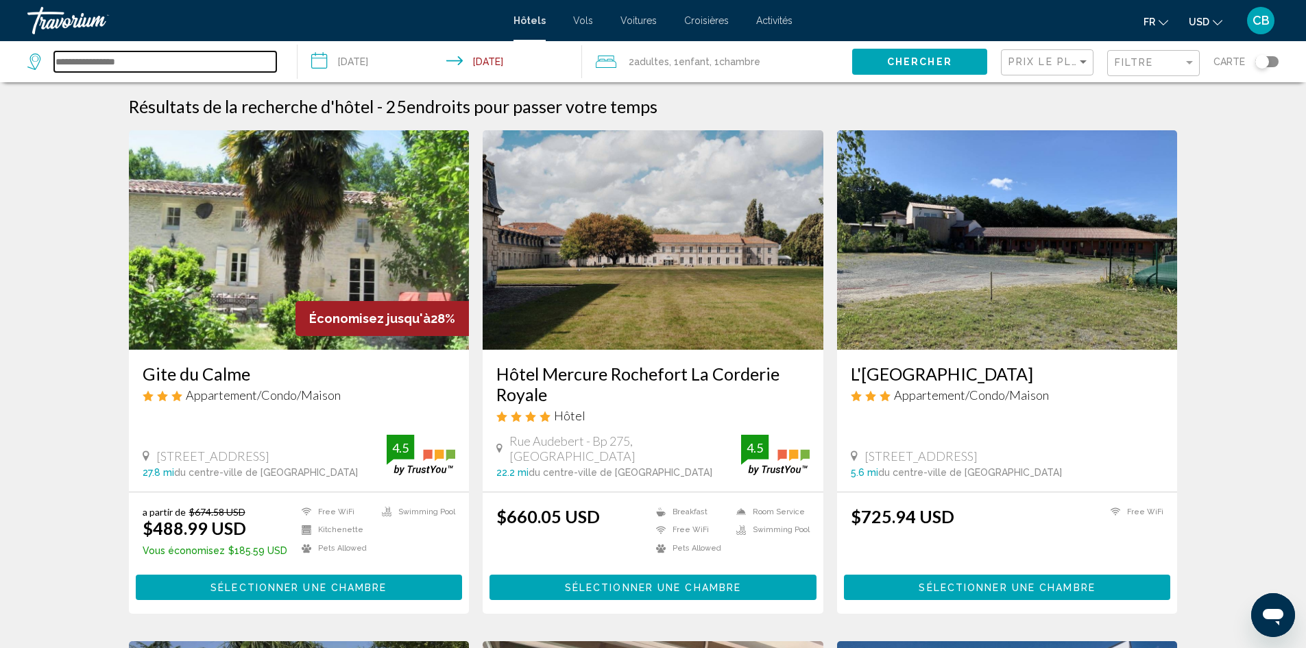
click at [226, 68] on input "Search widget" at bounding box center [165, 61] width 222 height 21
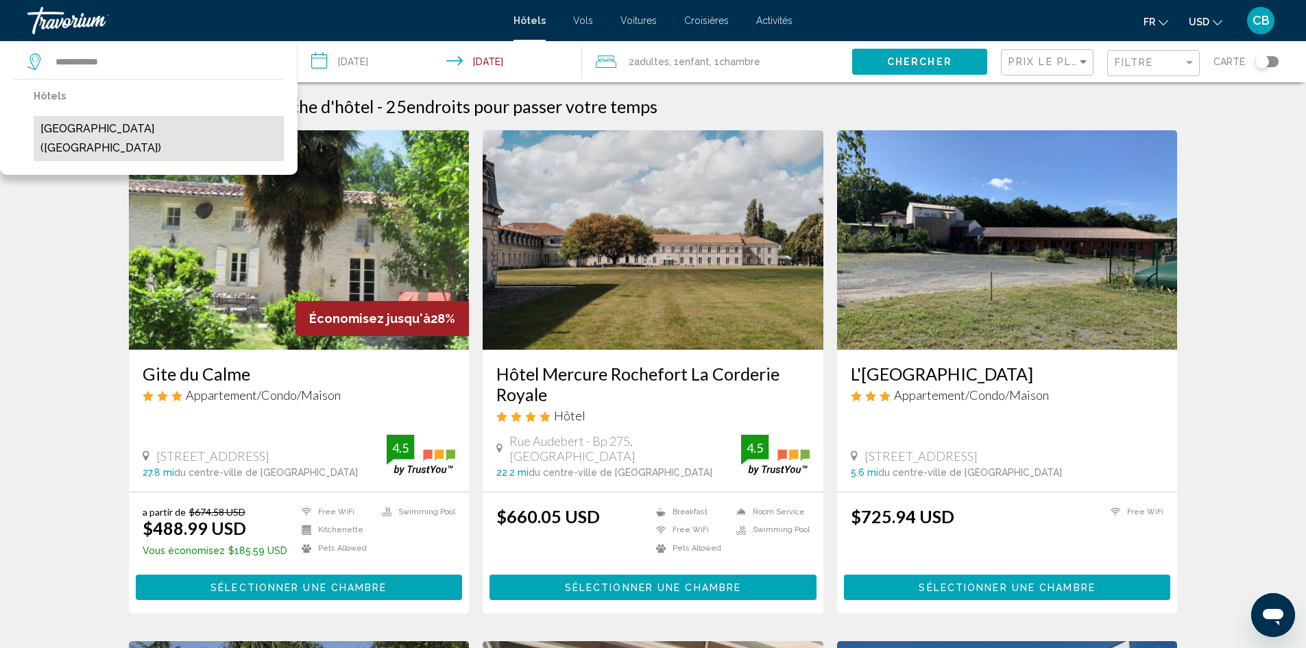
click at [120, 129] on button "[GEOGRAPHIC_DATA] ([GEOGRAPHIC_DATA])" at bounding box center [159, 138] width 250 height 45
type input "**********"
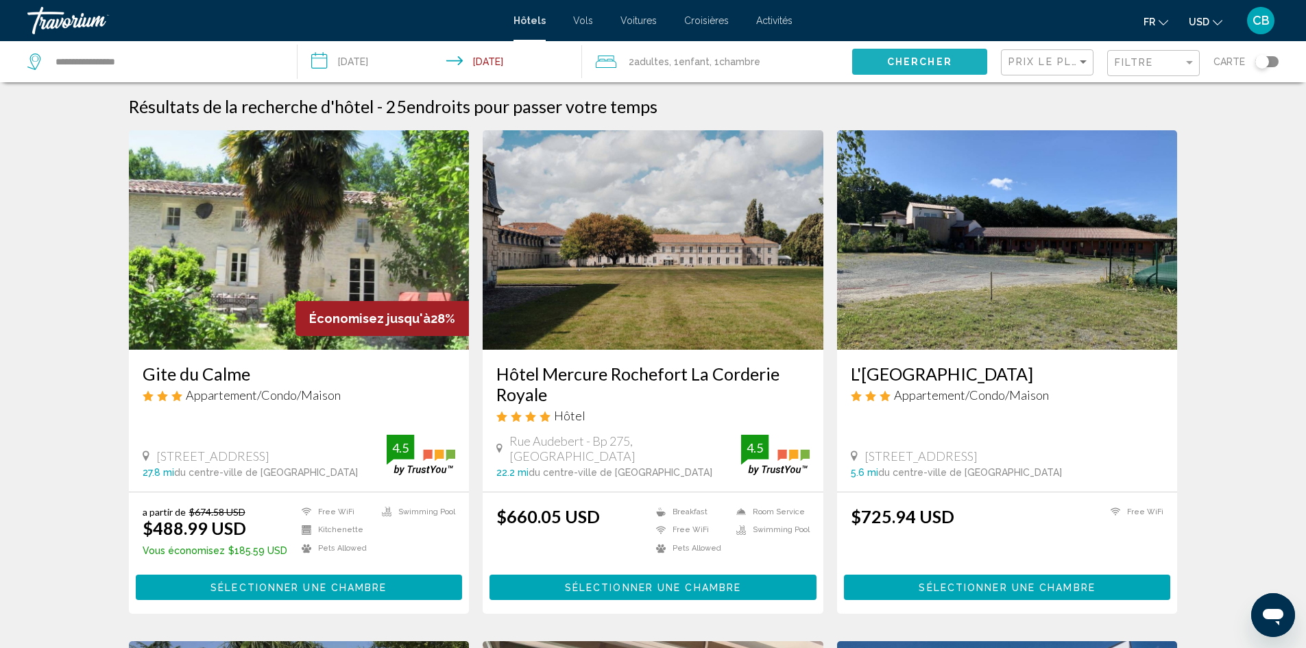
click at [883, 58] on button "Chercher" at bounding box center [919, 61] width 135 height 25
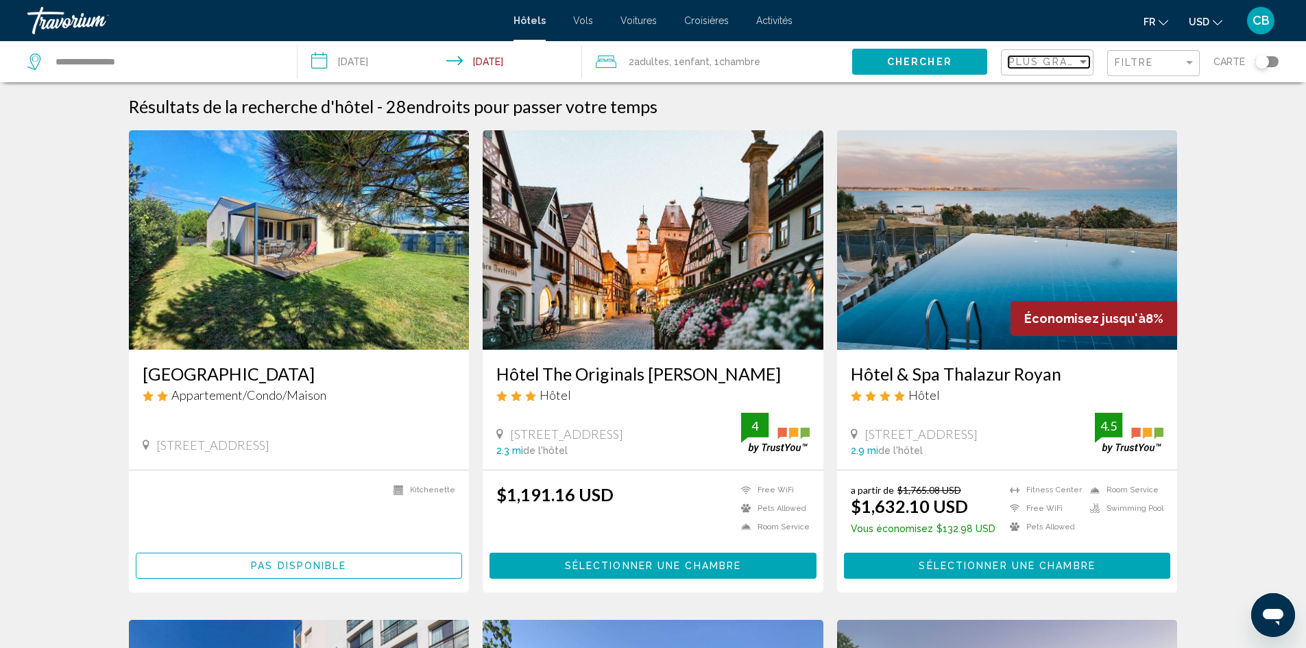
click at [1075, 68] on mat-select "Plus grandes économies" at bounding box center [1048, 63] width 81 height 12
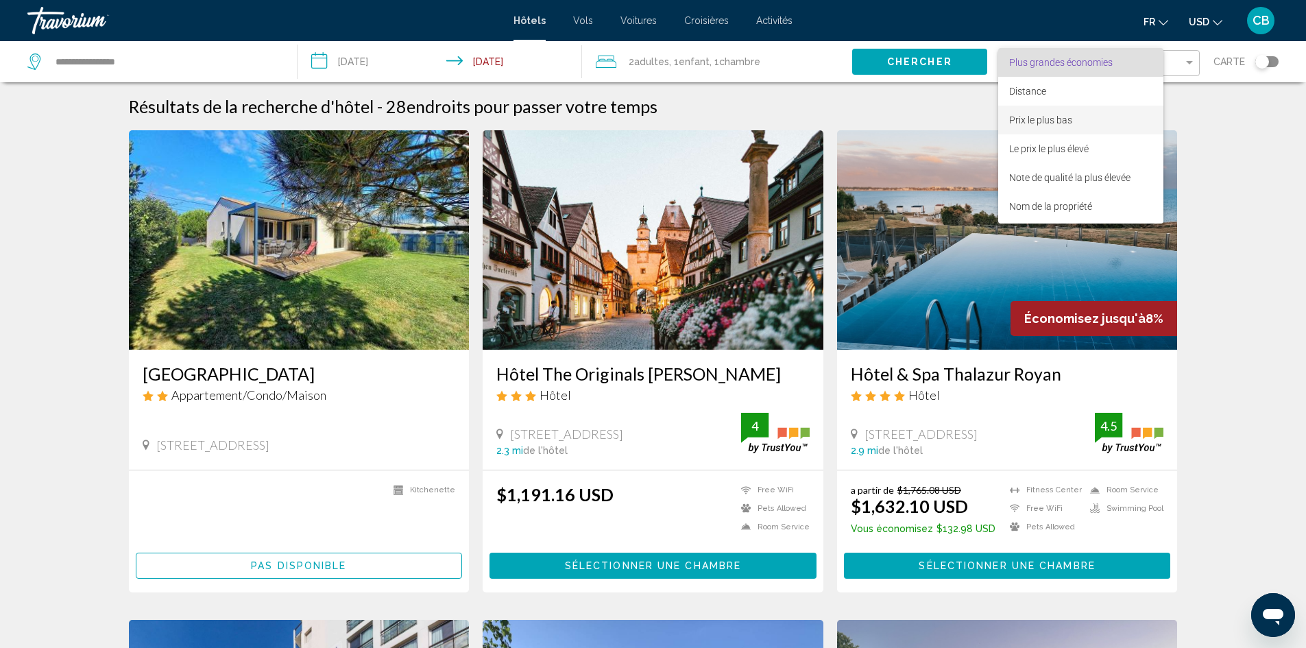
click at [1109, 125] on span "Prix le plus bas" at bounding box center [1080, 120] width 143 height 29
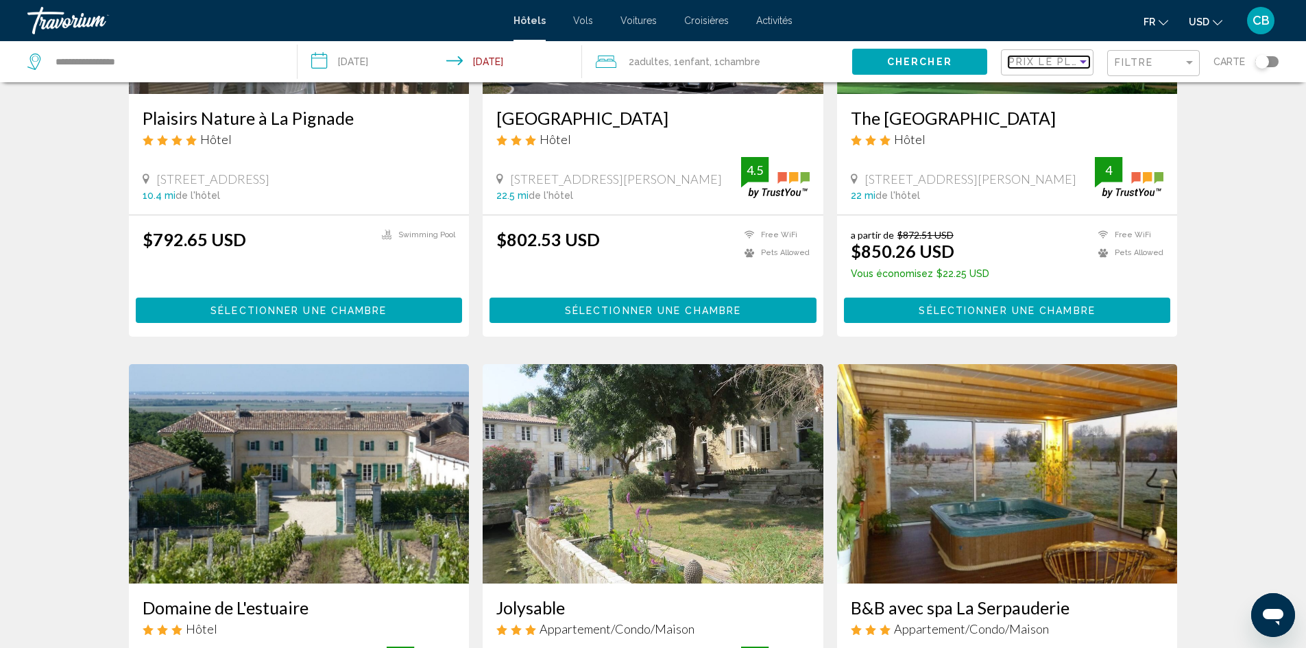
scroll to position [548, 0]
